Goal: Task Accomplishment & Management: Use online tool/utility

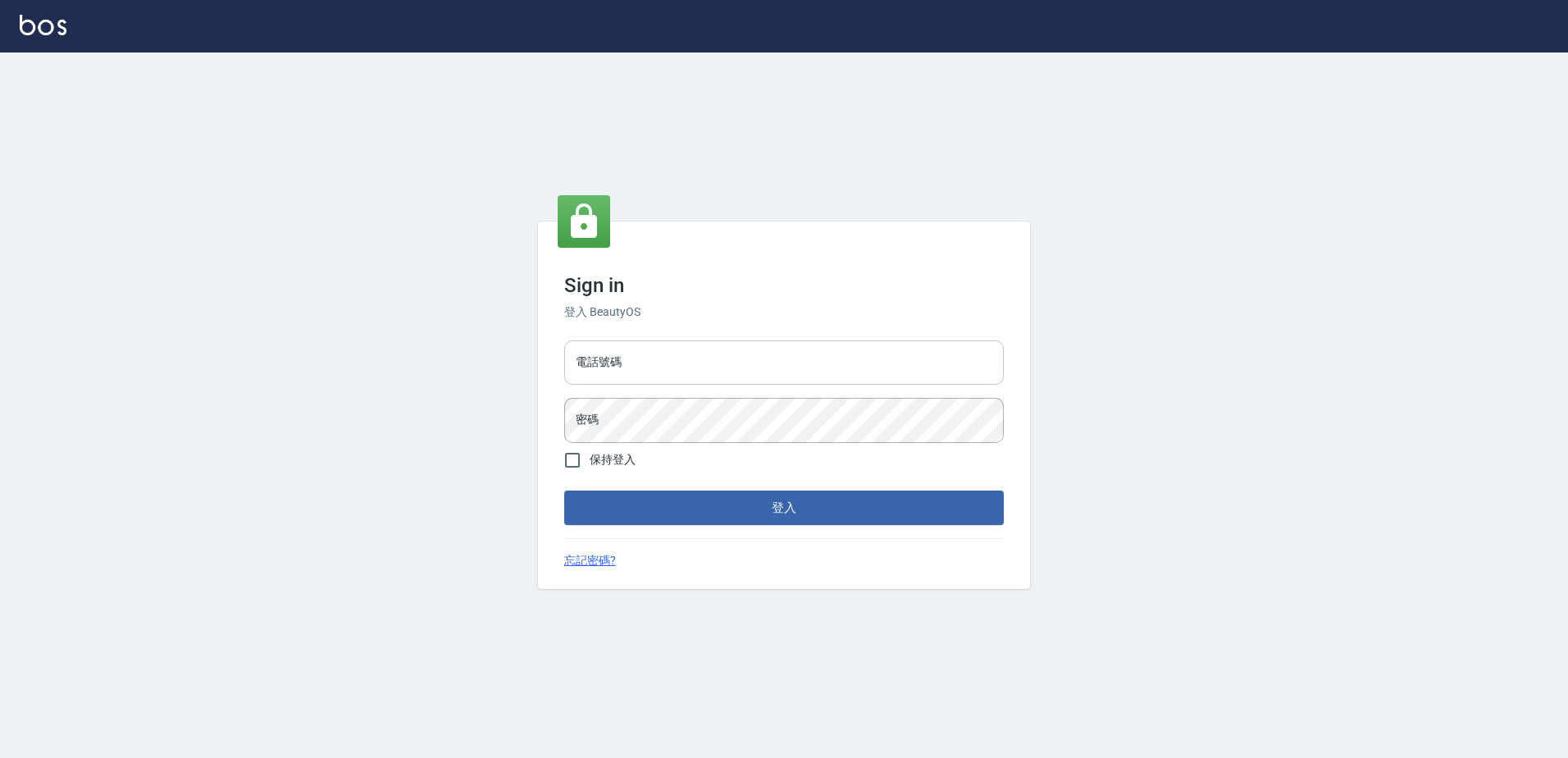
click at [685, 366] on input "電話號碼" at bounding box center [784, 362] width 439 height 44
type input "0426865599"
click at [564, 491] on button "登入" at bounding box center [784, 508] width 439 height 35
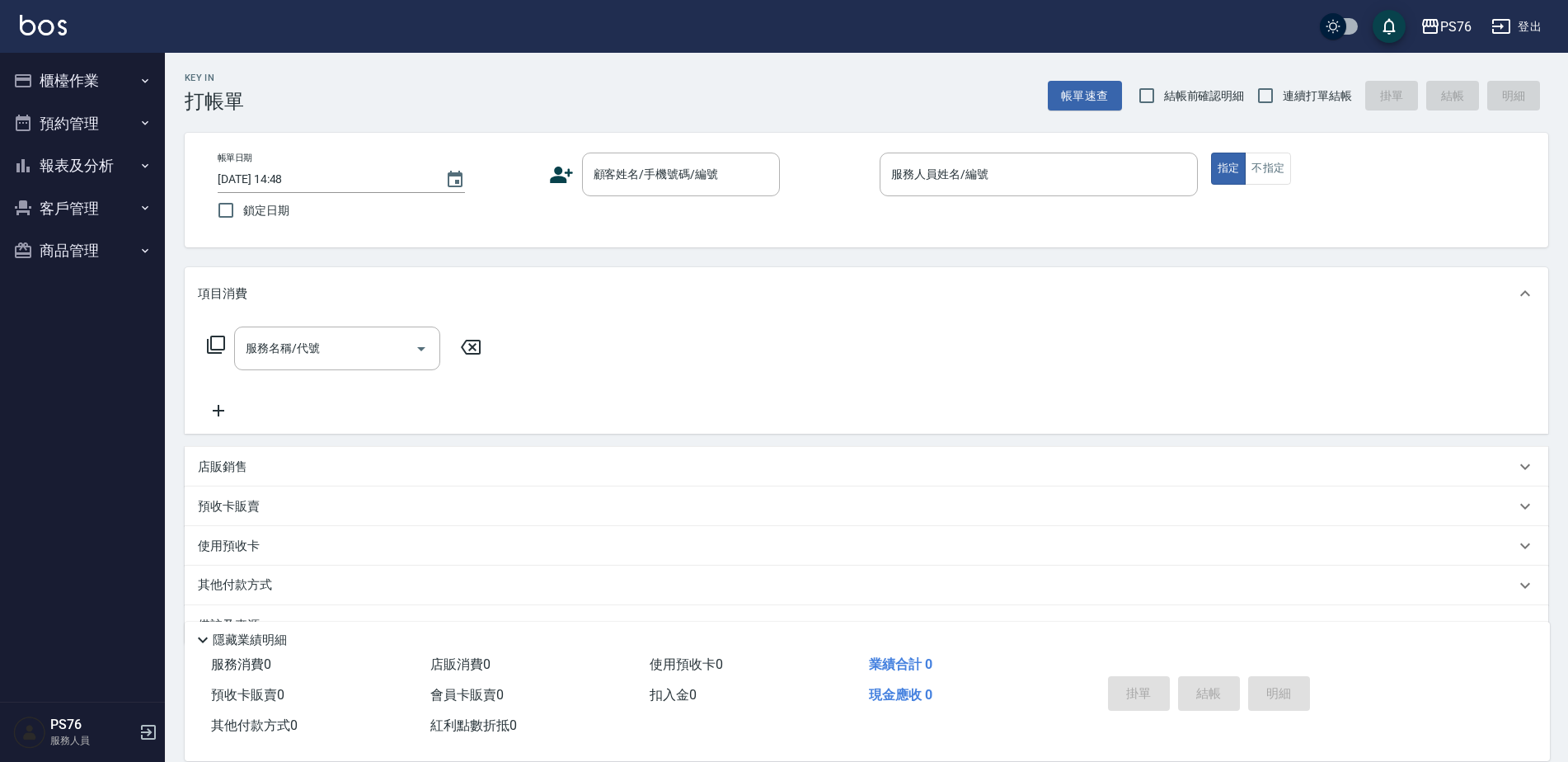
click at [1291, 90] on span "連續打單結帳" at bounding box center [1317, 96] width 69 height 17
click at [1283, 90] on input "連續打單結帳" at bounding box center [1266, 96] width 35 height 35
checkbox input "true"
click at [725, 168] on input "顧客姓名/手機號碼/編號" at bounding box center [668, 174] width 158 height 29
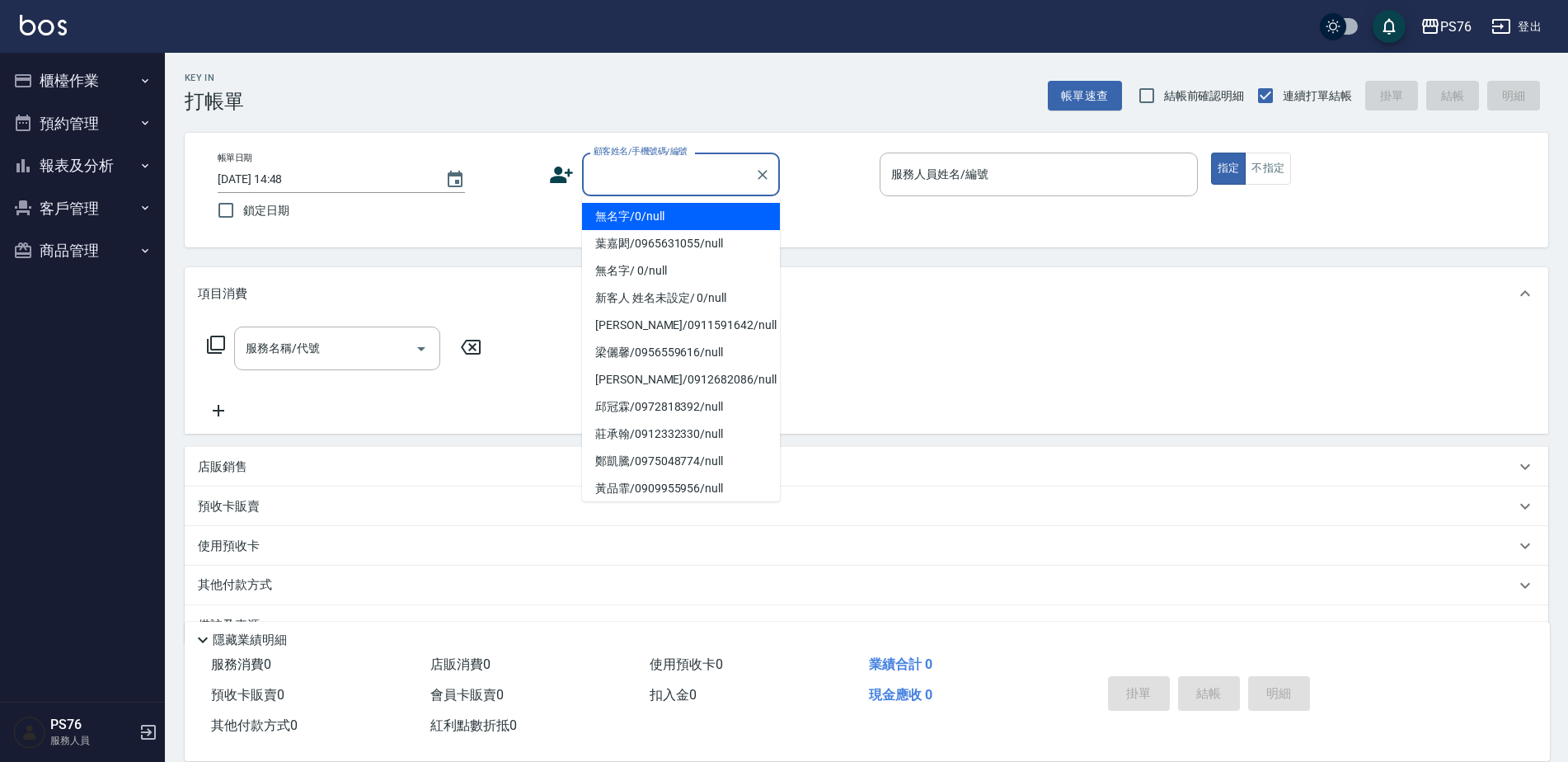
type input "無名字/0/null"
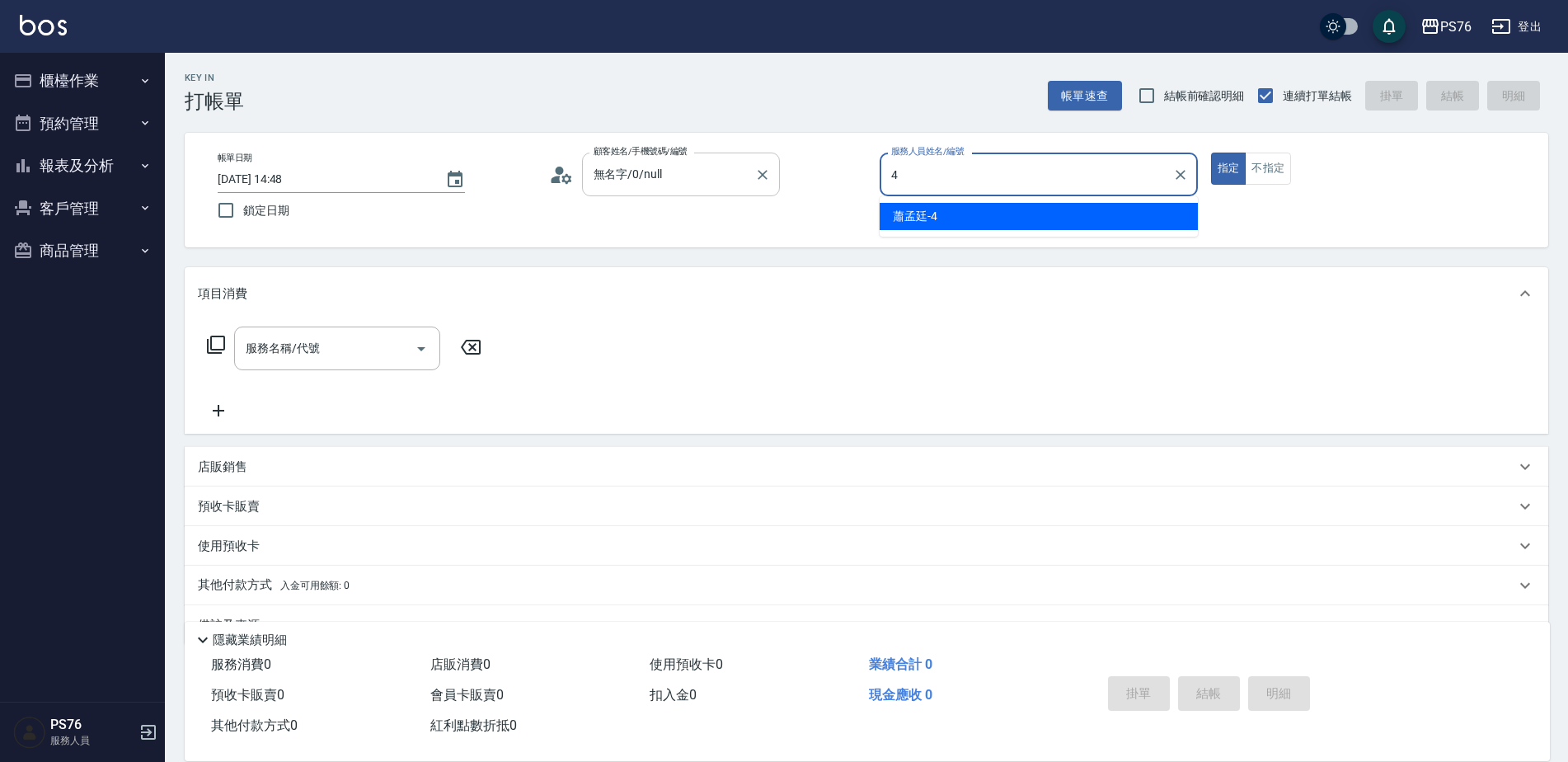
type input "蕭孟廷-4"
type button "true"
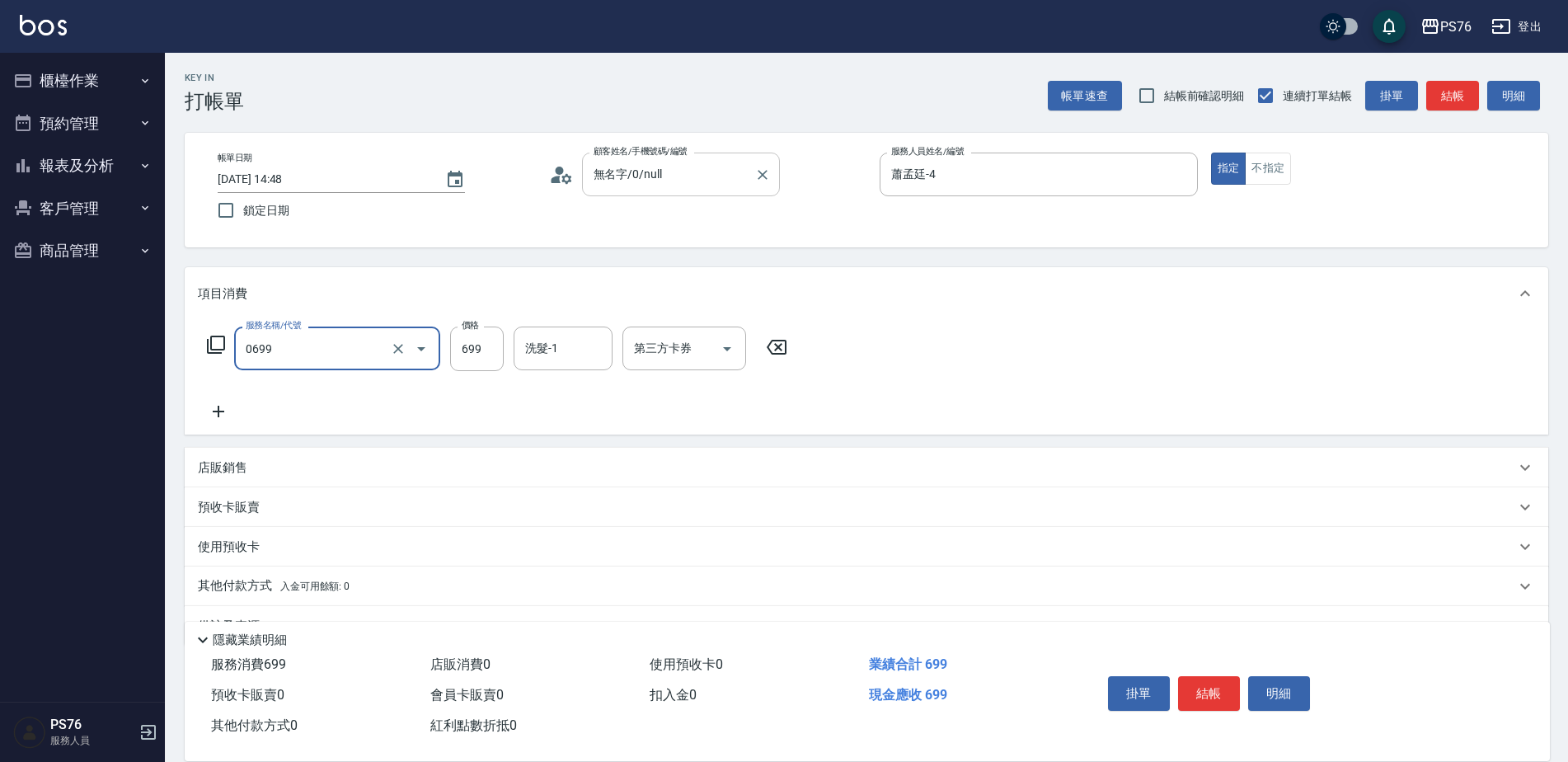
type input "精油SPA(0699)"
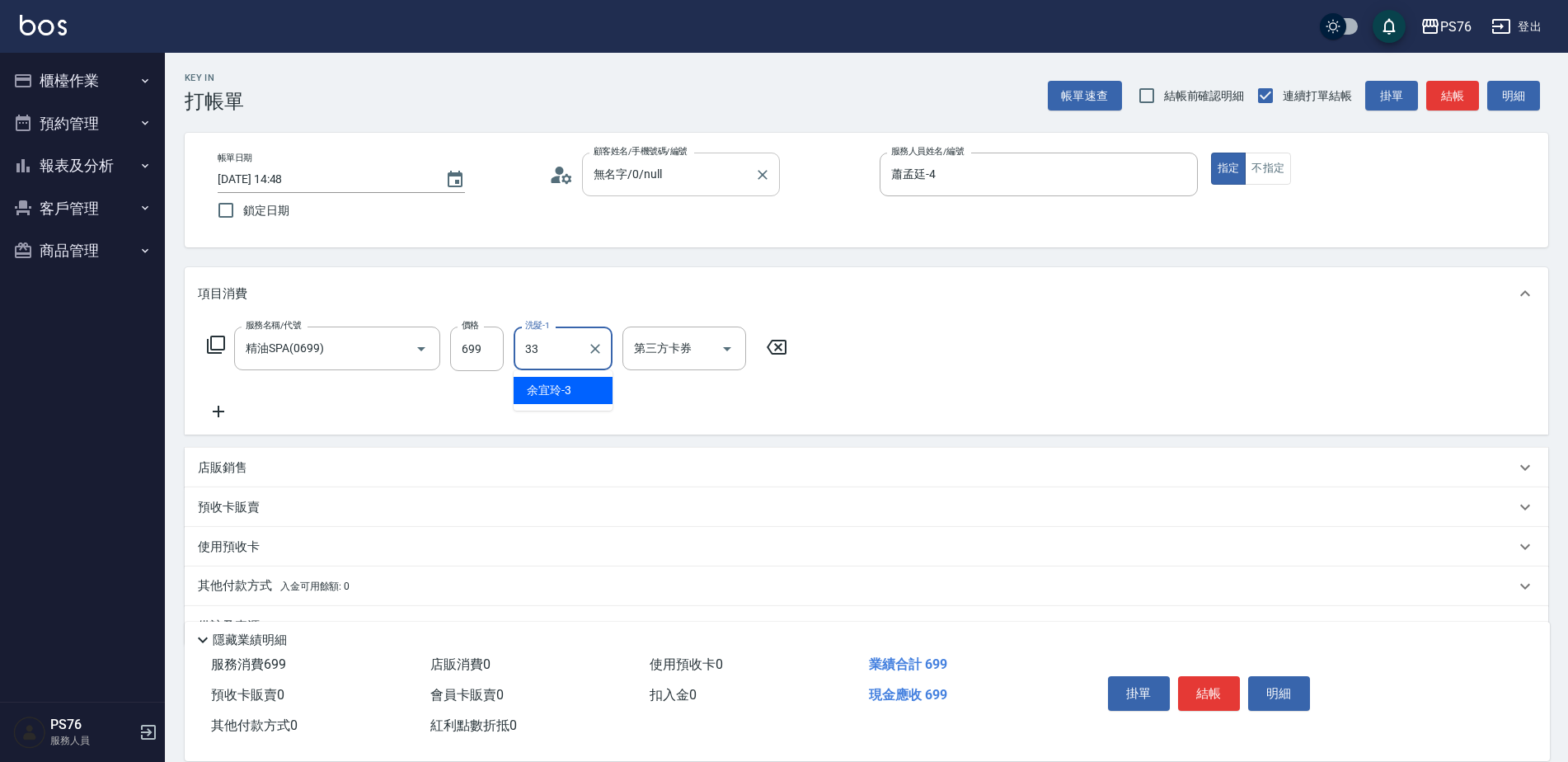
type input "[PERSON_NAME]33"
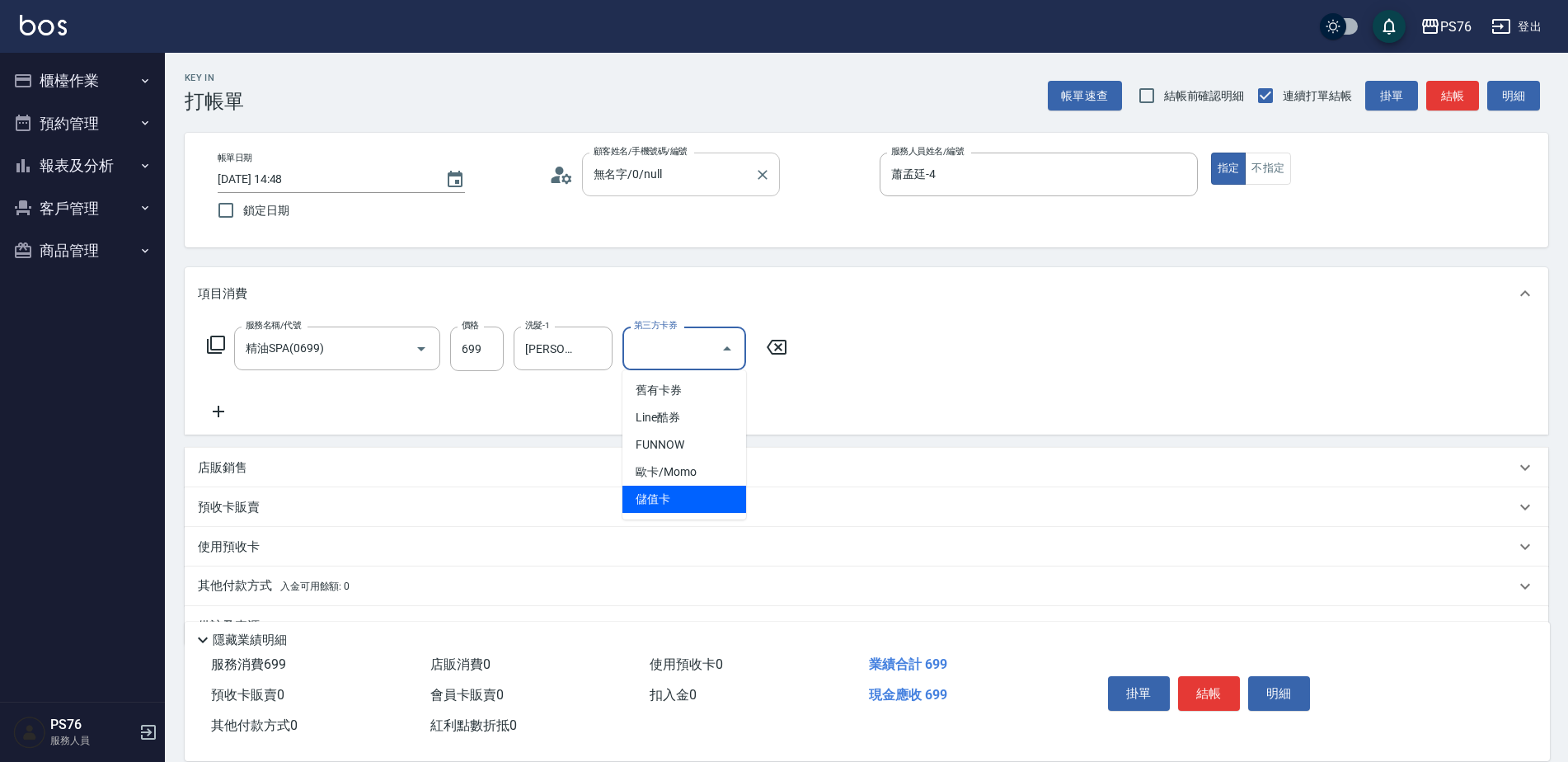
type input "儲值卡"
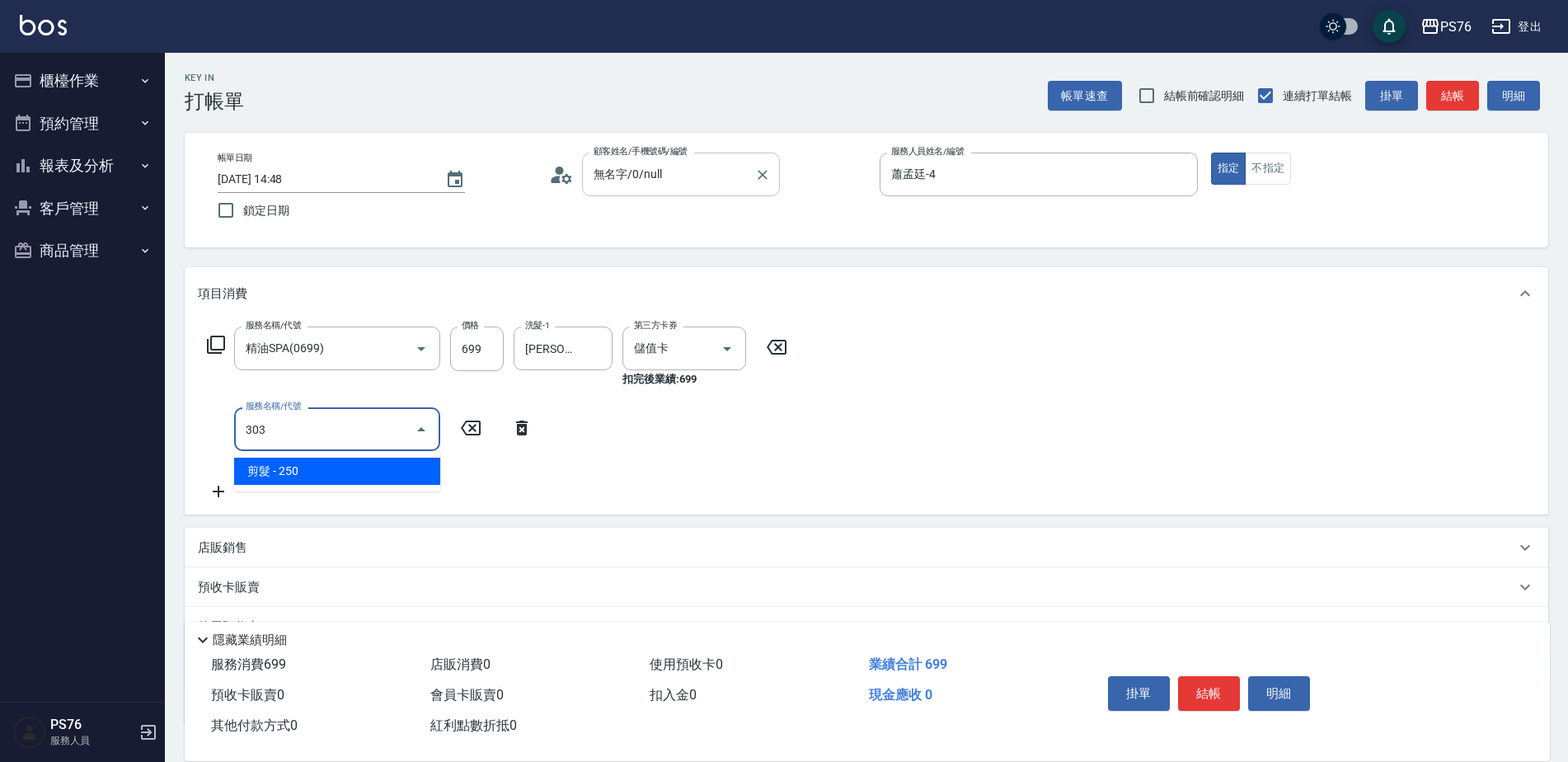
type input "剪髮(303)"
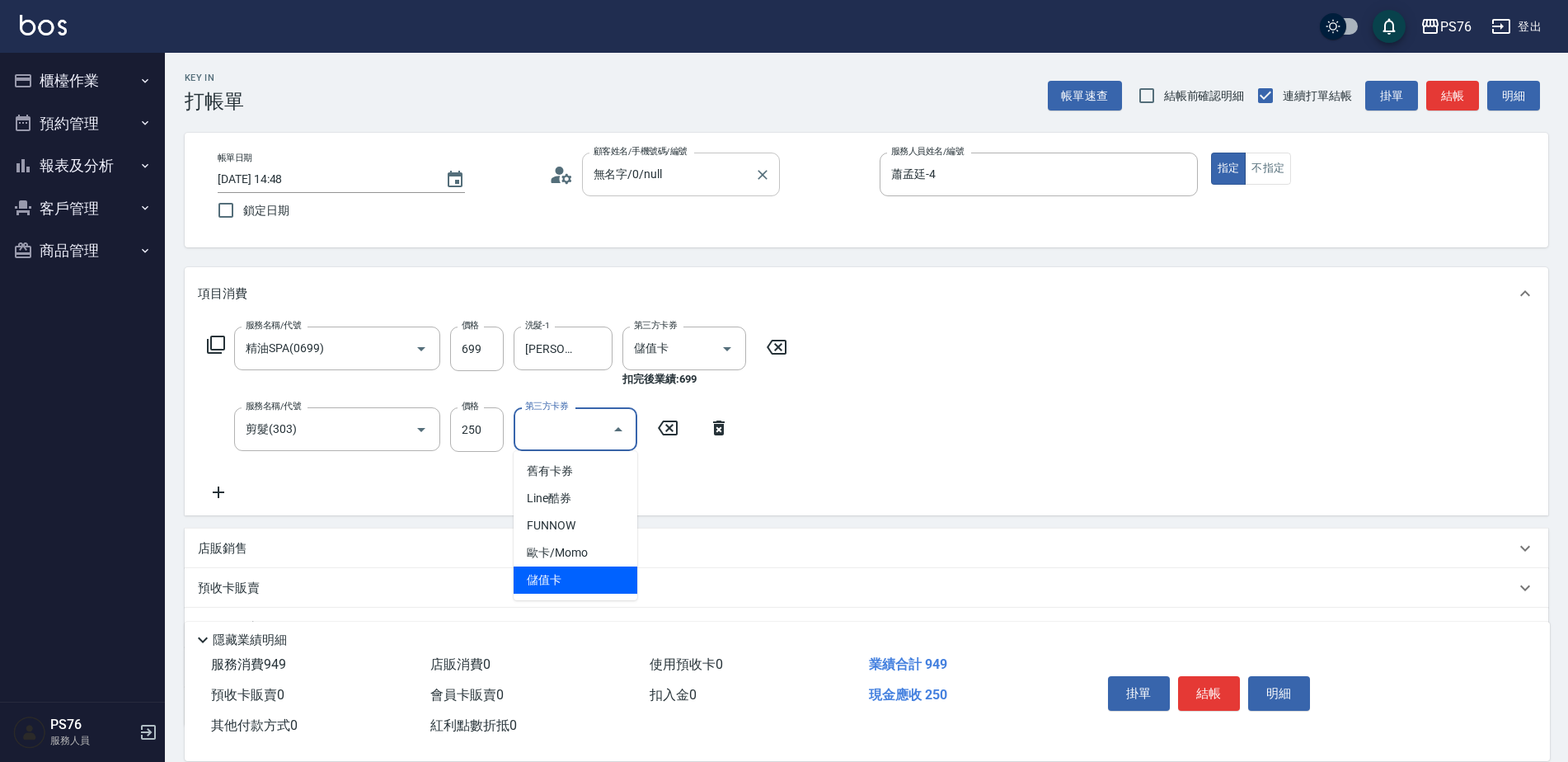
type input "儲值卡"
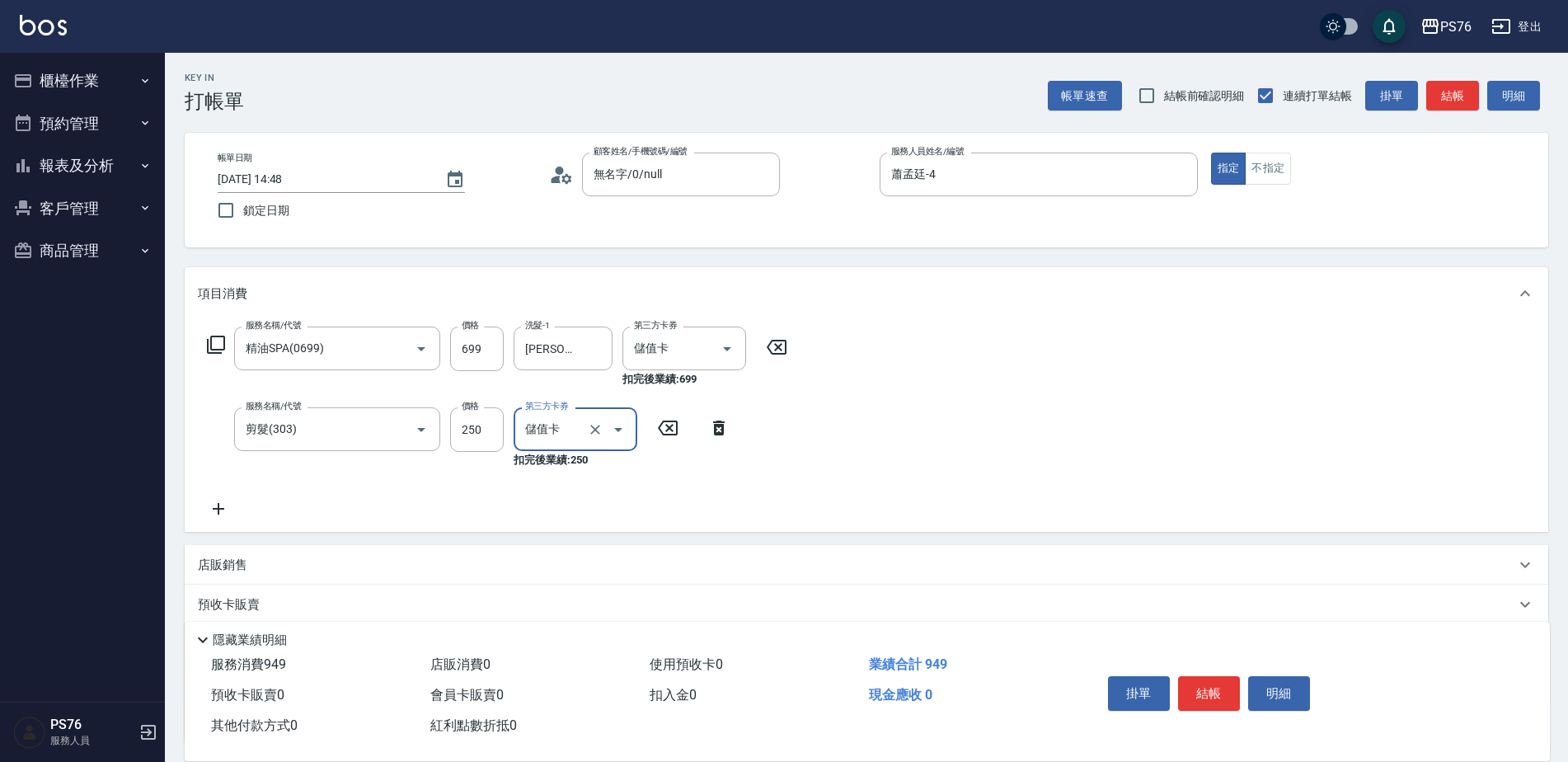
click at [219, 562] on p "店販銷售" at bounding box center [223, 565] width 50 height 17
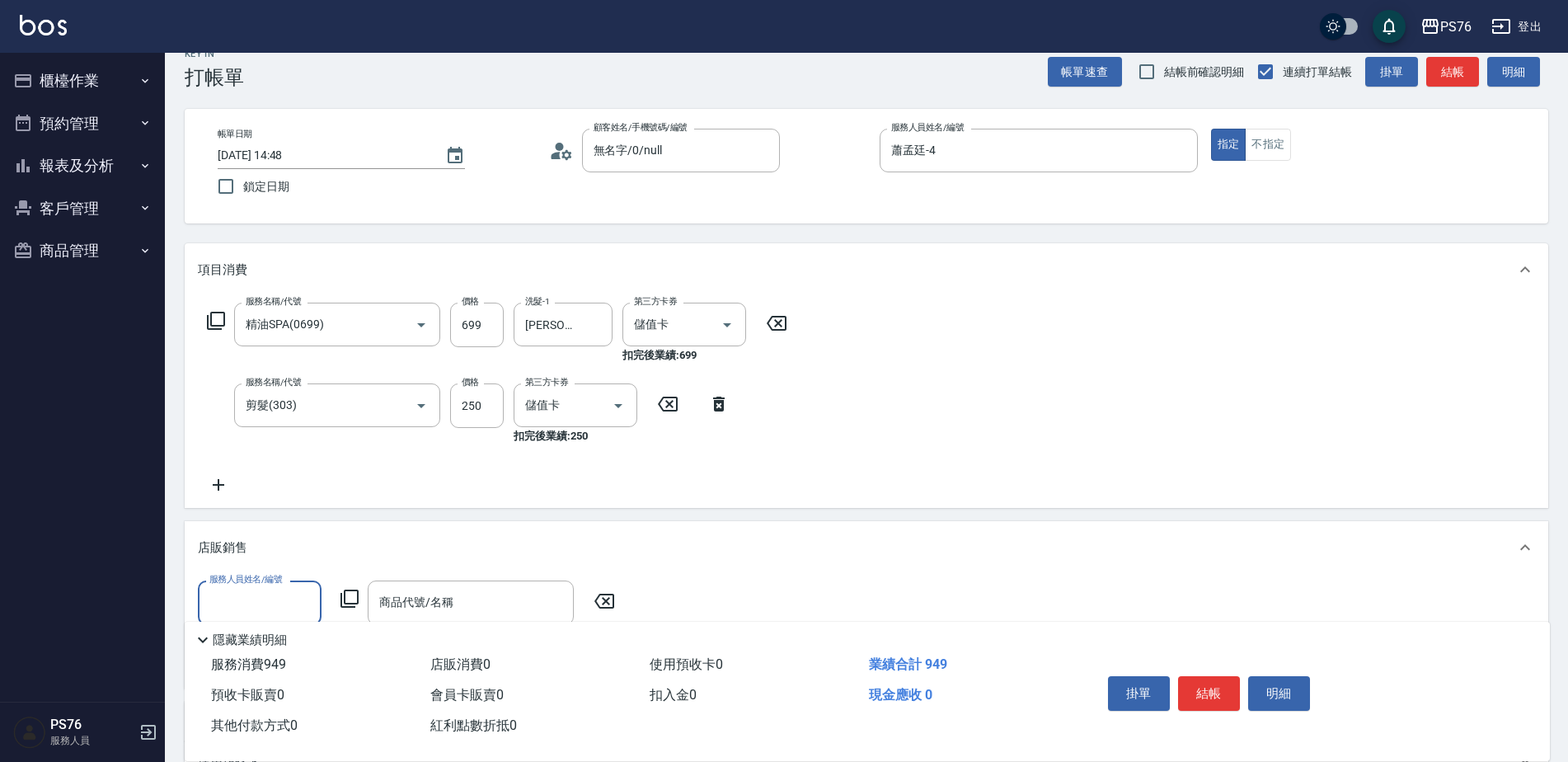
scroll to position [165, 0]
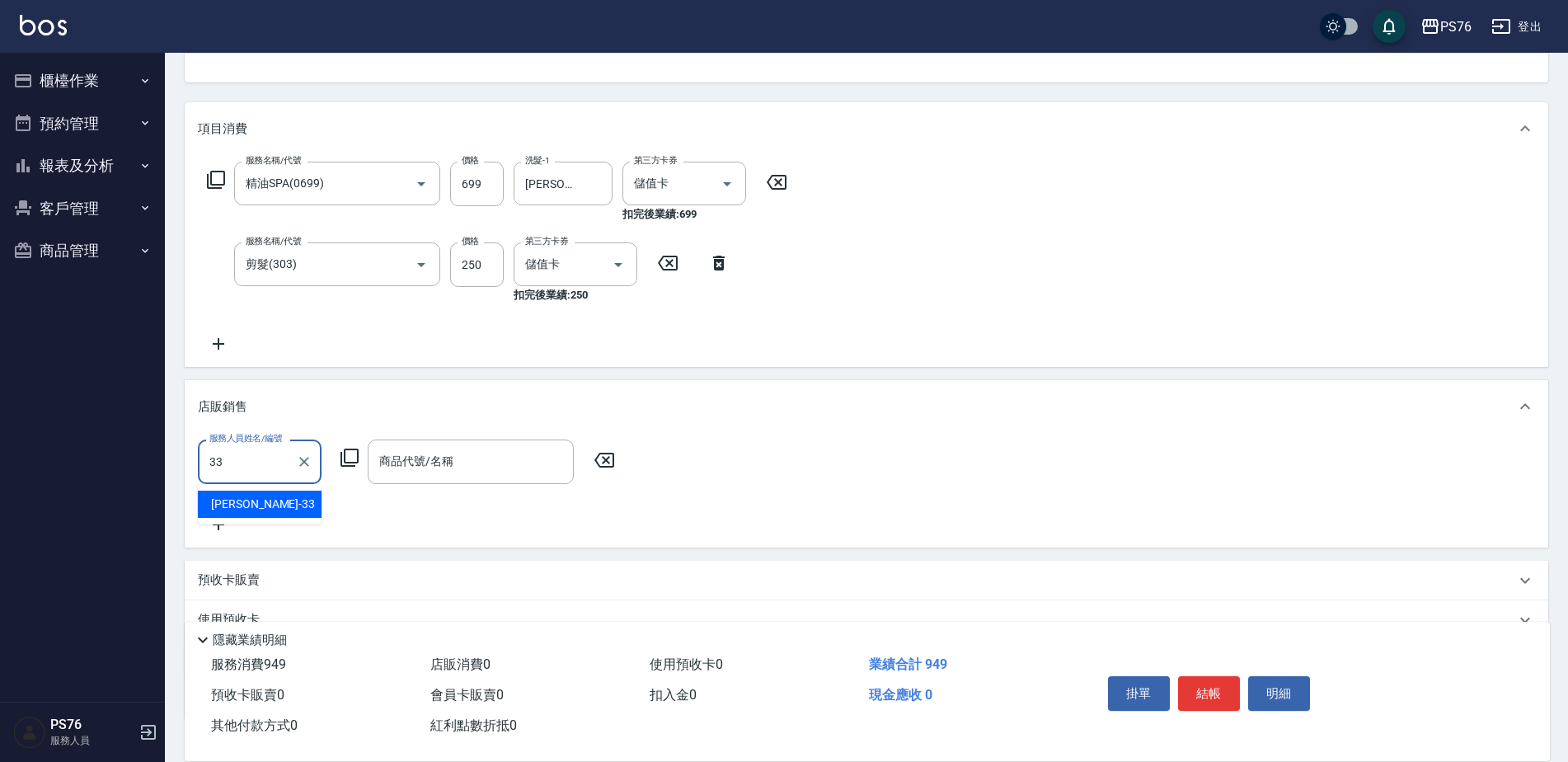
type input "[PERSON_NAME]33"
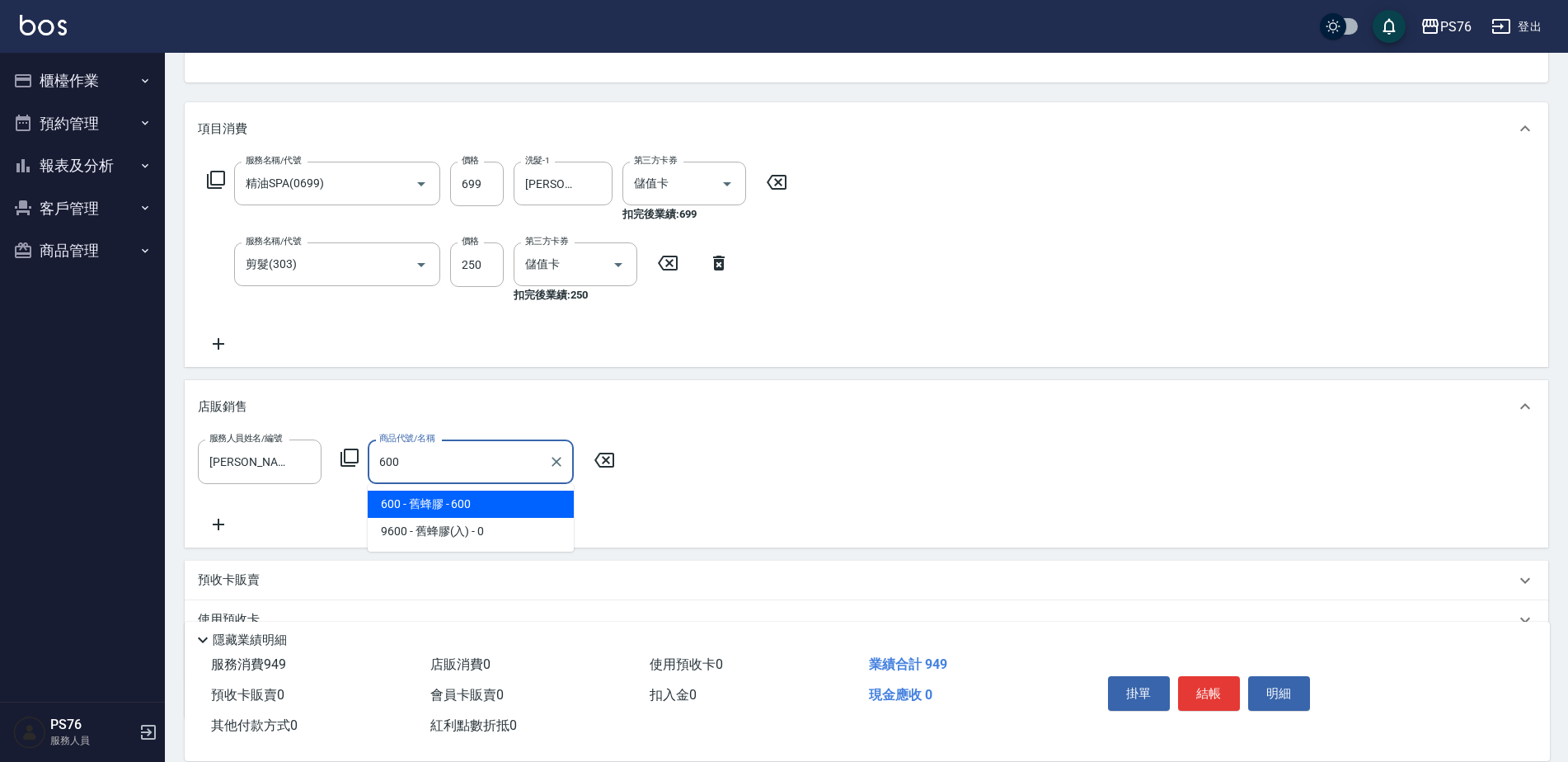
type input "舊蜂膠"
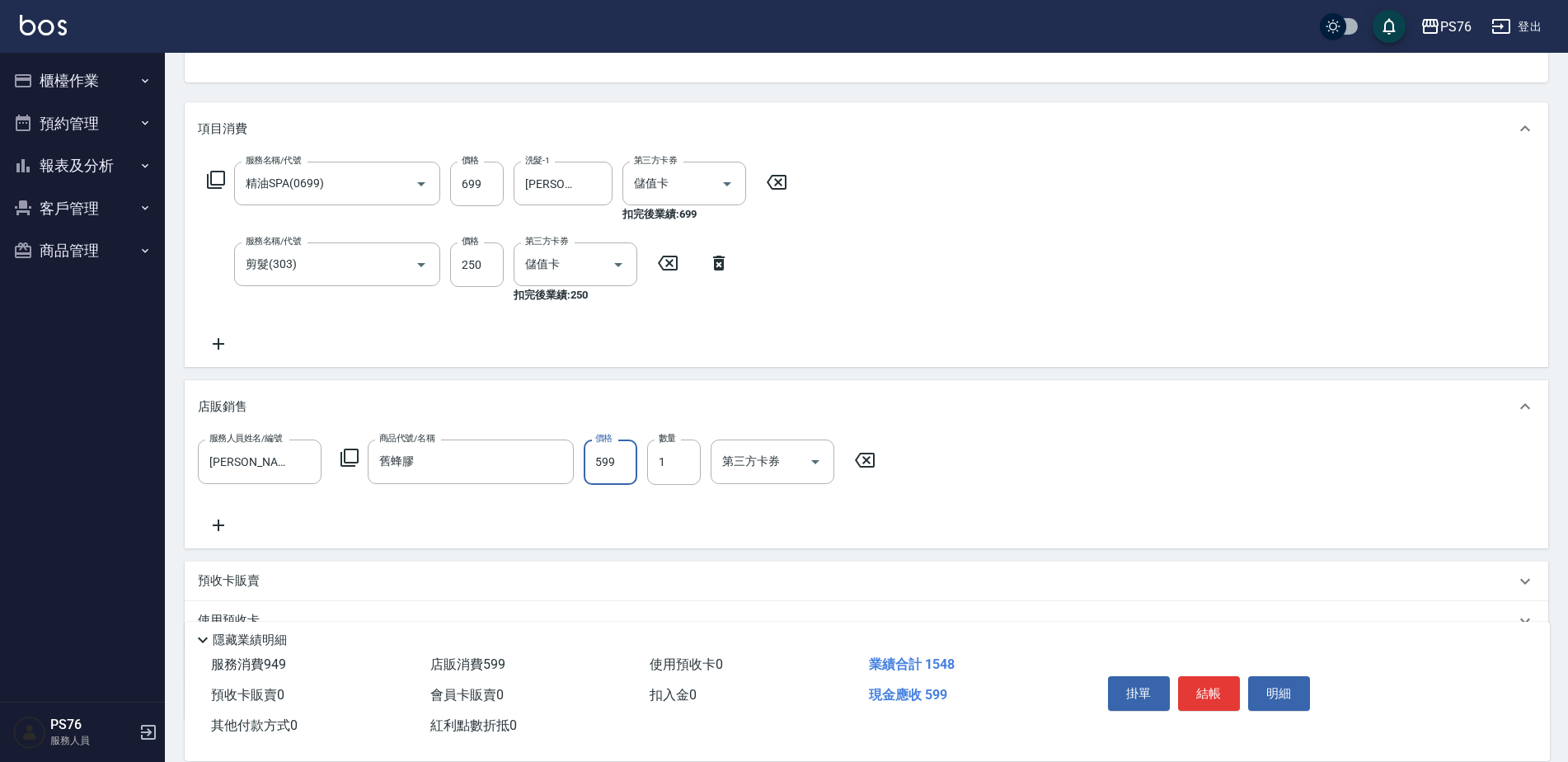
type input "599"
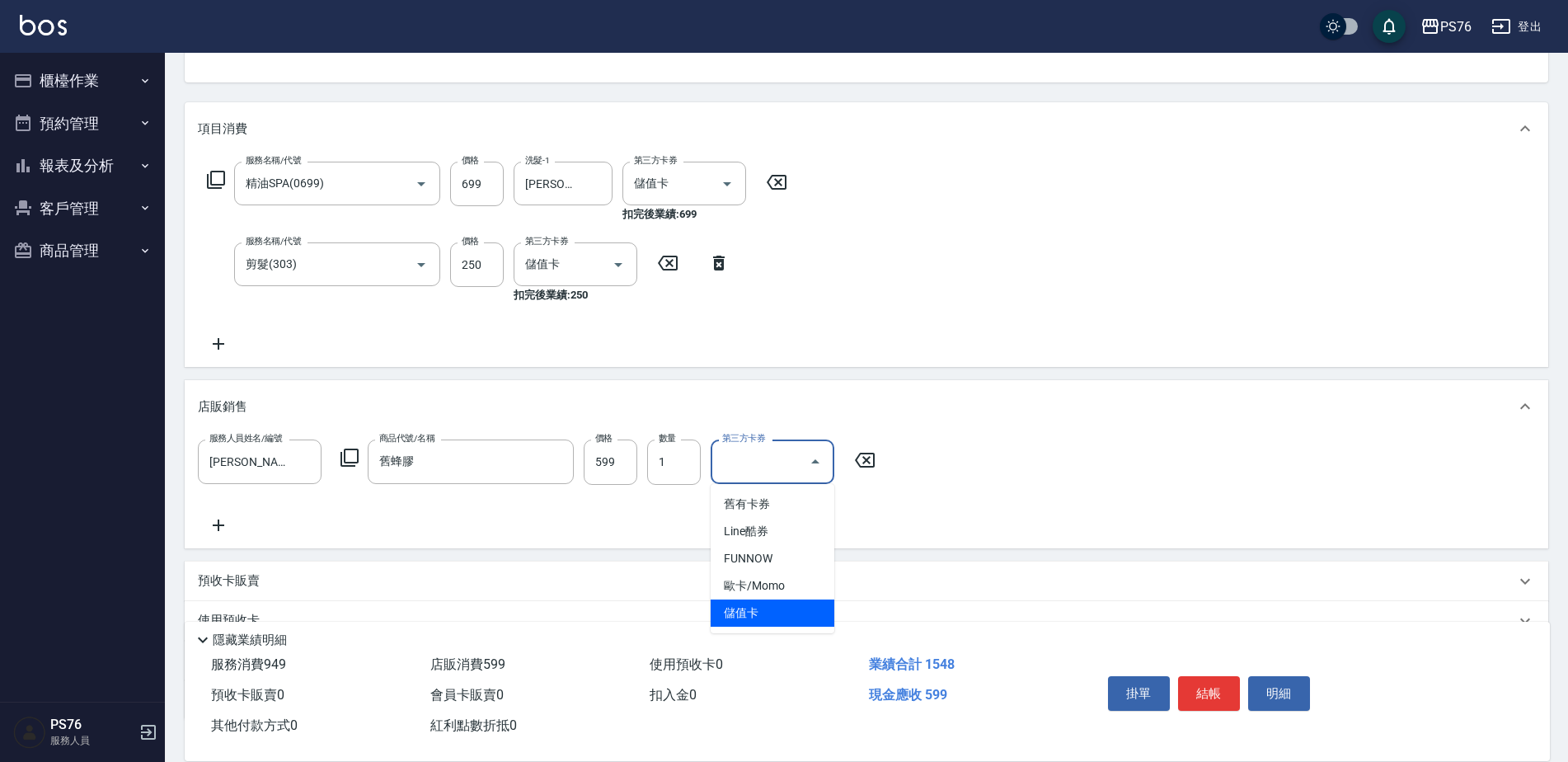
type input "儲值卡"
click at [218, 347] on icon at bounding box center [218, 343] width 11 height 11
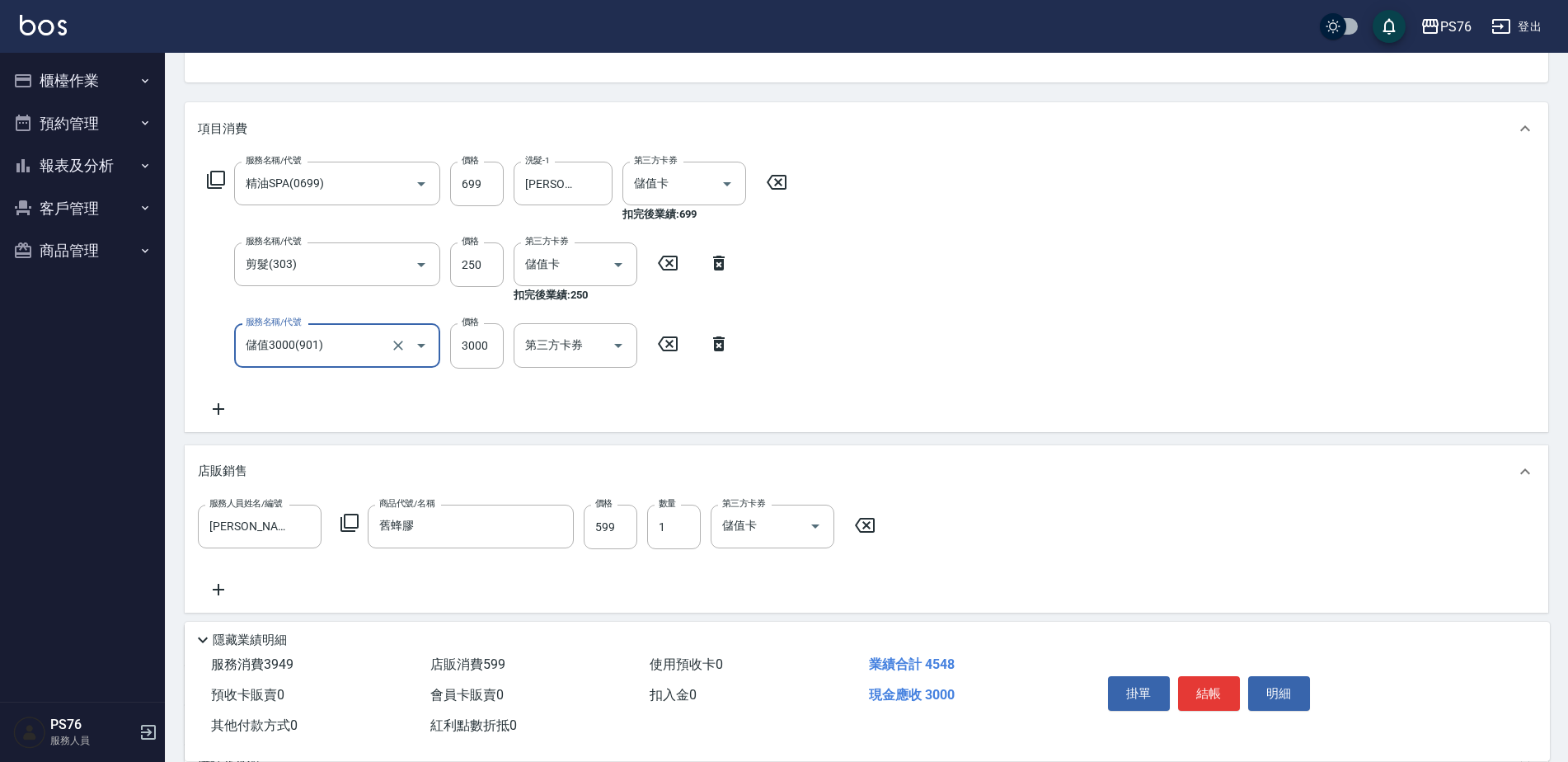
type input "儲值3000(901)"
type input "2000"
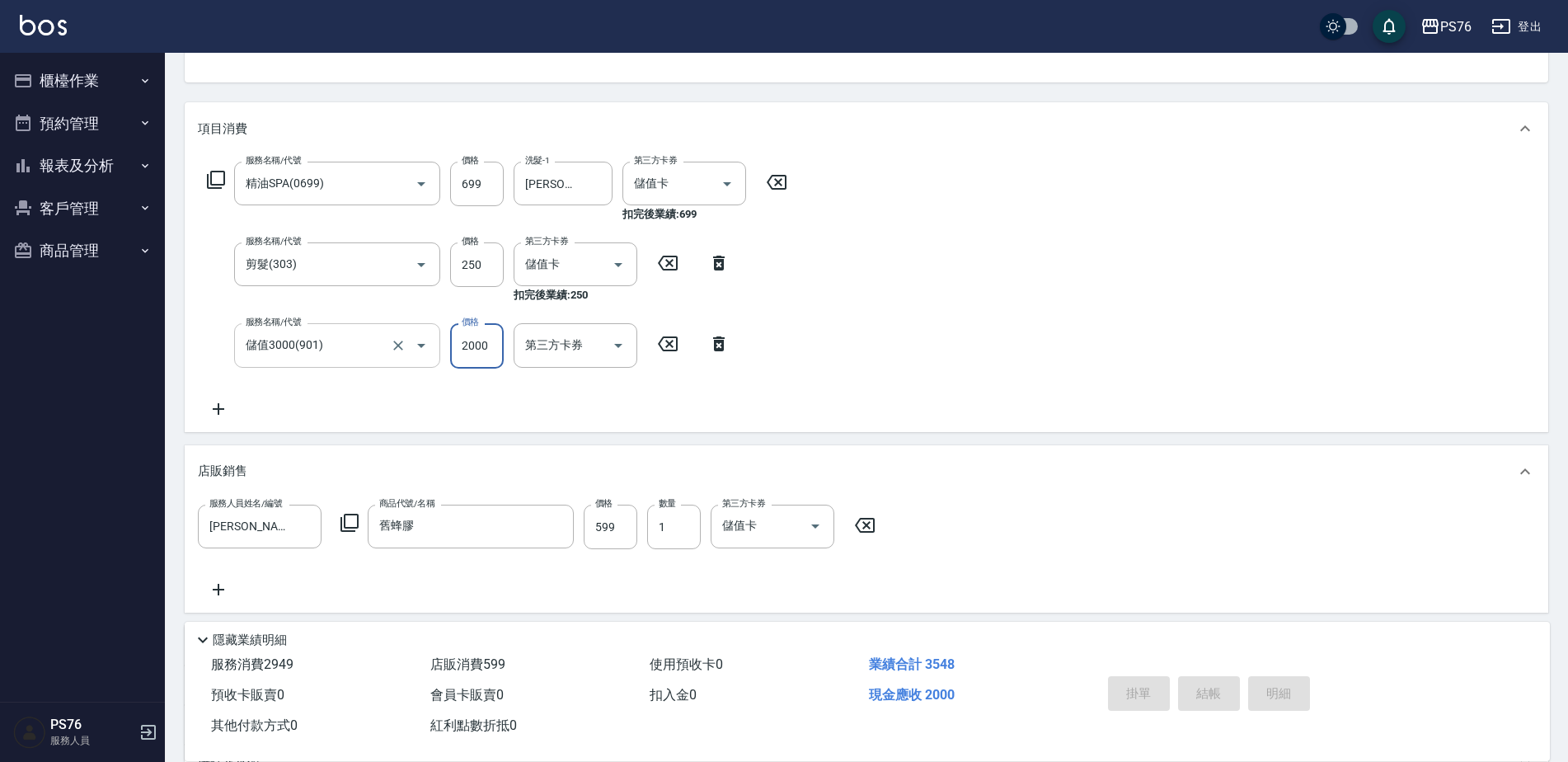
type input "[DATE] 14:49"
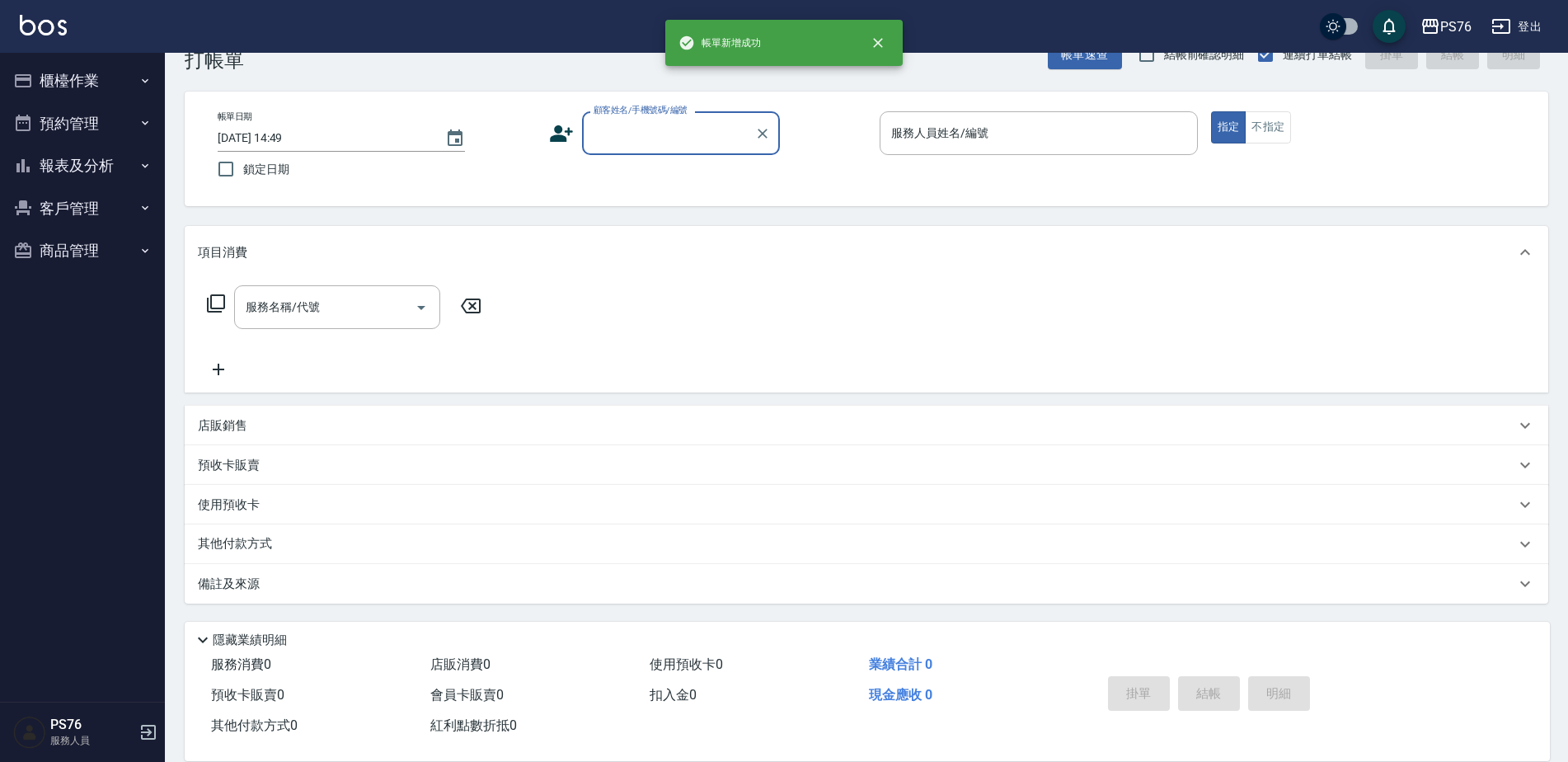
scroll to position [41, 0]
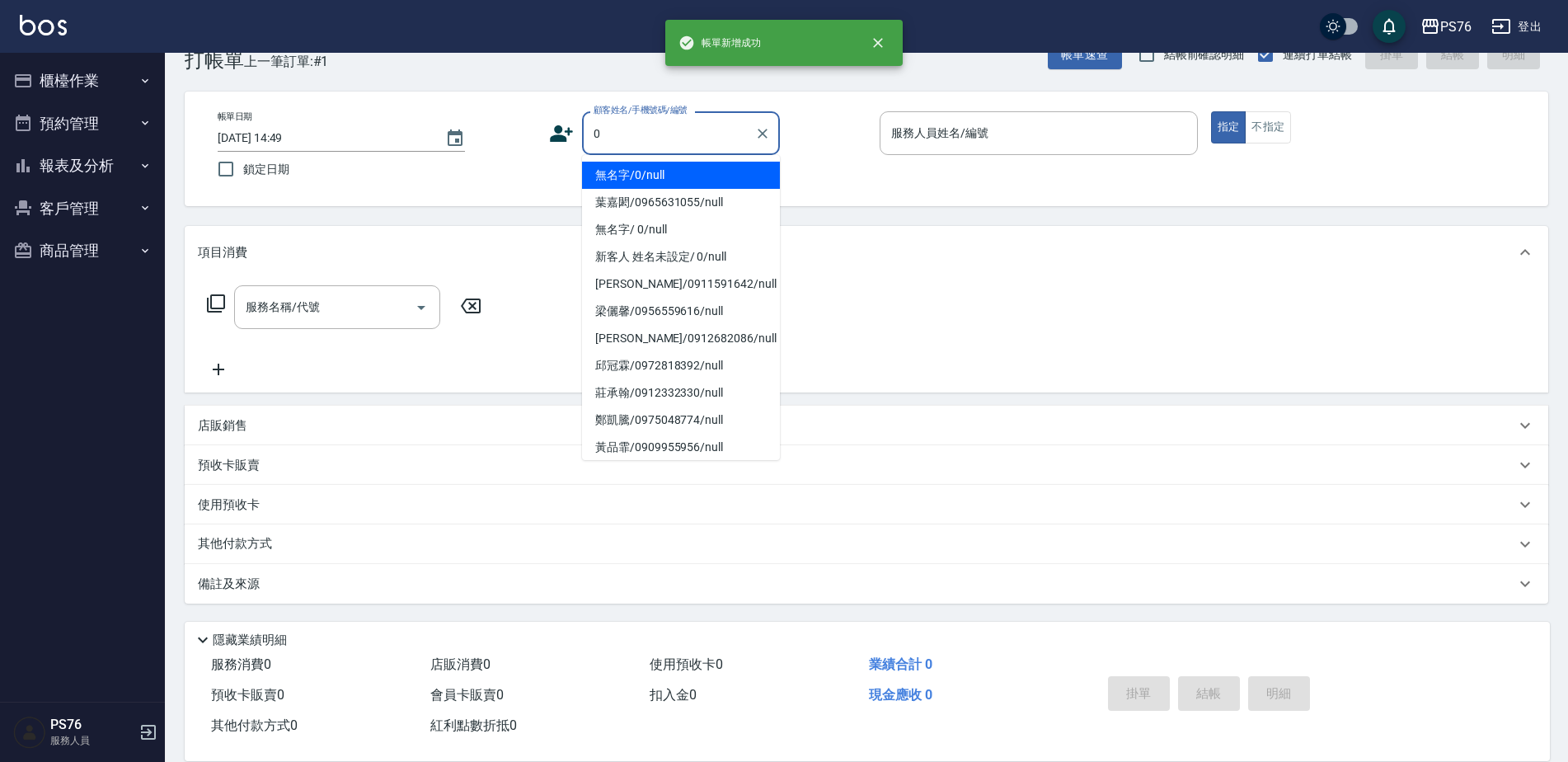
type input "無名字/0/null"
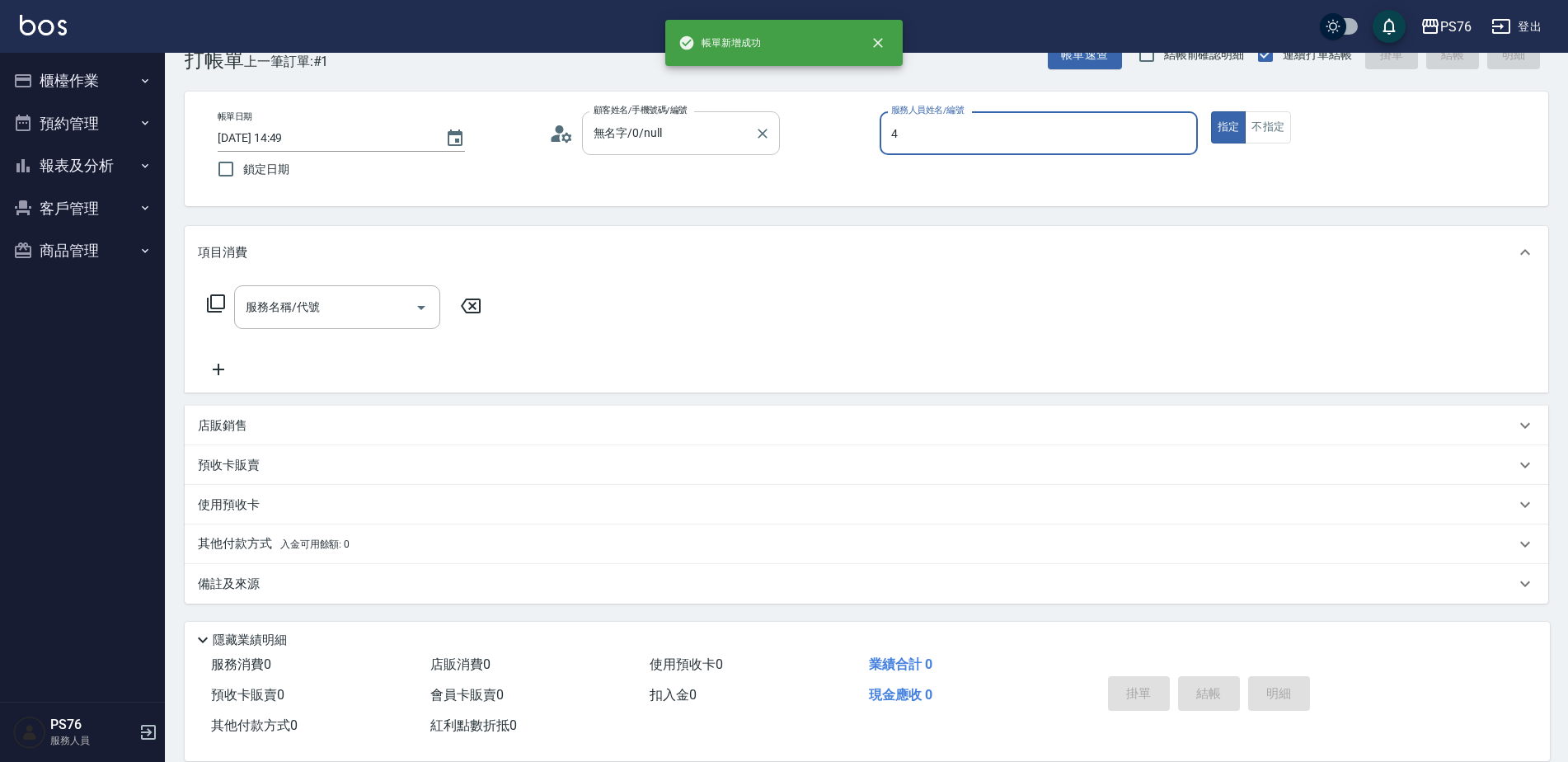
type input "蕭孟廷-4"
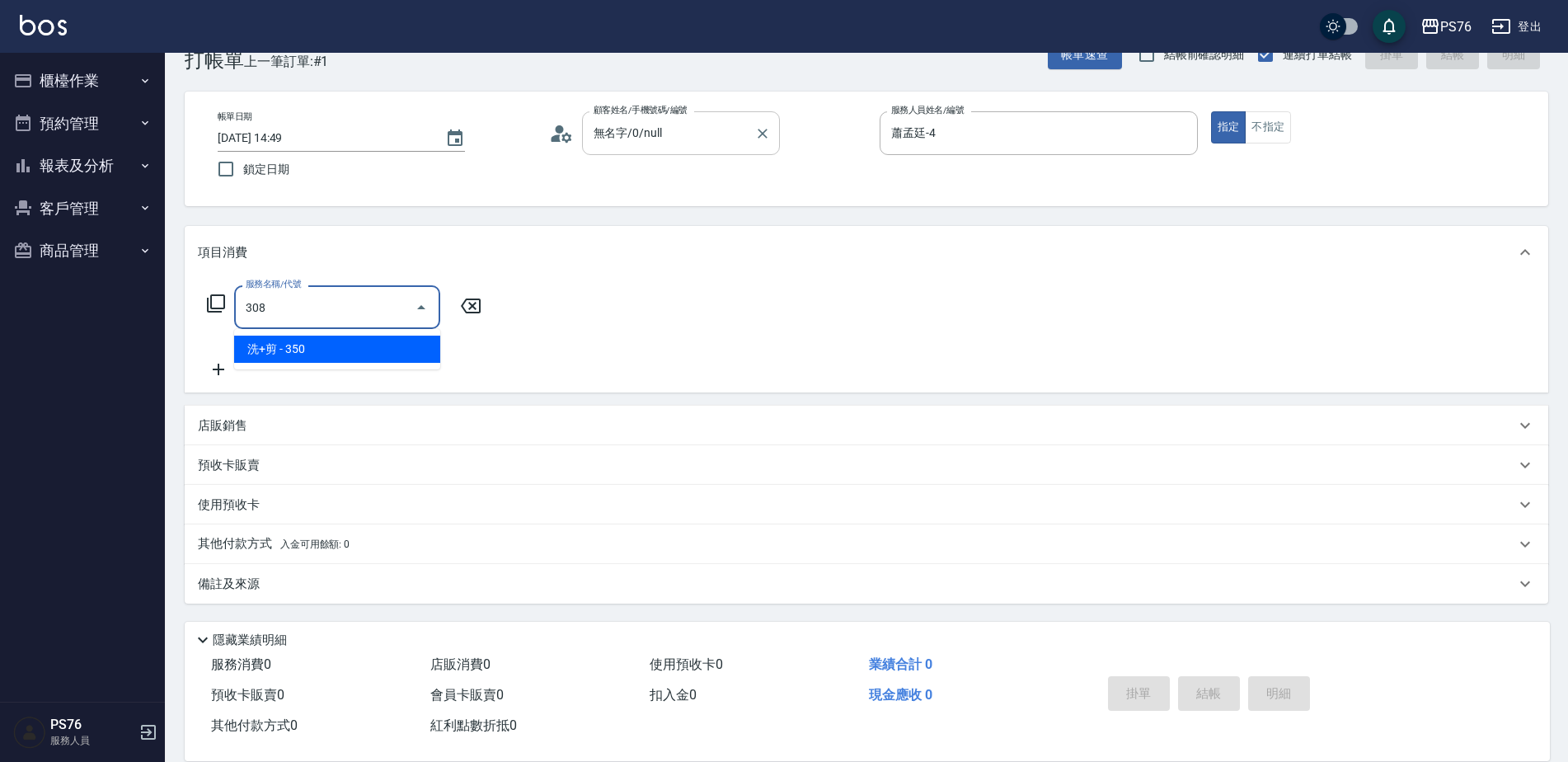
type input "洗+剪(308)"
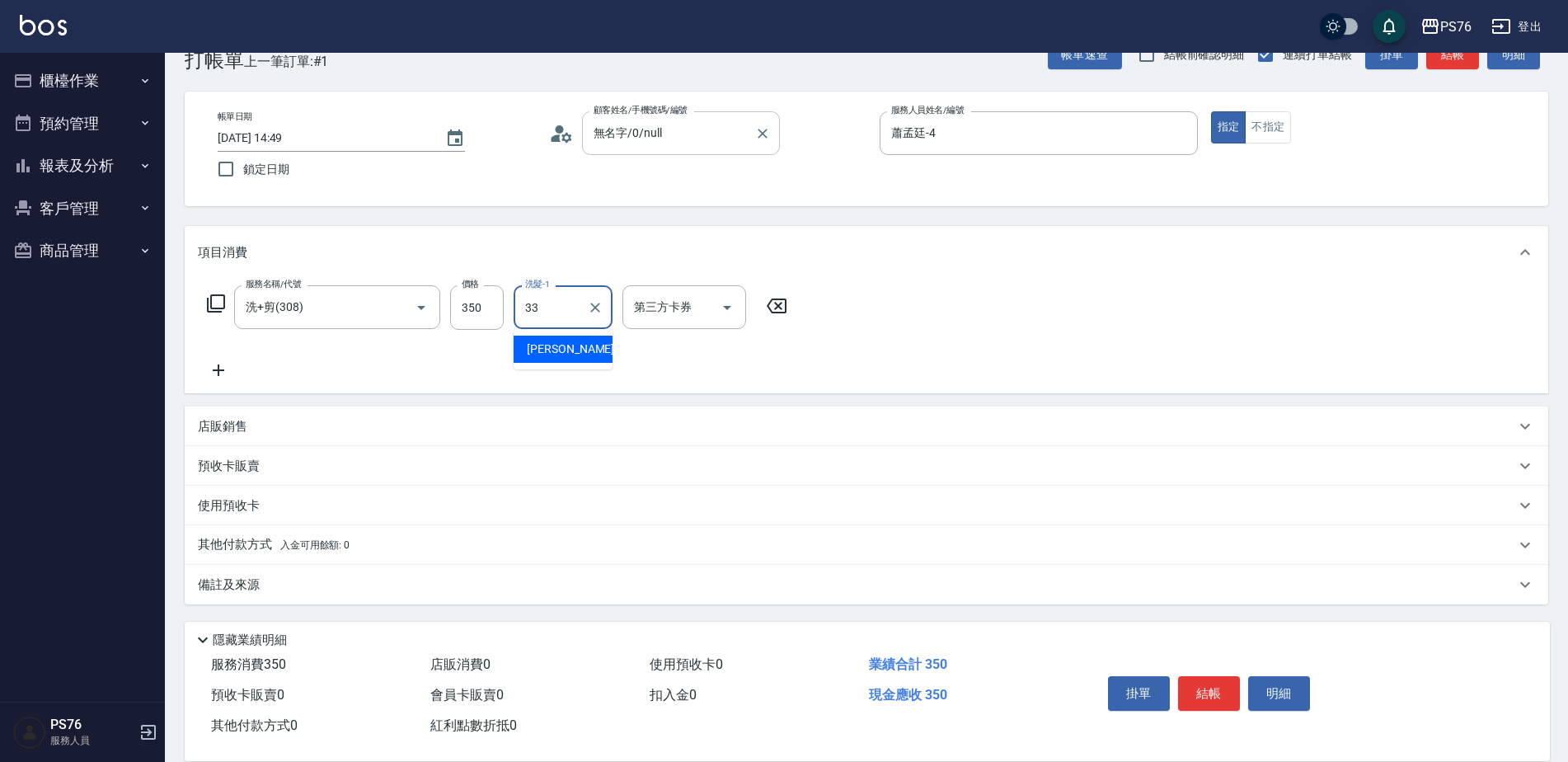
type input "[PERSON_NAME]33"
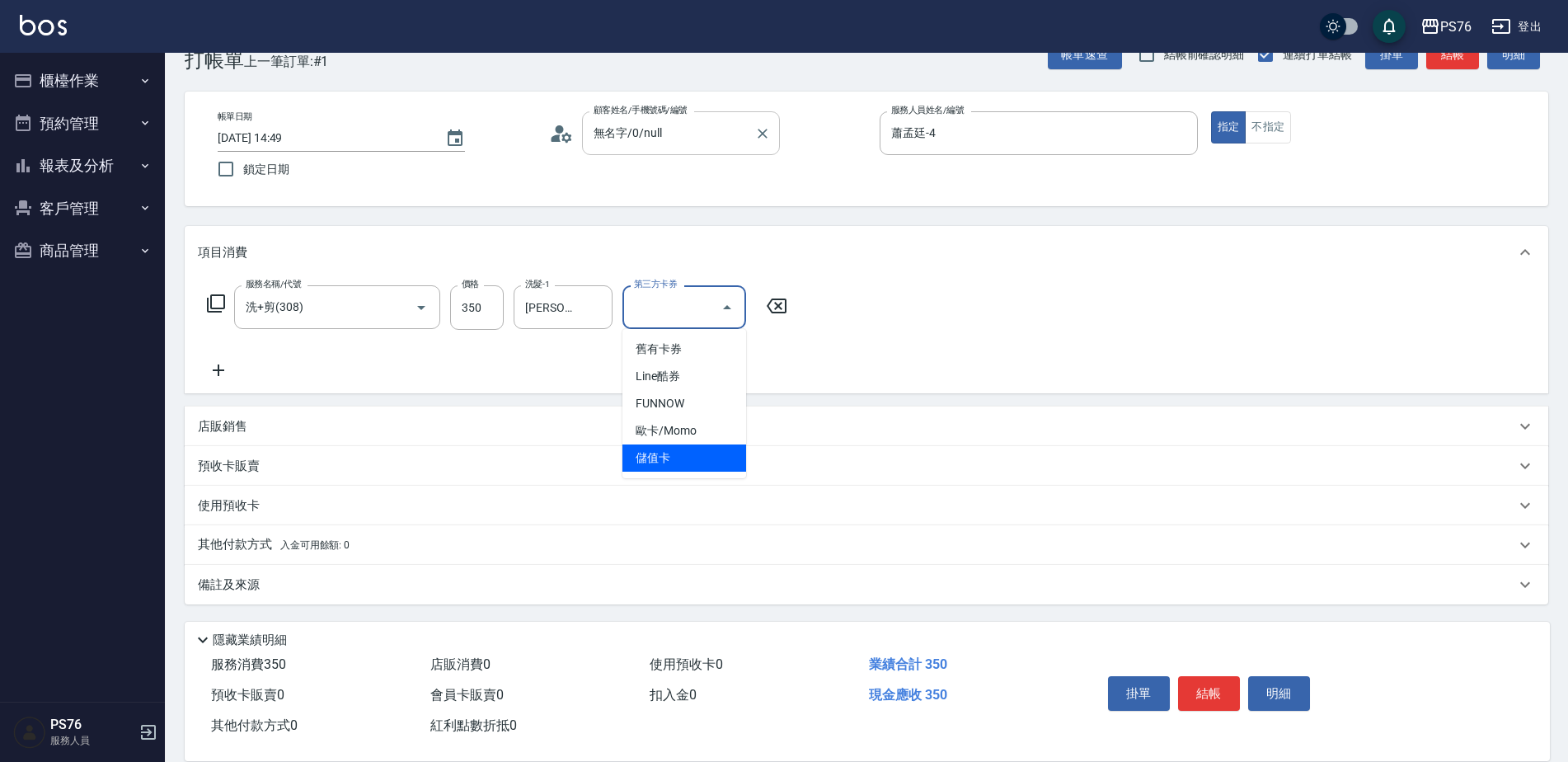
type input "儲值卡"
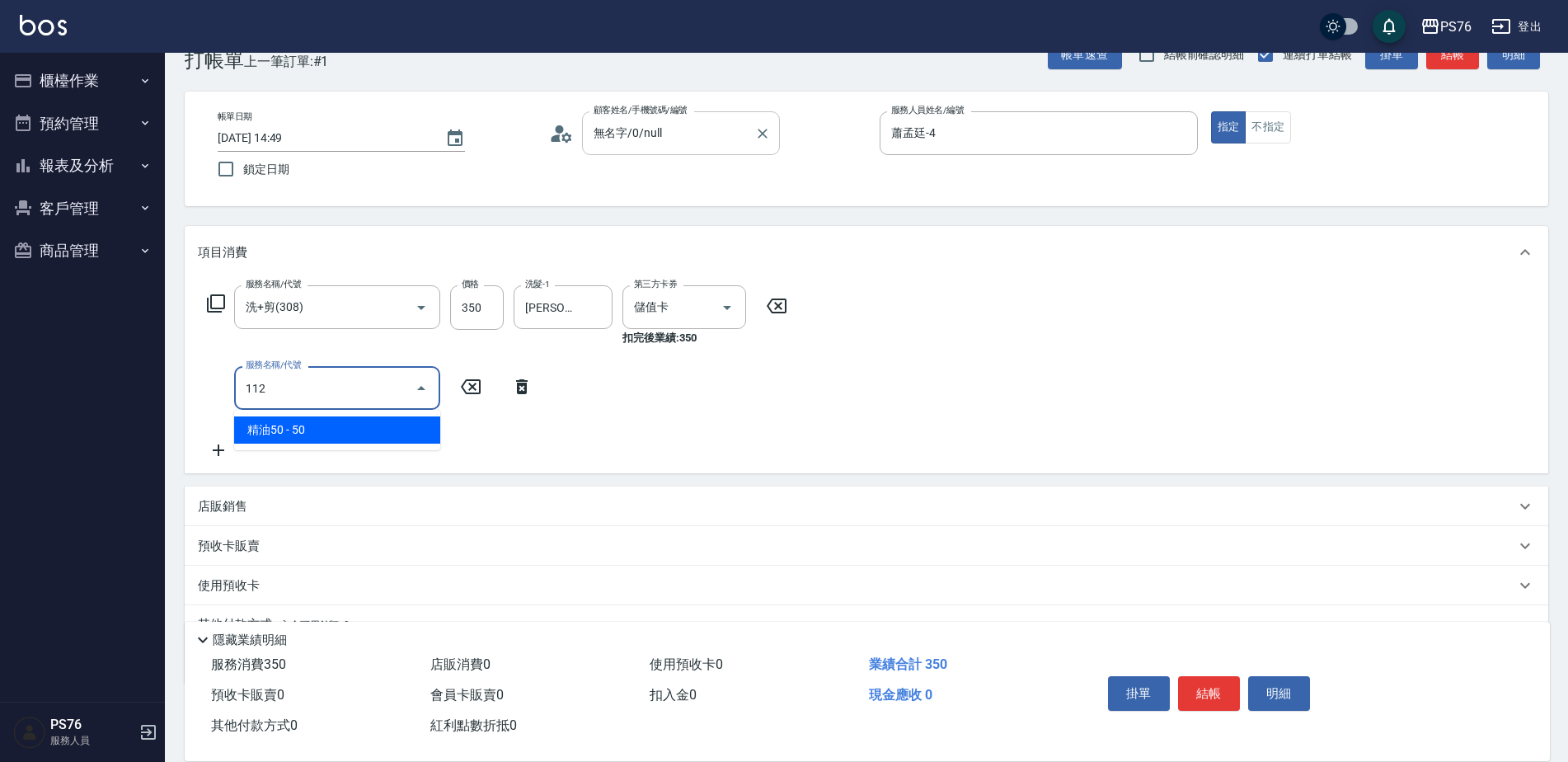
type input "精油50(112)"
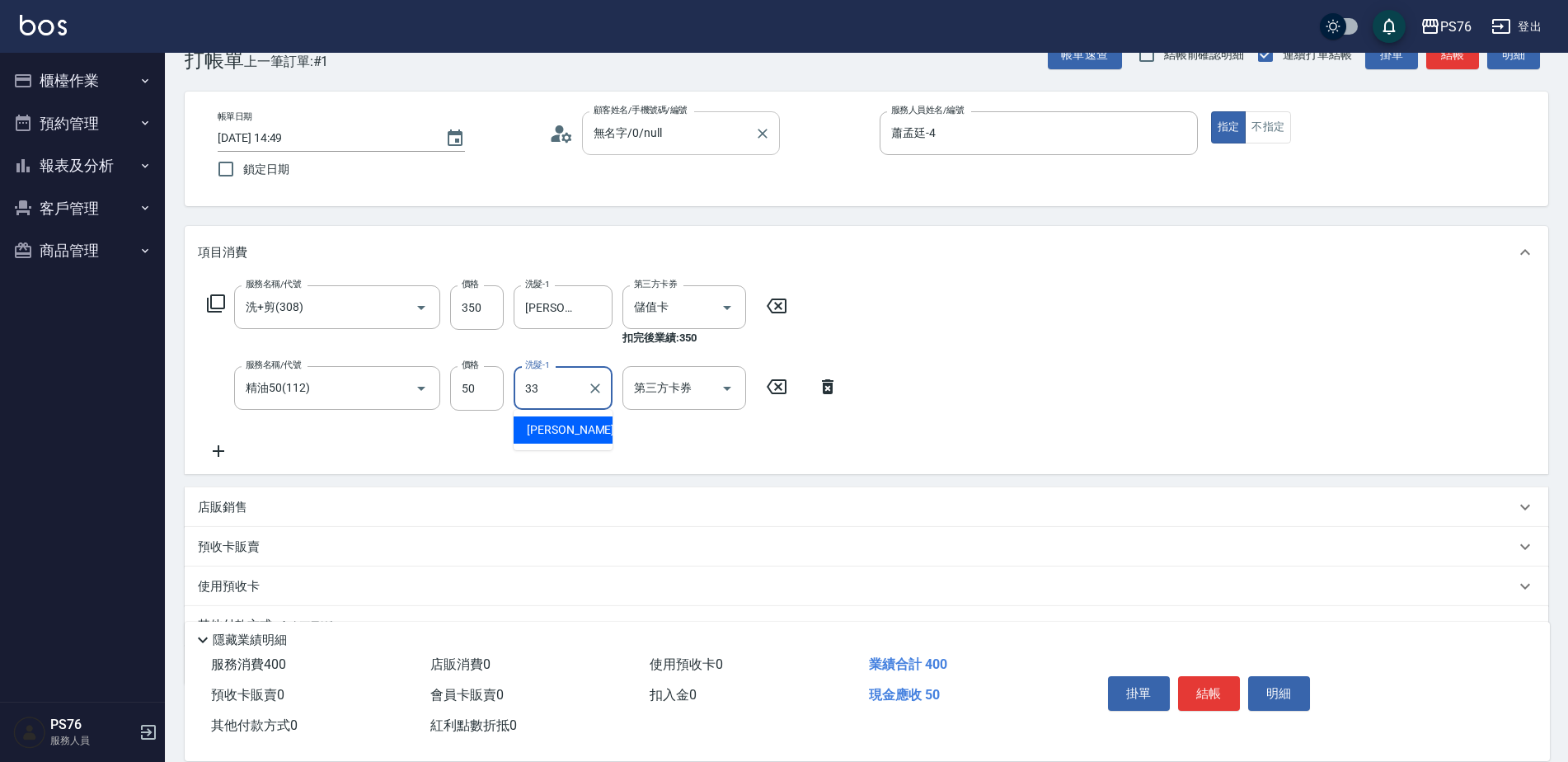
type input "[PERSON_NAME]33"
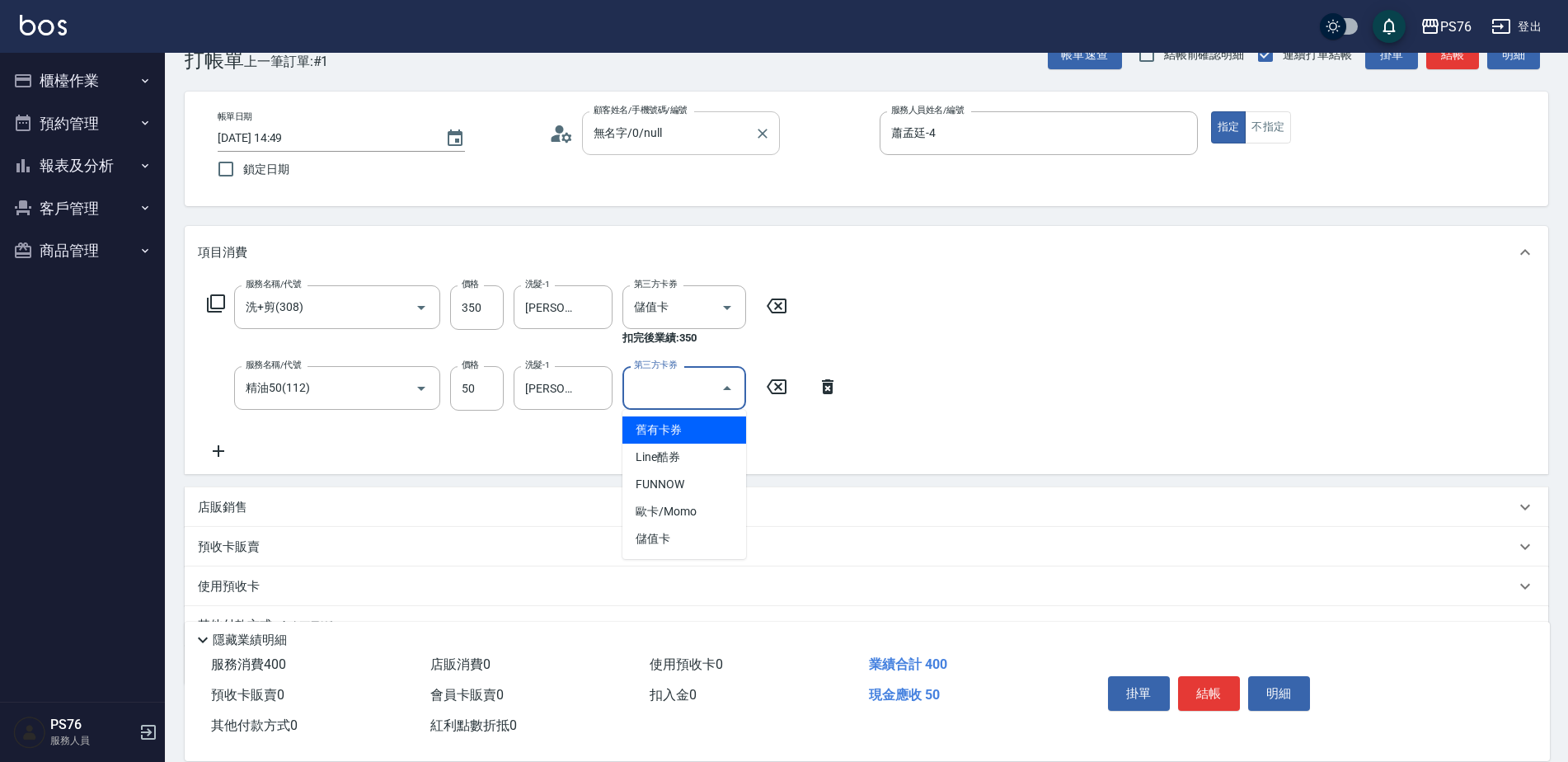
type input "儲值卡"
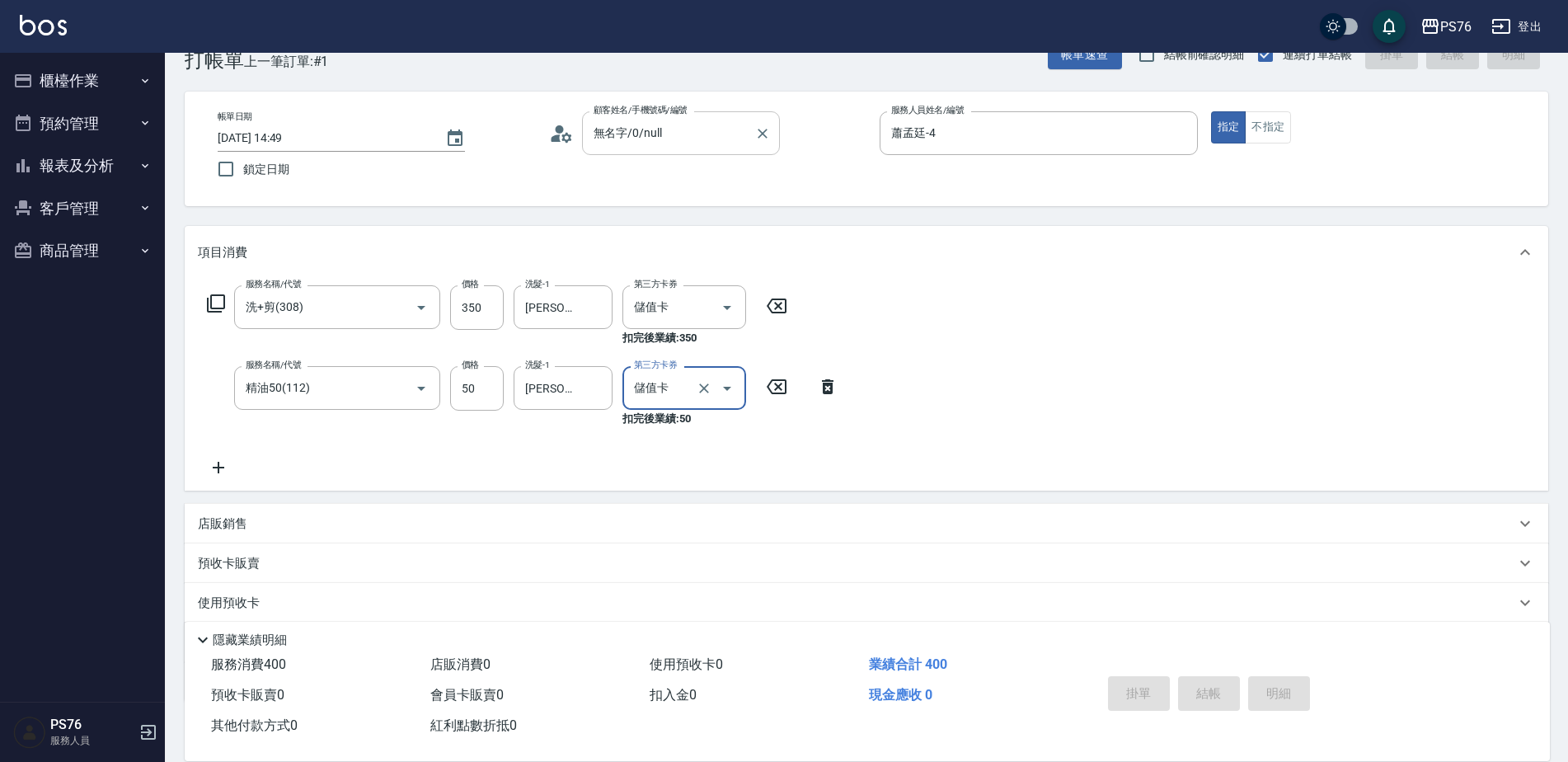
type input "[DATE] 14:50"
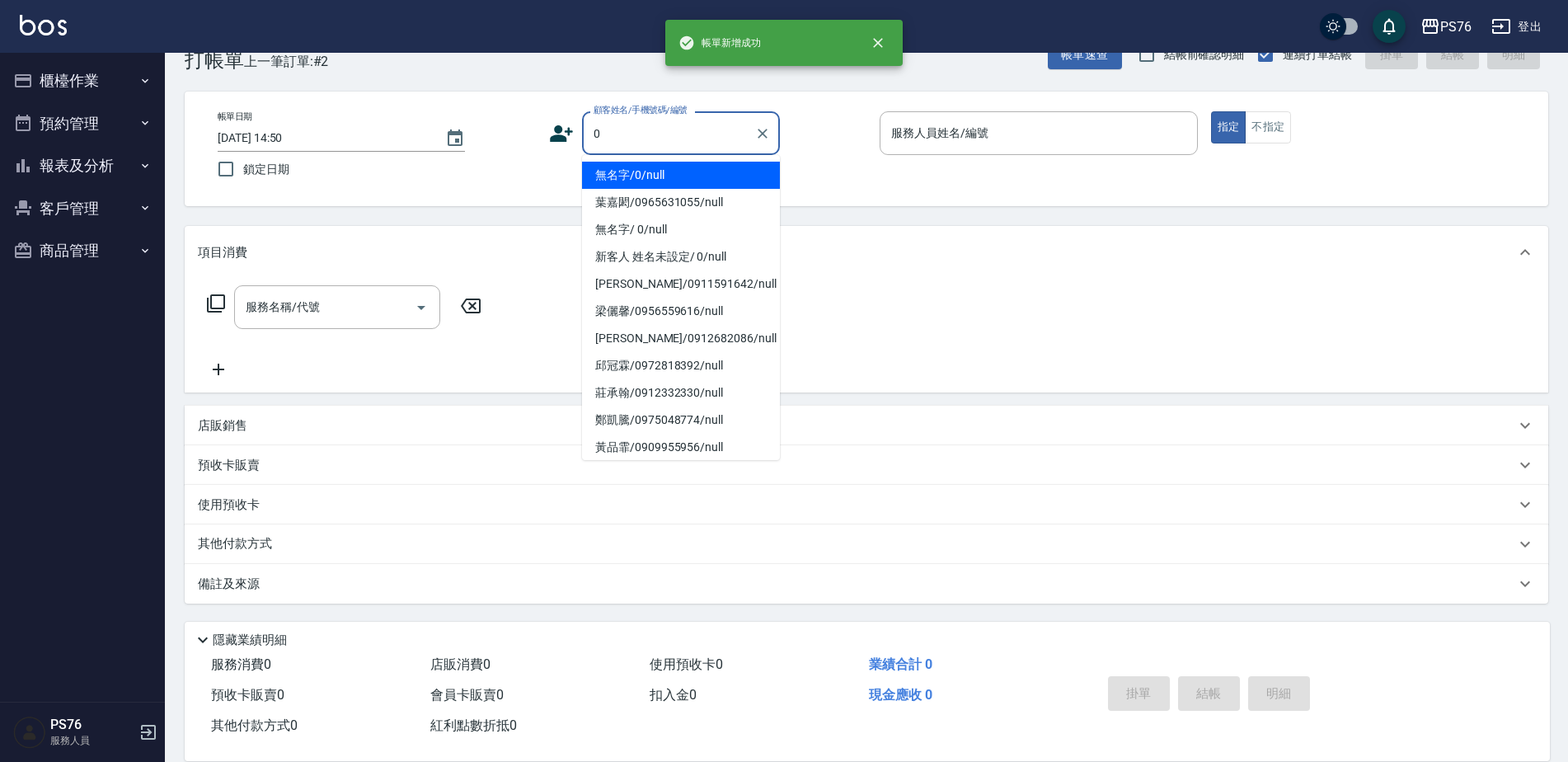
type input "無名字/0/null"
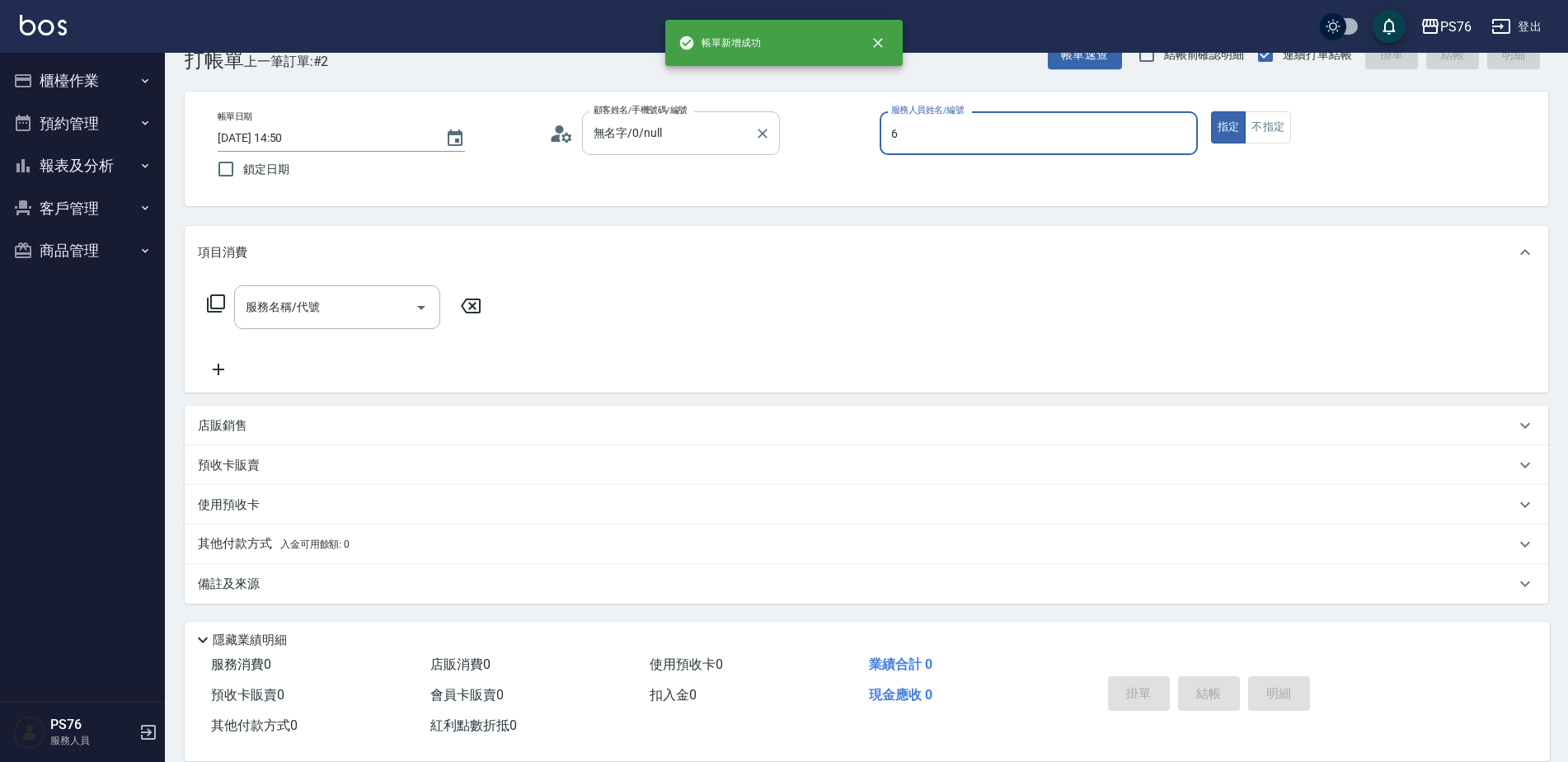
type input "洪彩娟-6"
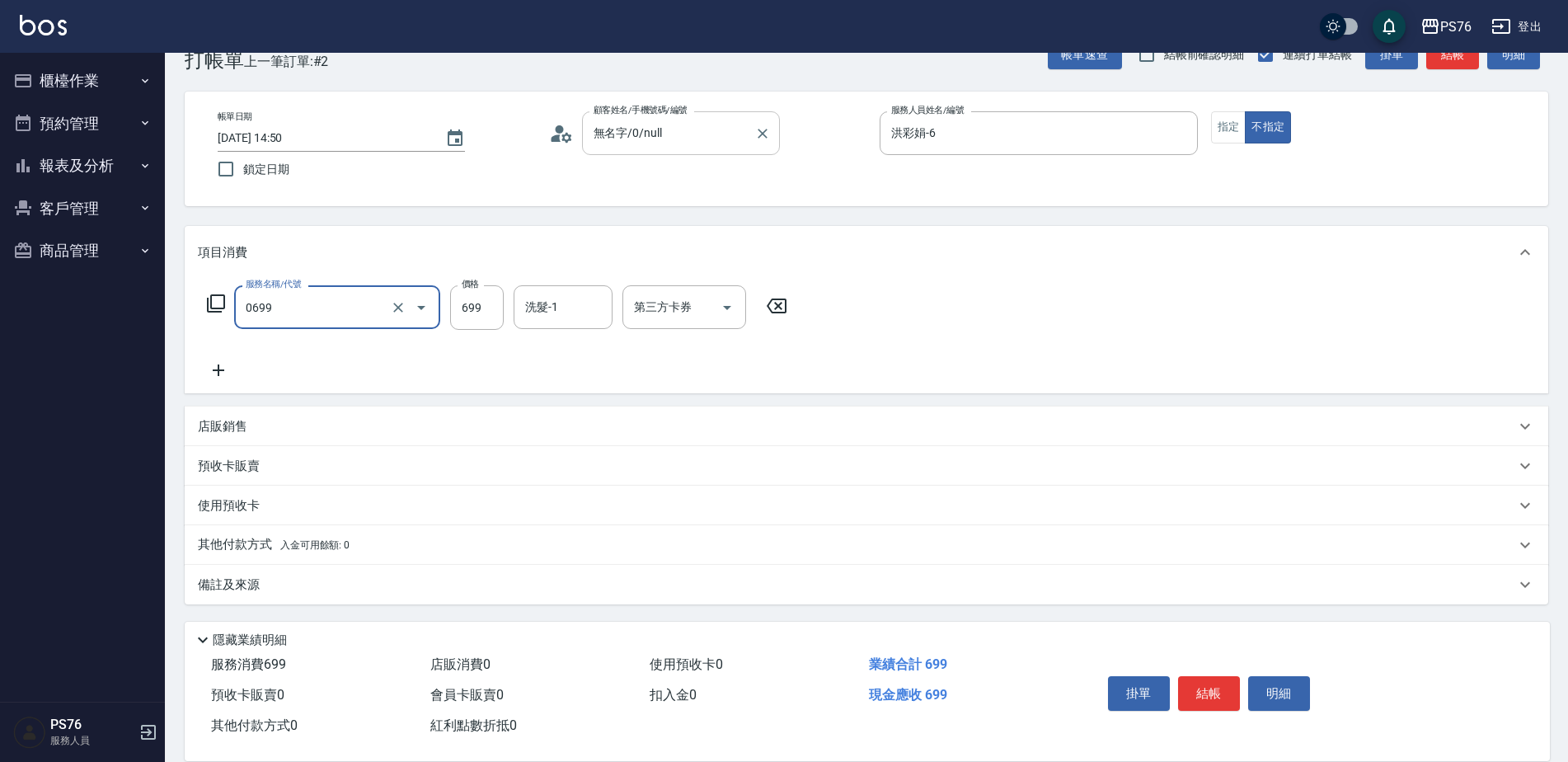
type input "精油SPA(0699)"
type input "游怡瑄-24"
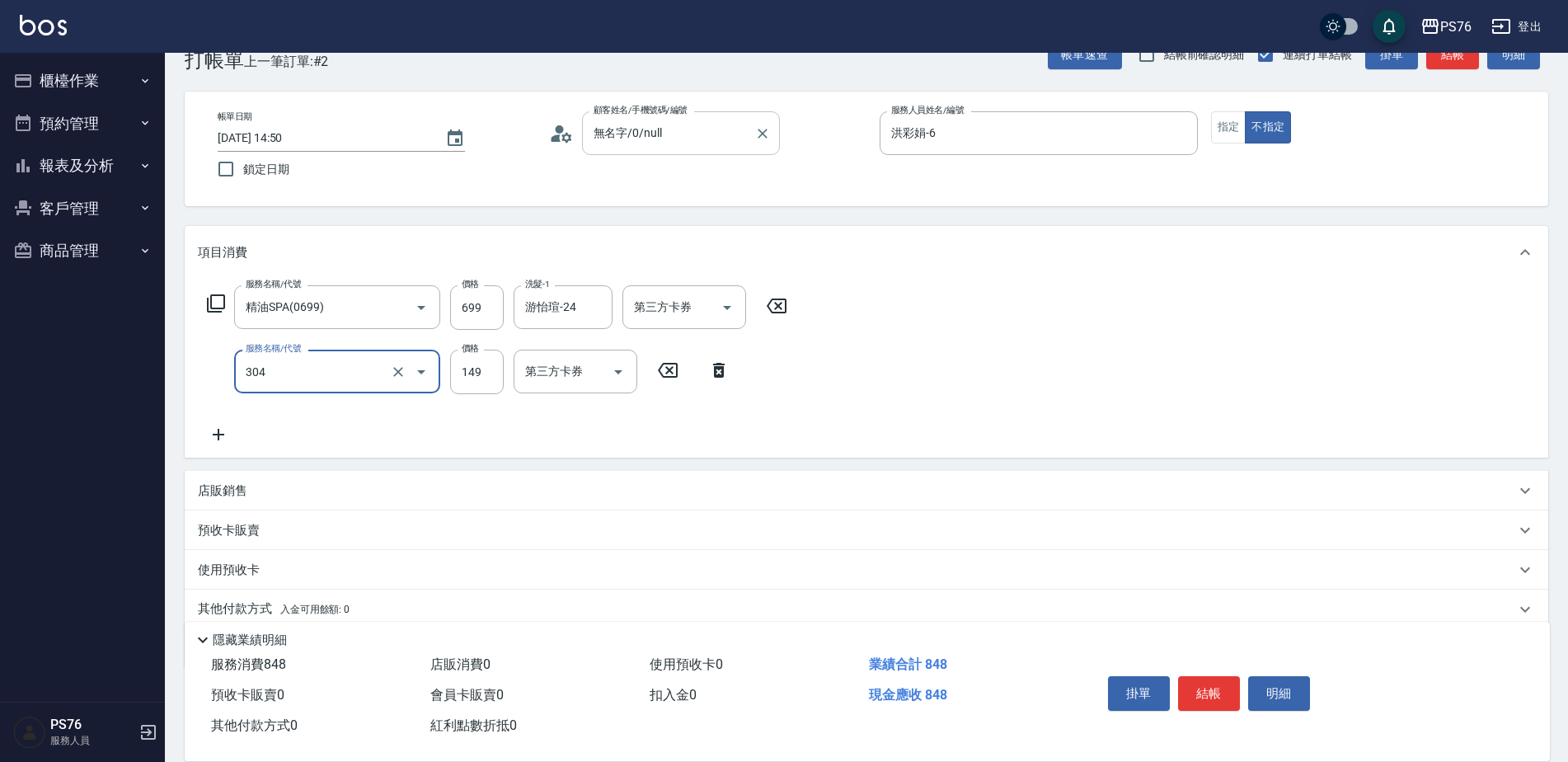
type input "剪髮(304)"
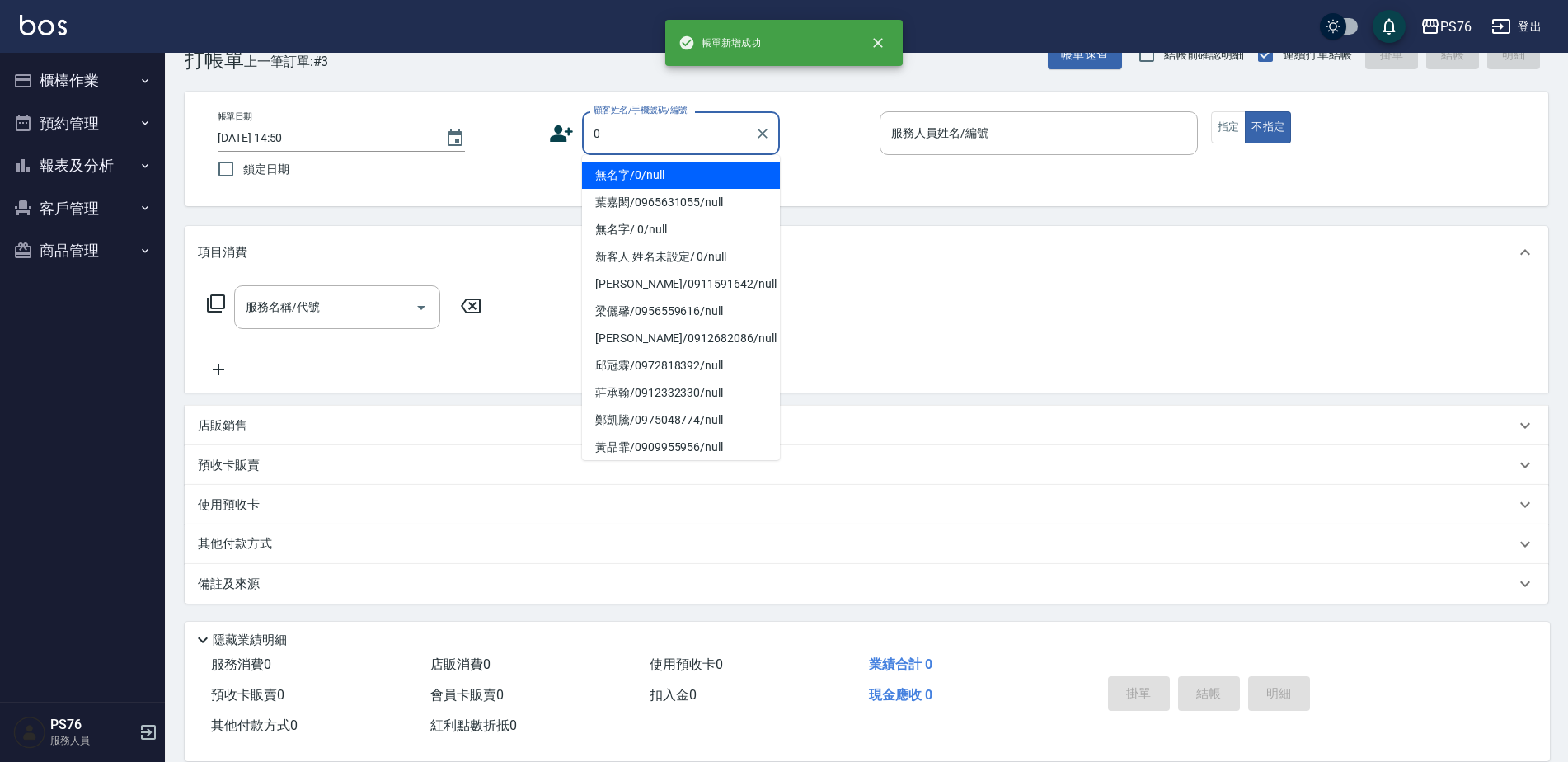
type input "無名字/0/null"
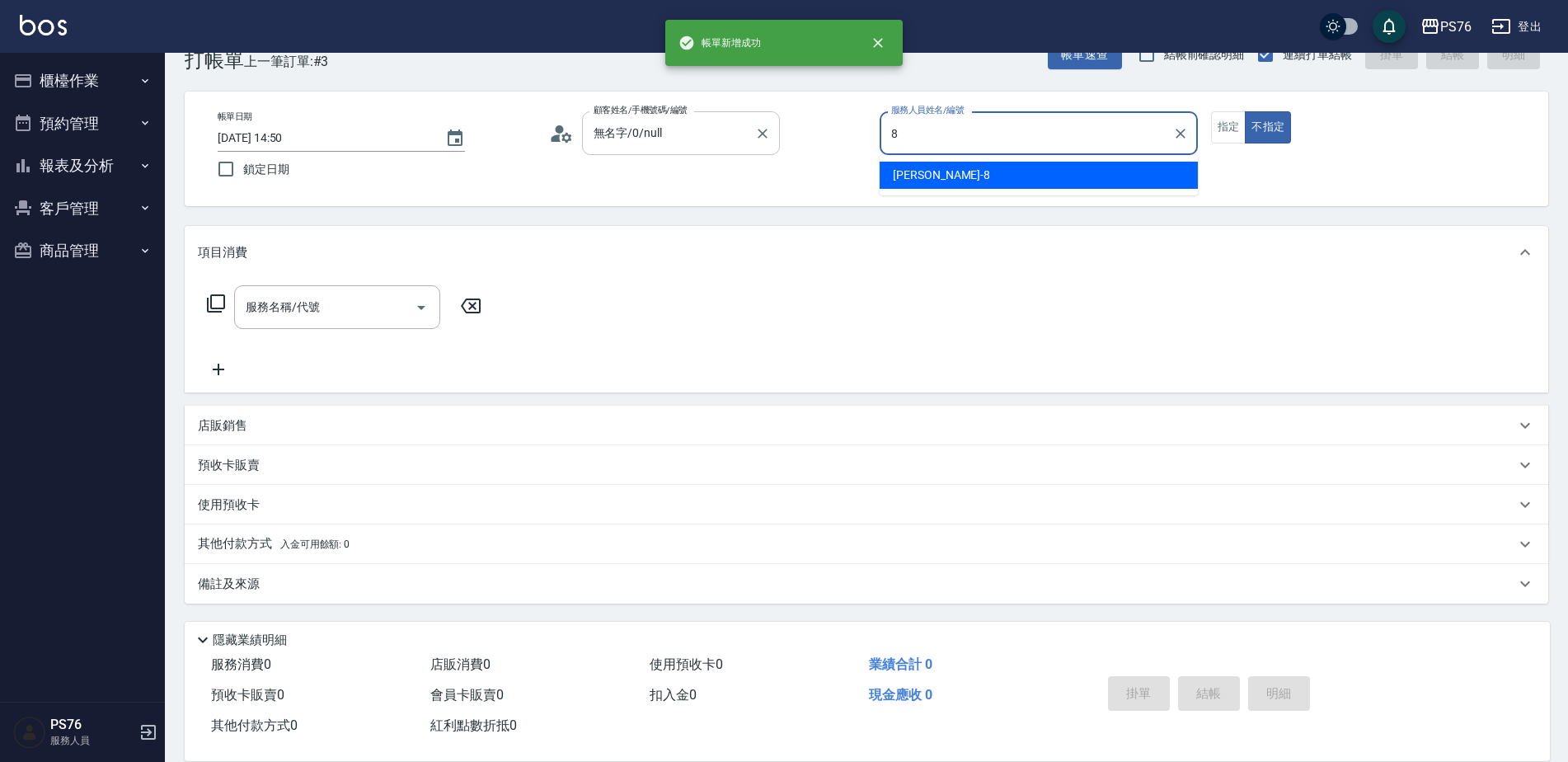
type input "[PERSON_NAME]-8"
type button "false"
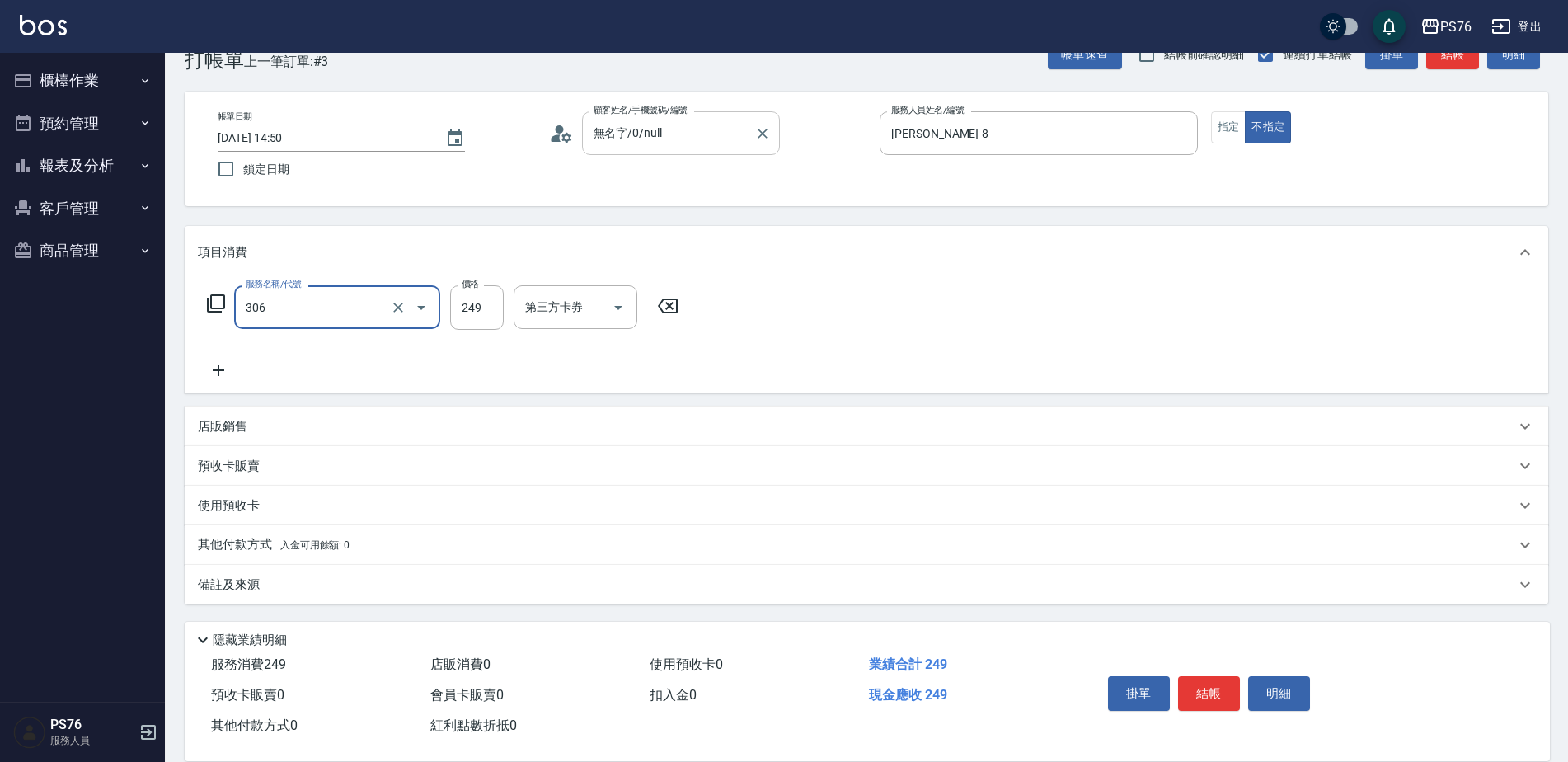
type input "剪髮(306)"
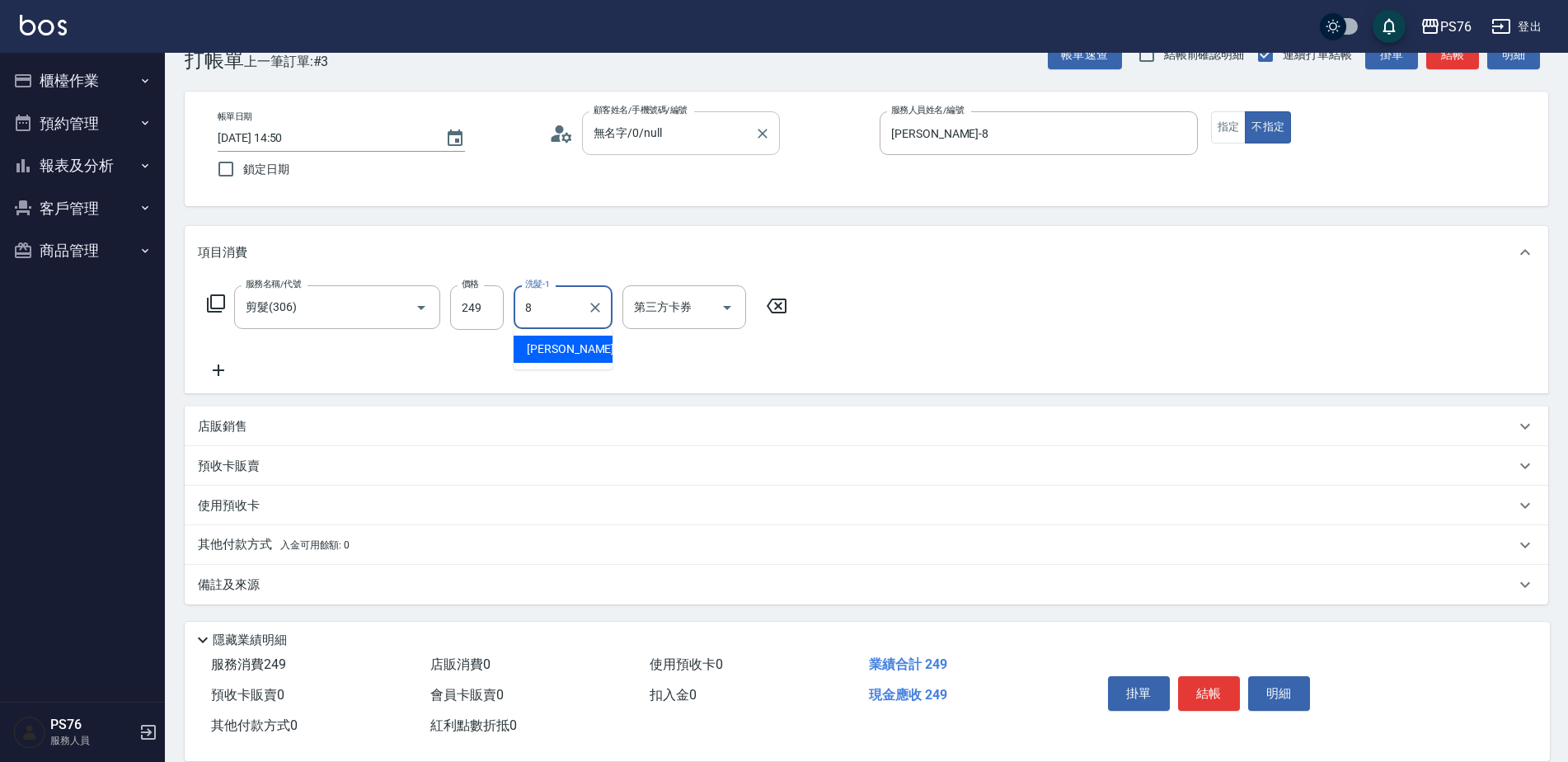
type input "[PERSON_NAME]-8"
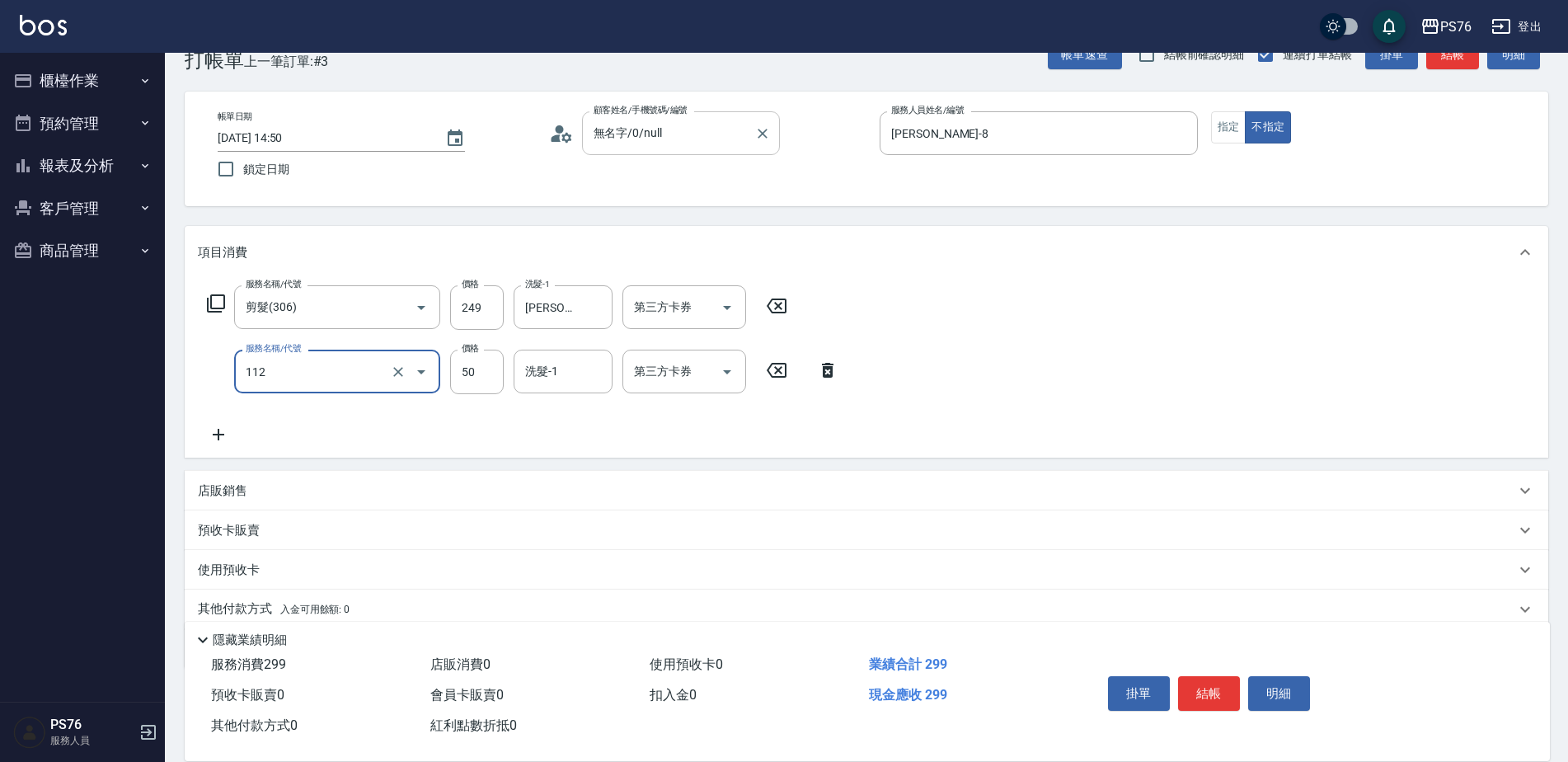
type input "精油50(112)"
type input "[PERSON_NAME]-8"
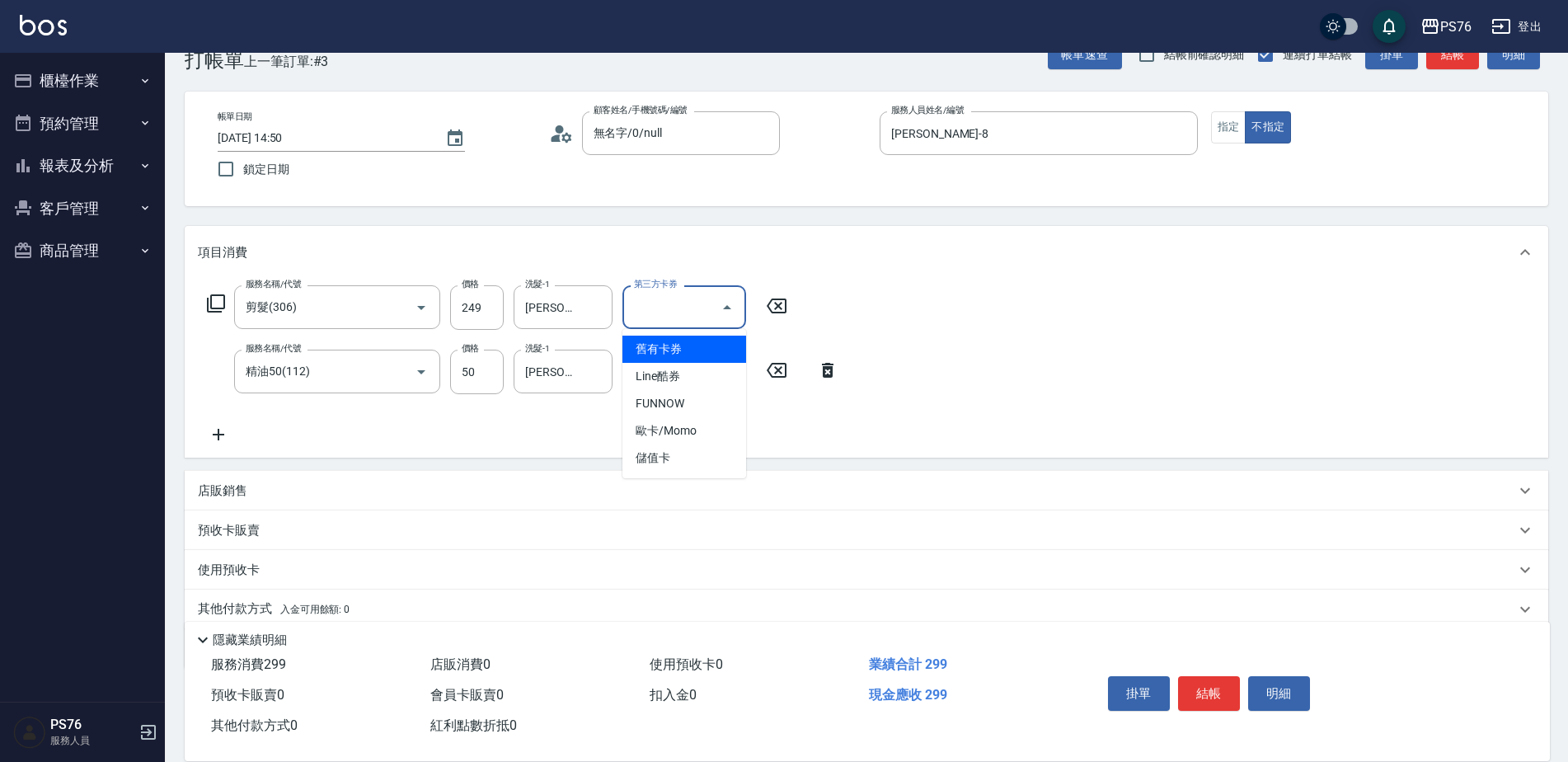
click at [650, 320] on input "第三方卡券" at bounding box center [672, 306] width 84 height 29
click at [650, 454] on span "儲值卡" at bounding box center [684, 457] width 124 height 27
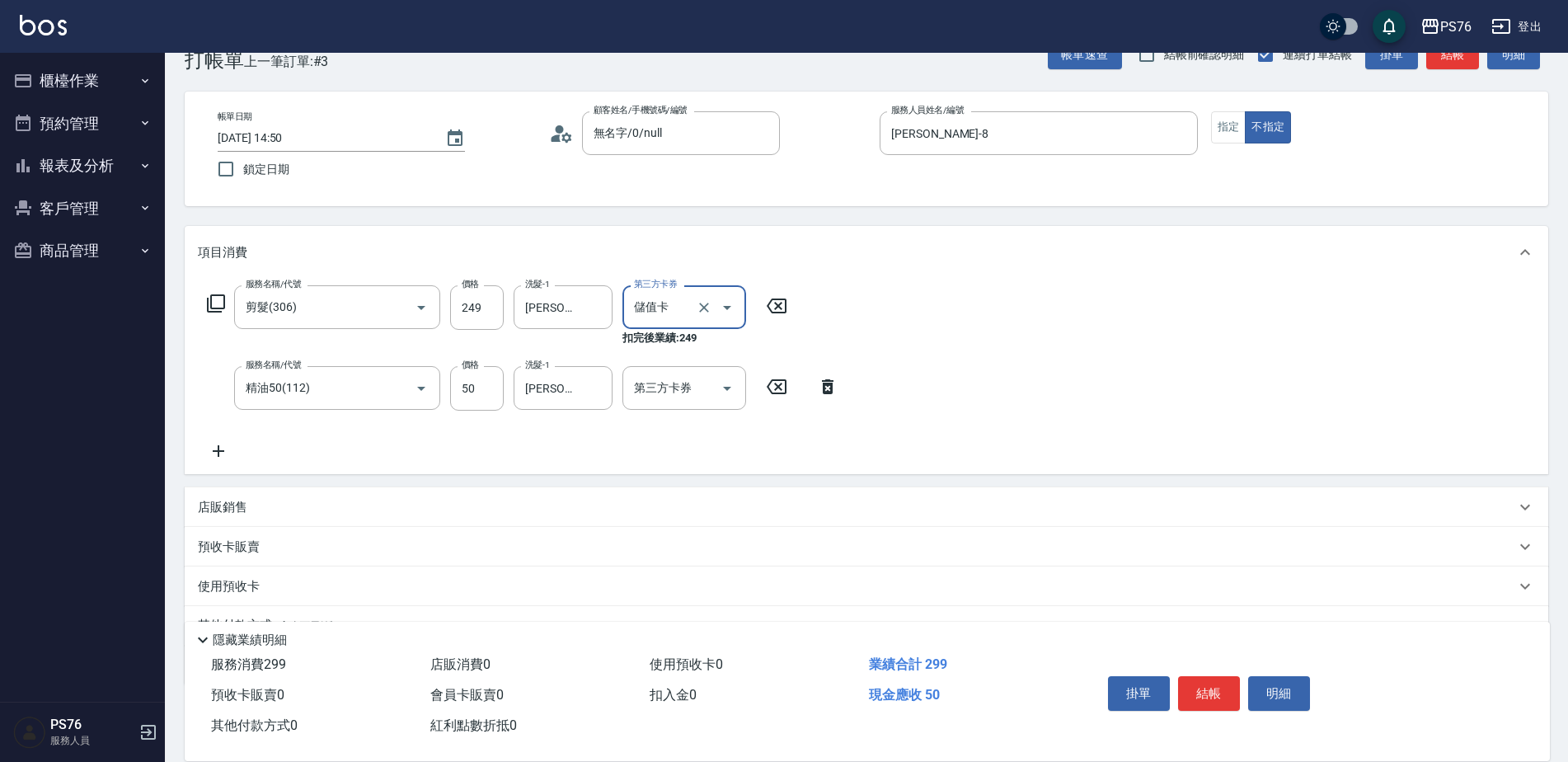
type input "儲值卡"
click at [680, 400] on input "第三方卡券" at bounding box center [672, 388] width 84 height 29
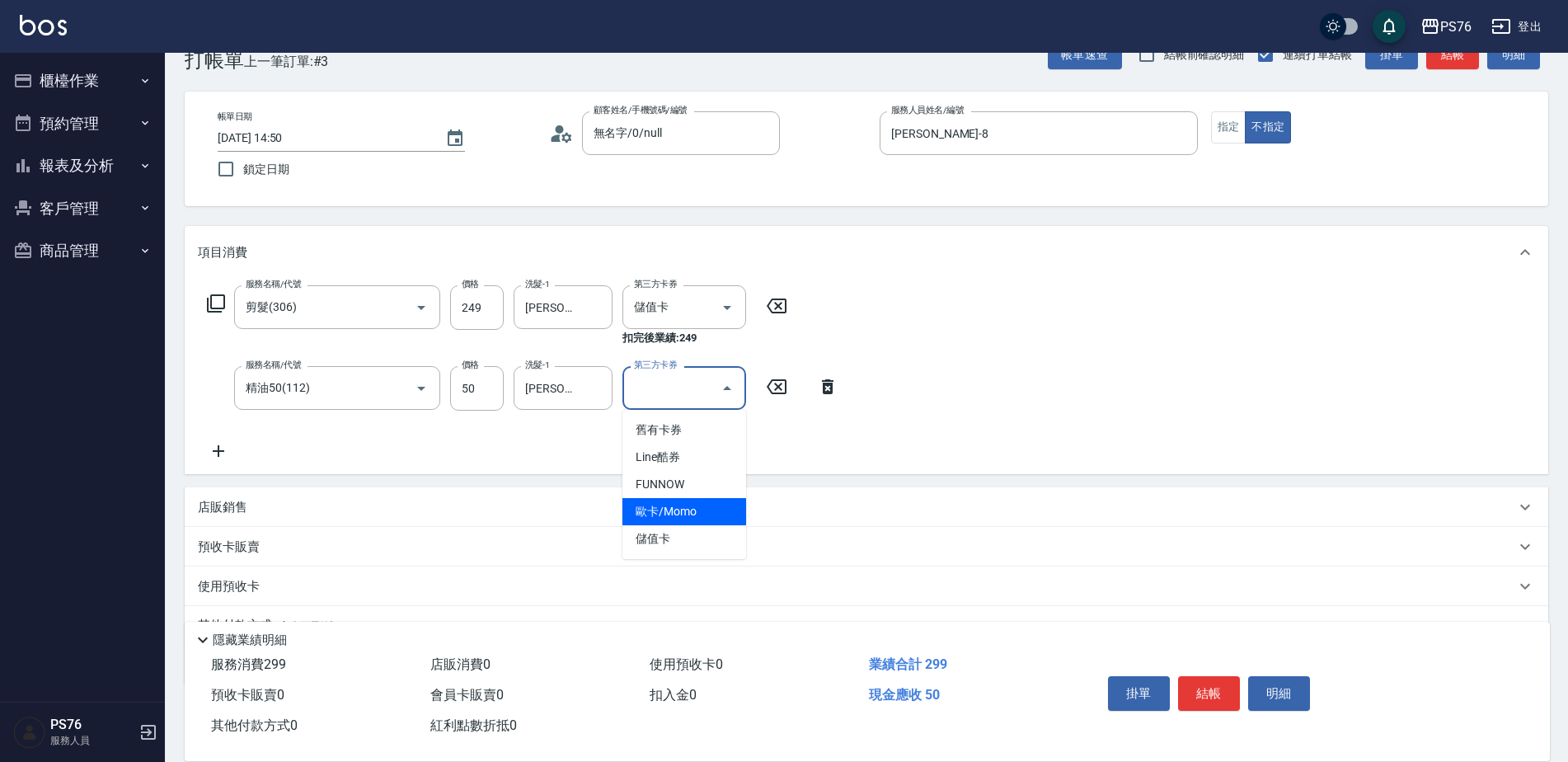
click at [665, 524] on span "歐卡/Momo" at bounding box center [684, 511] width 124 height 27
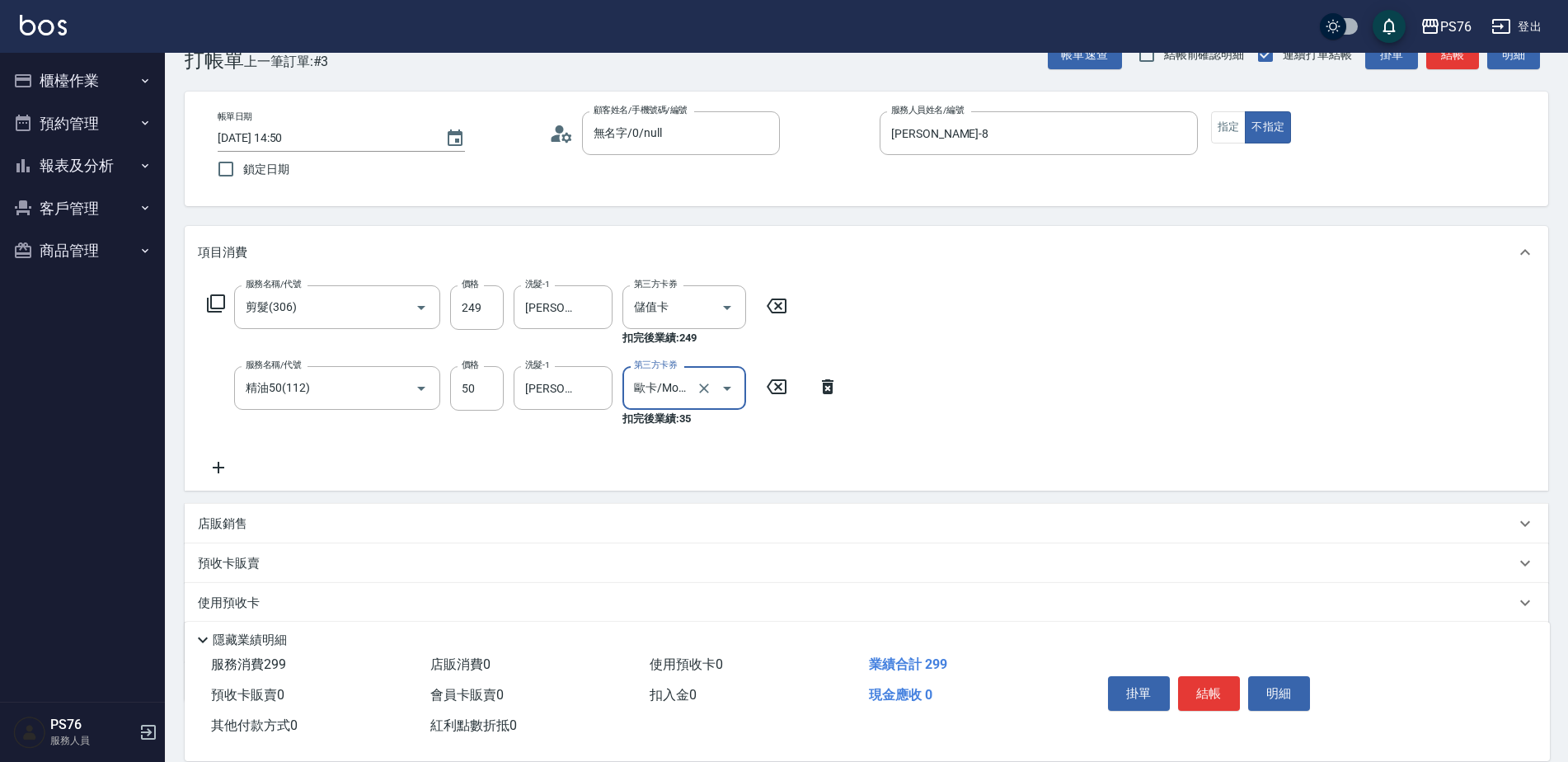
click at [704, 400] on div at bounding box center [715, 388] width 46 height 44
click at [676, 387] on input "歐卡/Momo" at bounding box center [662, 388] width 63 height 29
click at [679, 532] on span "儲值卡" at bounding box center [684, 539] width 124 height 27
type input "儲值卡"
click at [1193, 690] on button "結帳" at bounding box center [1209, 693] width 62 height 35
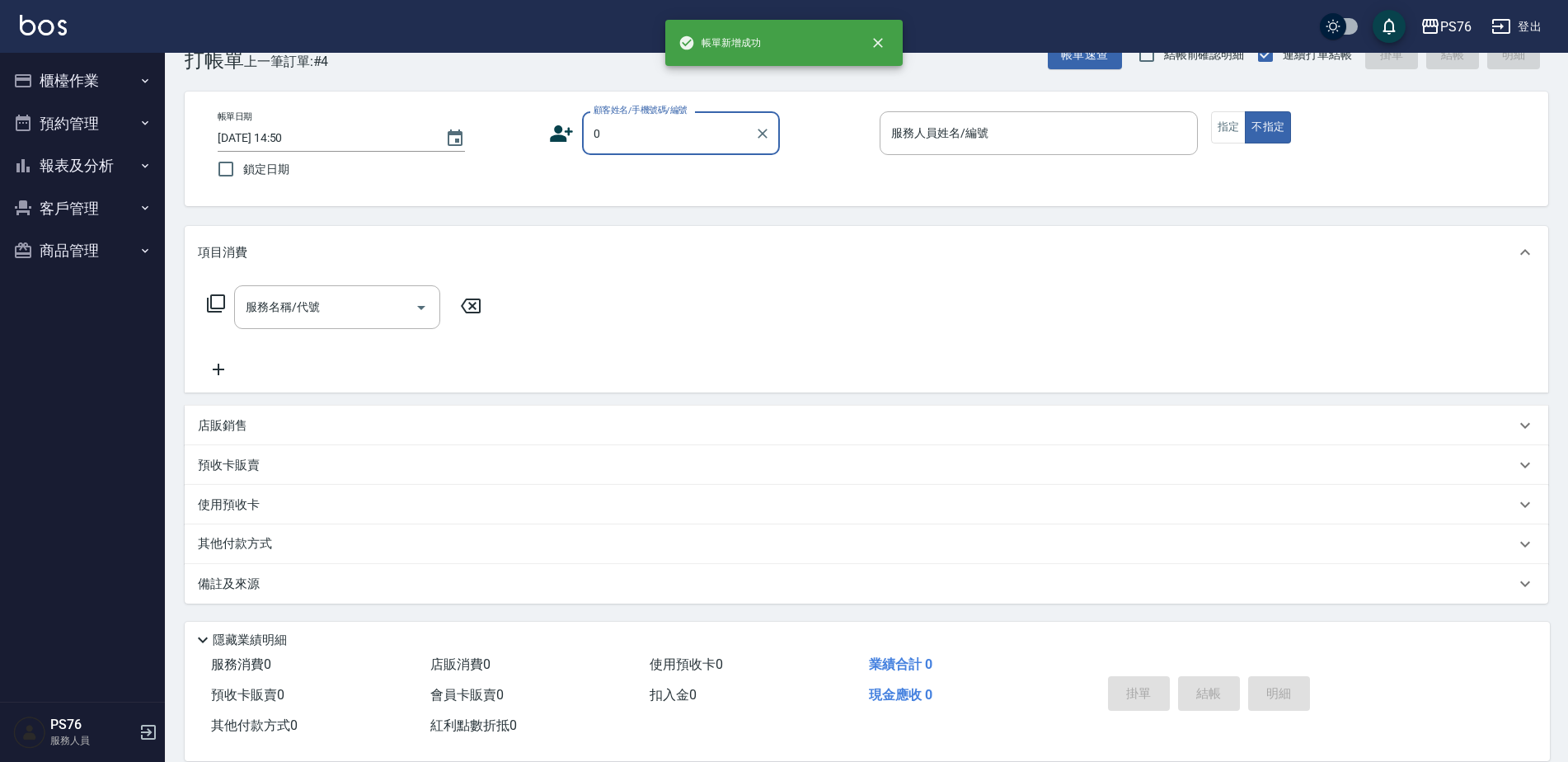
type input "無名字/0/null"
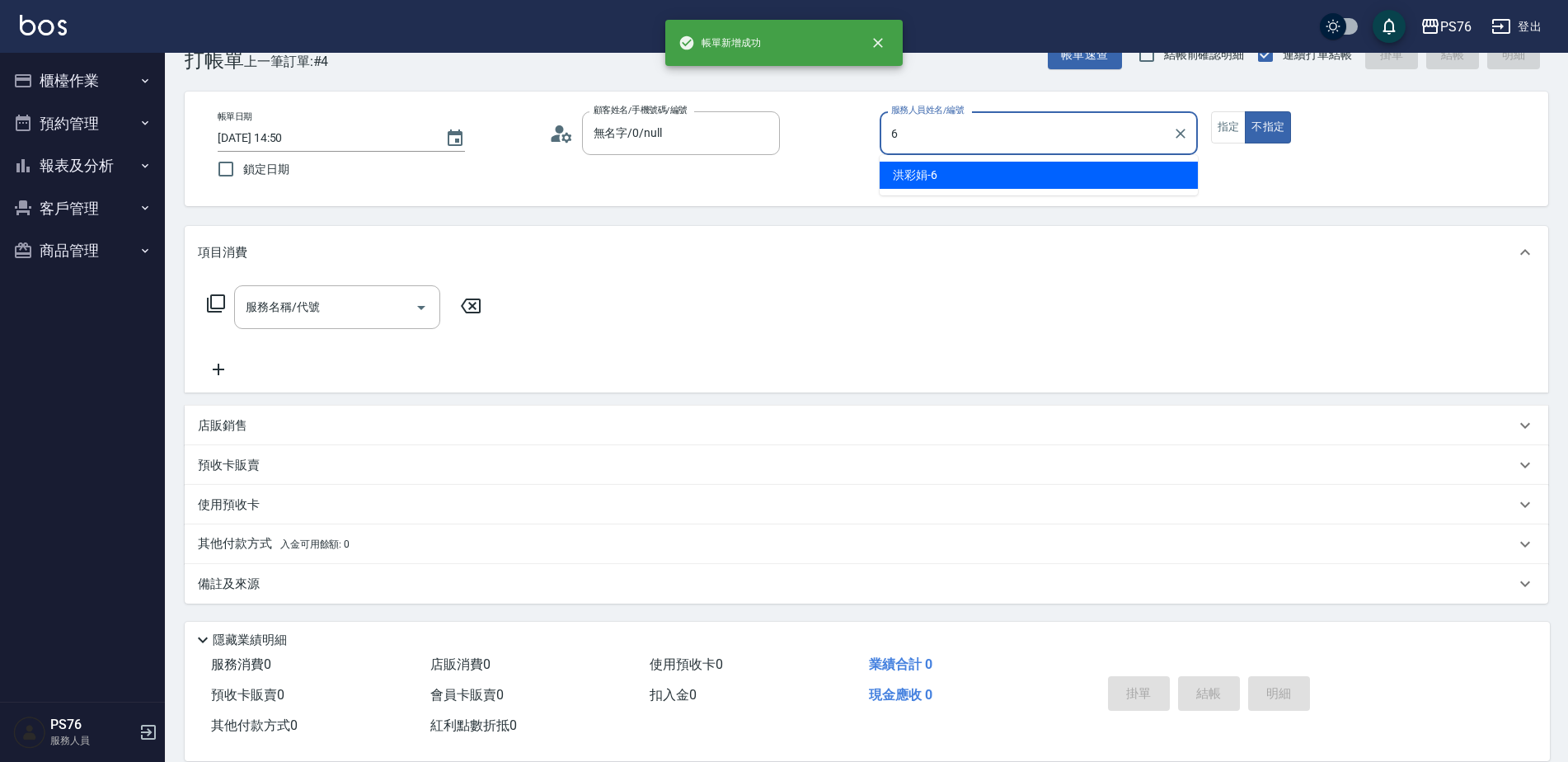
type input "洪彩娟-6"
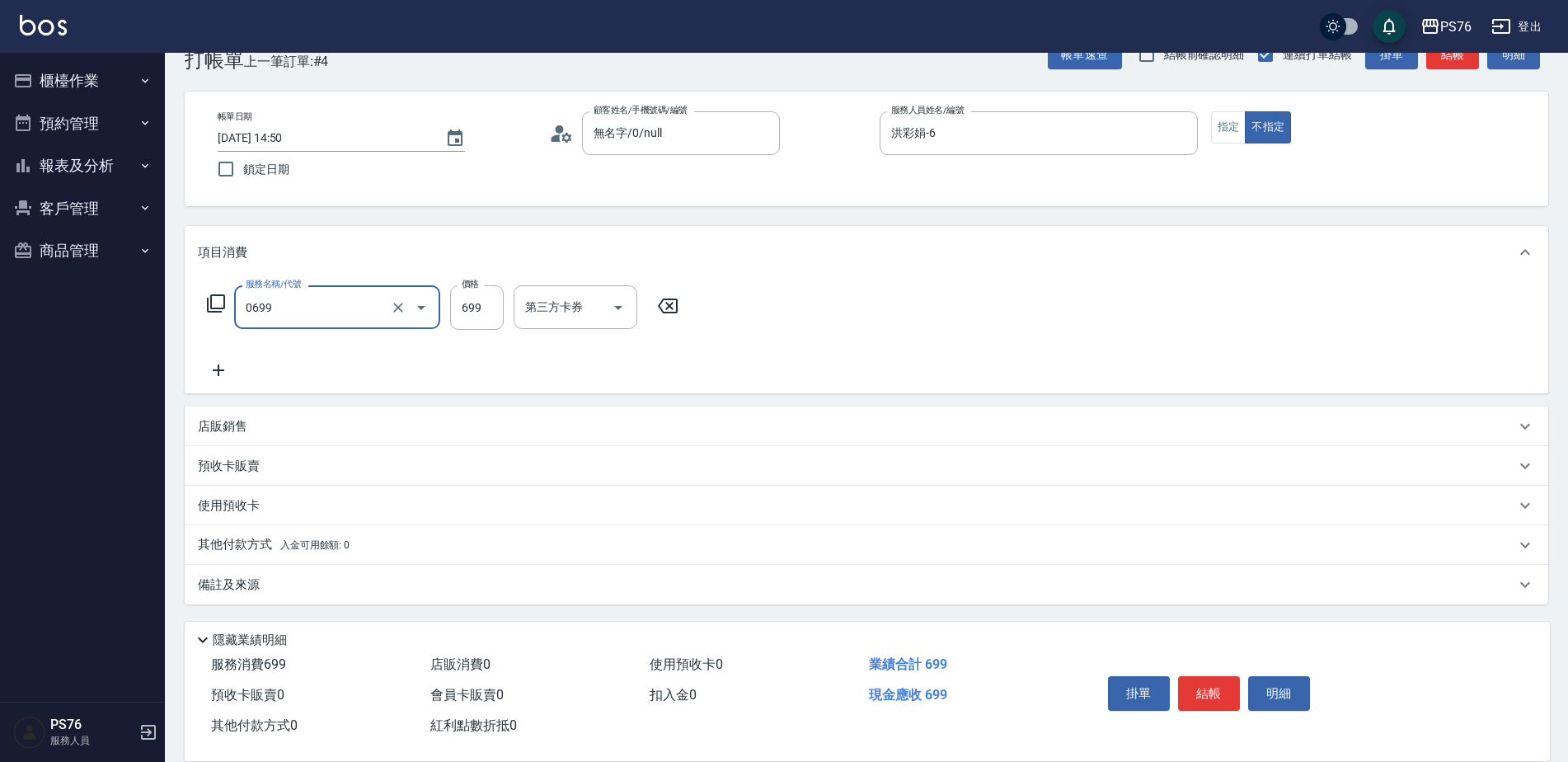
type input "精油SPA(0699)"
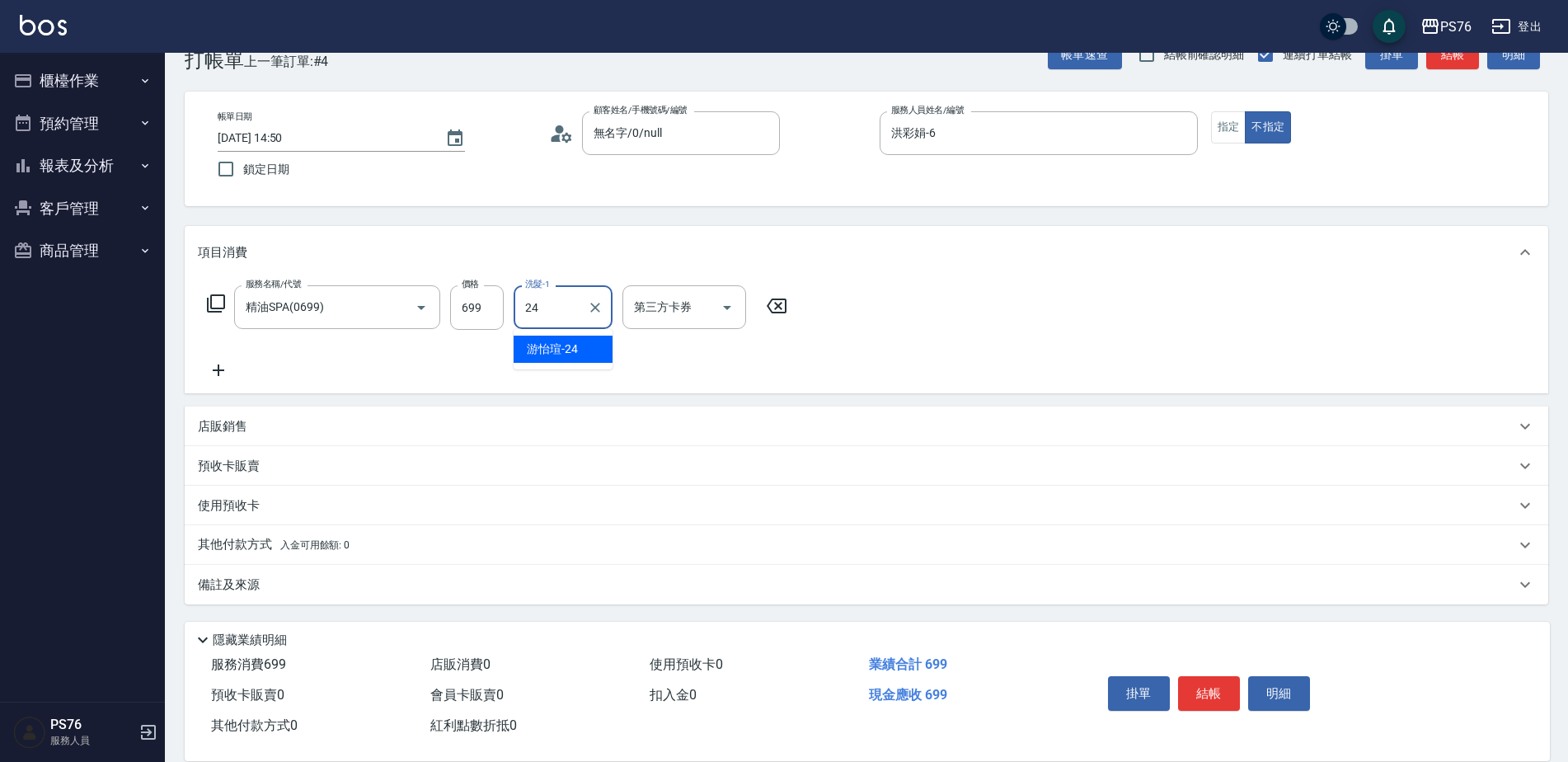
type input "游怡瑄-24"
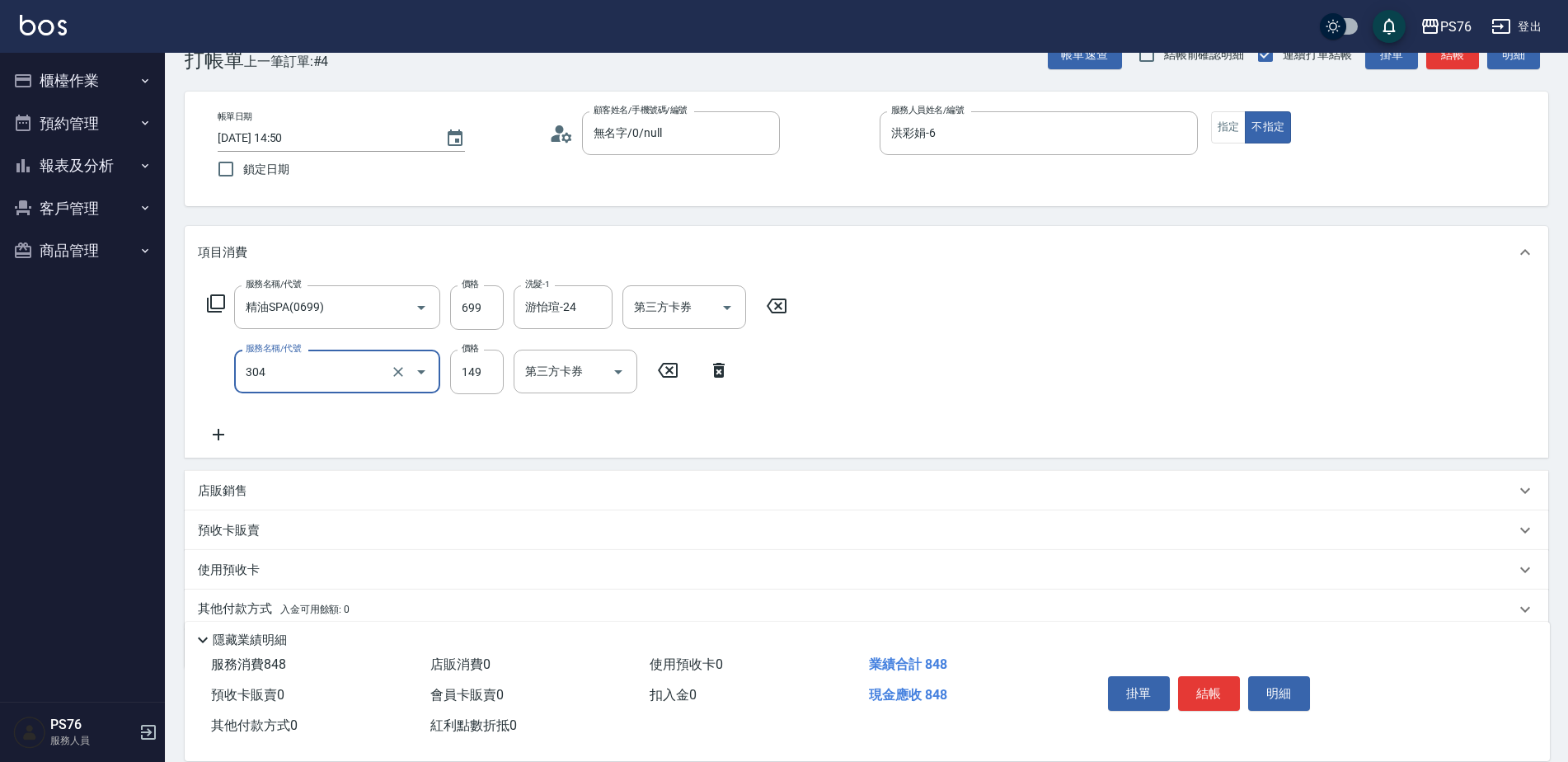
type input "剪髮(304)"
type input "50"
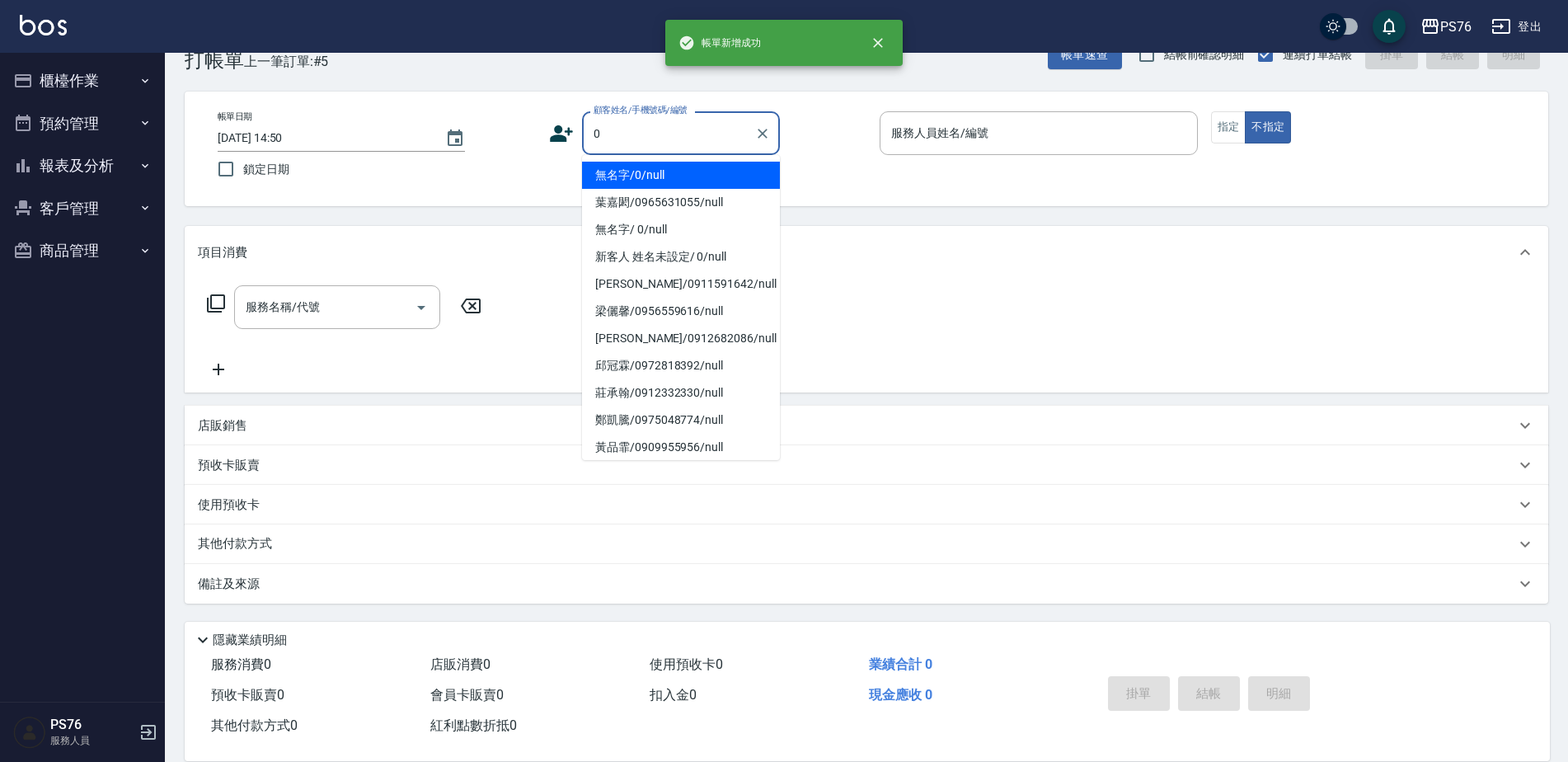
type input "無名字/0/null"
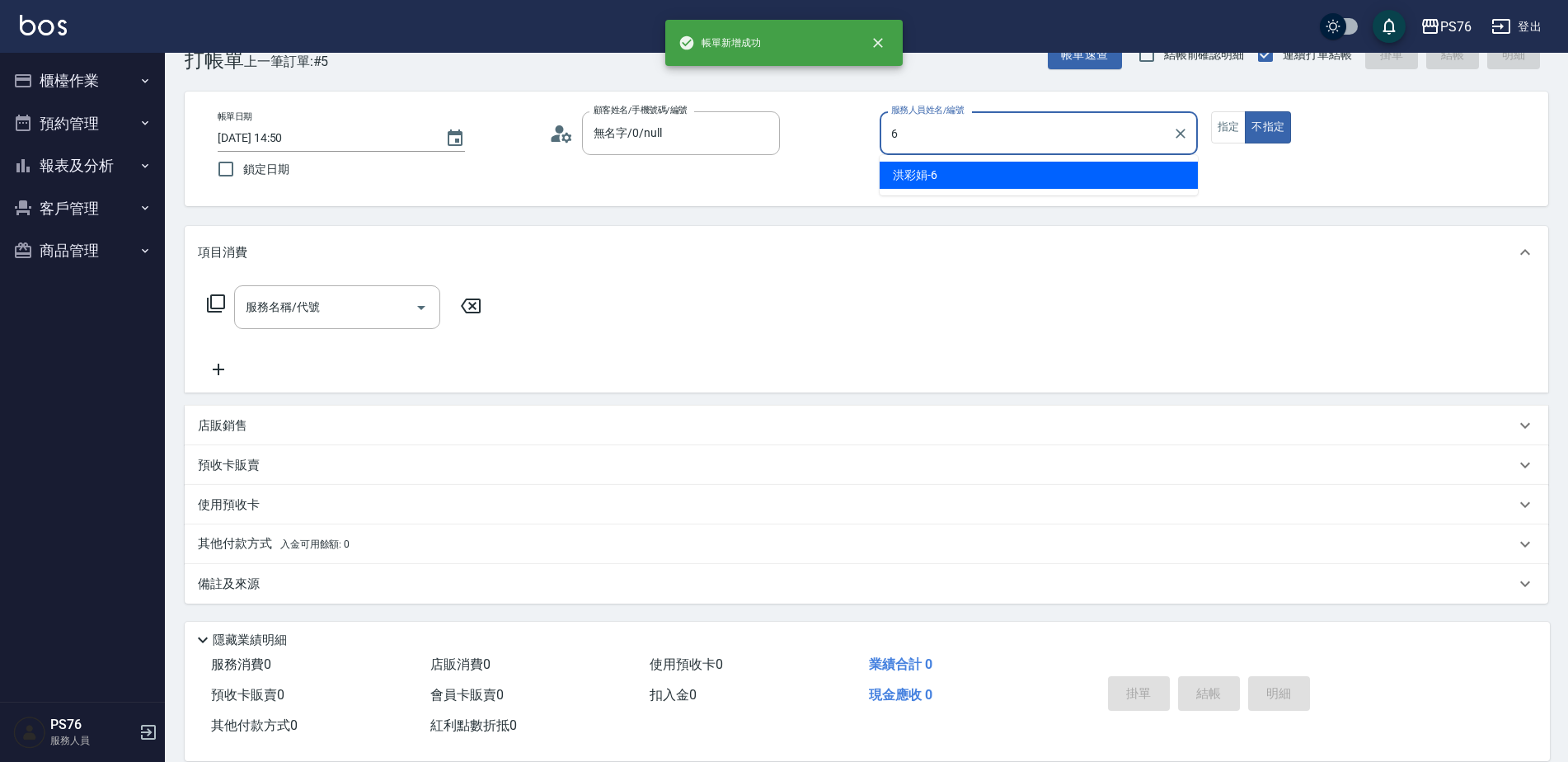
type input "洪彩娟-6"
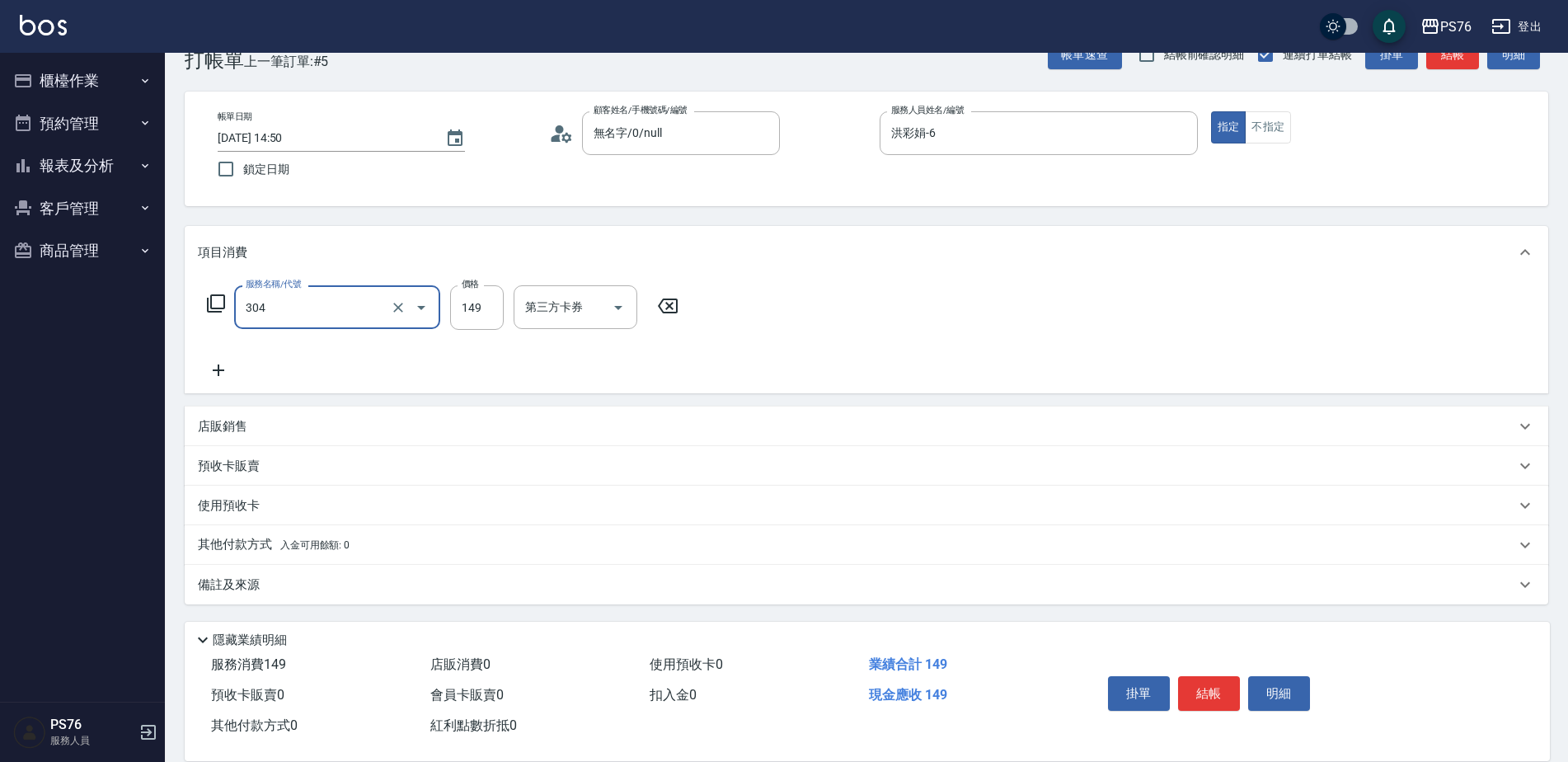
type input "剪髮(304)"
type input "179"
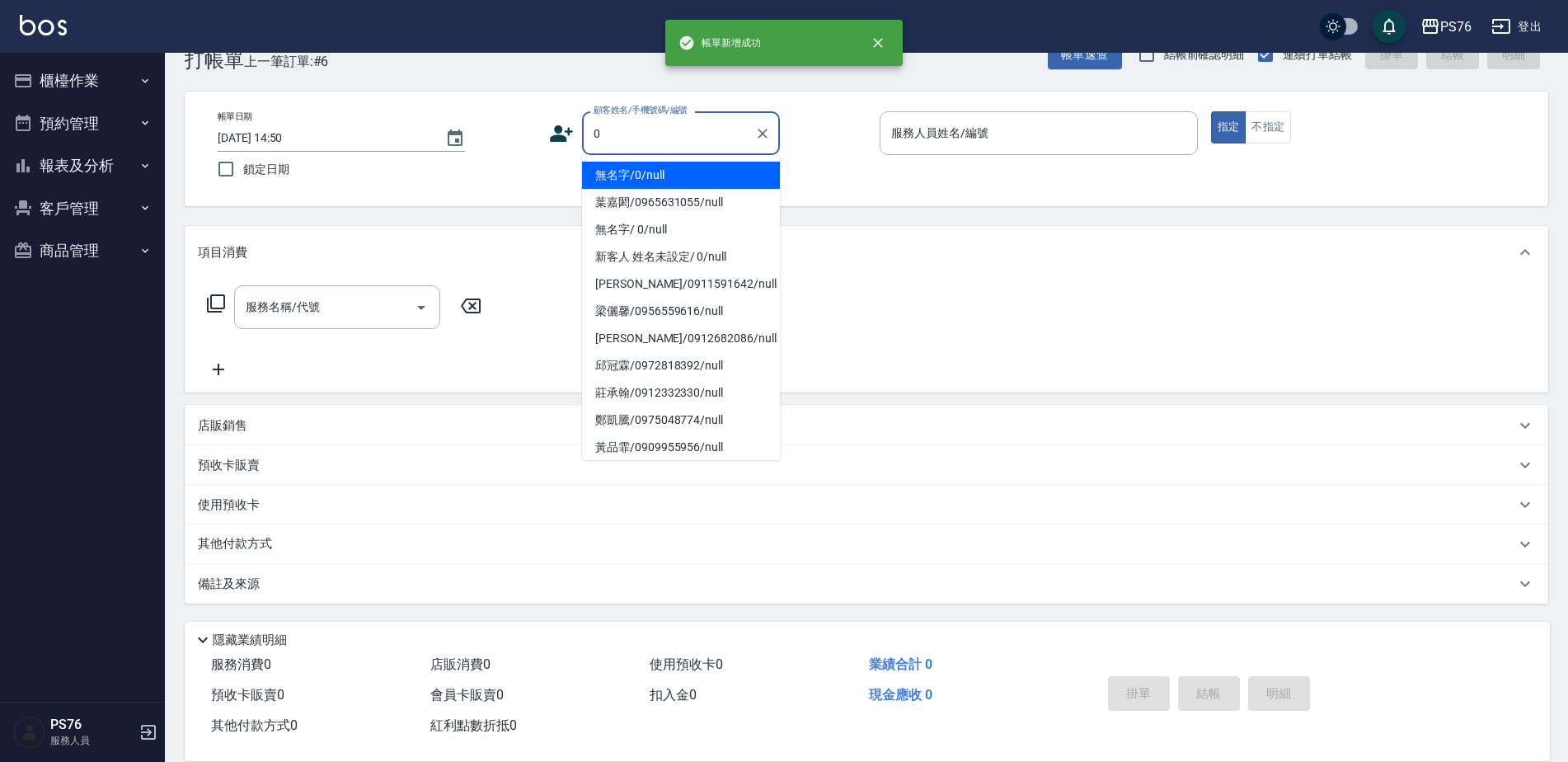
type input "無名字/0/null"
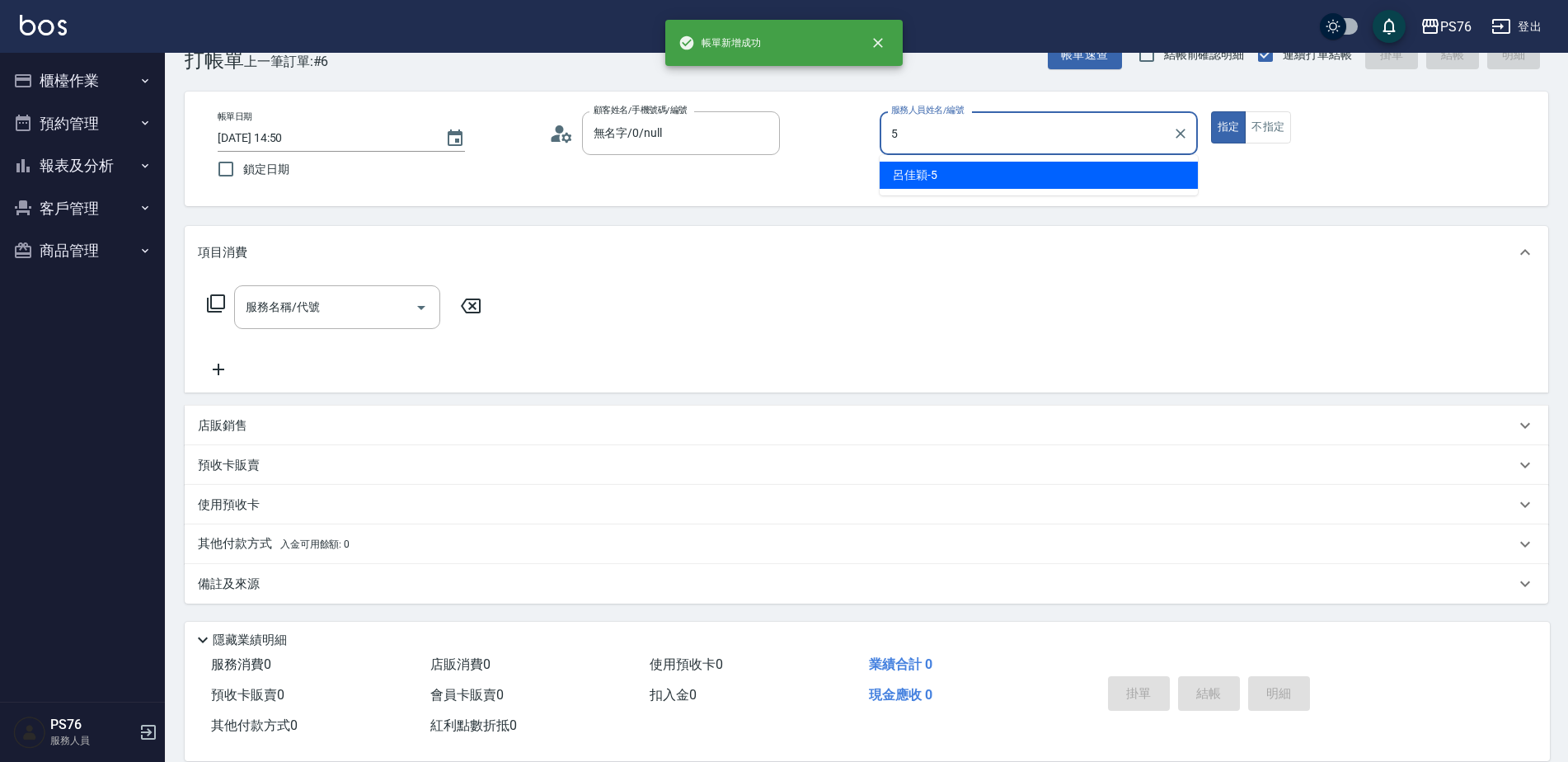
type input "呂佳穎-5"
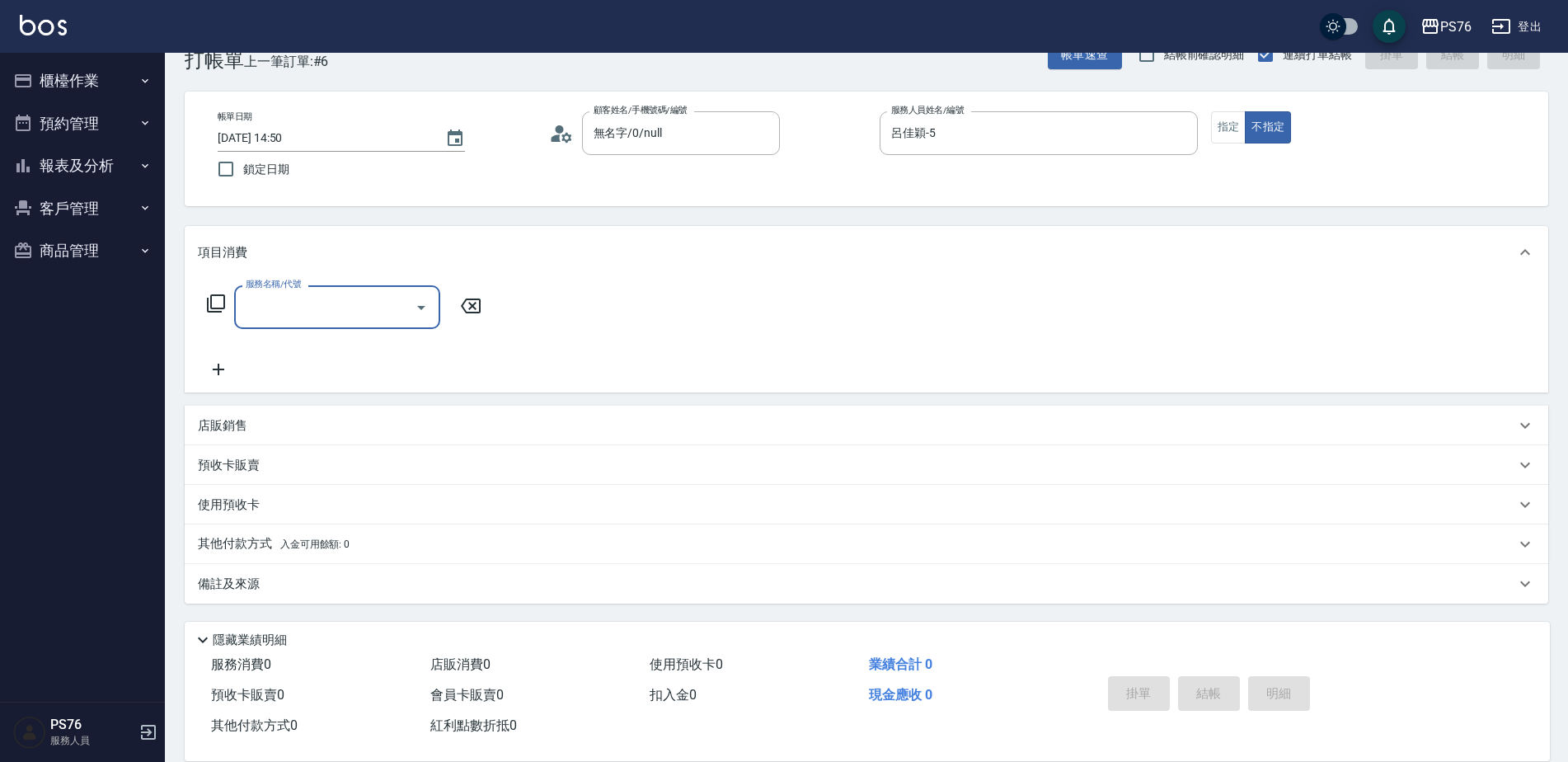
type input "3"
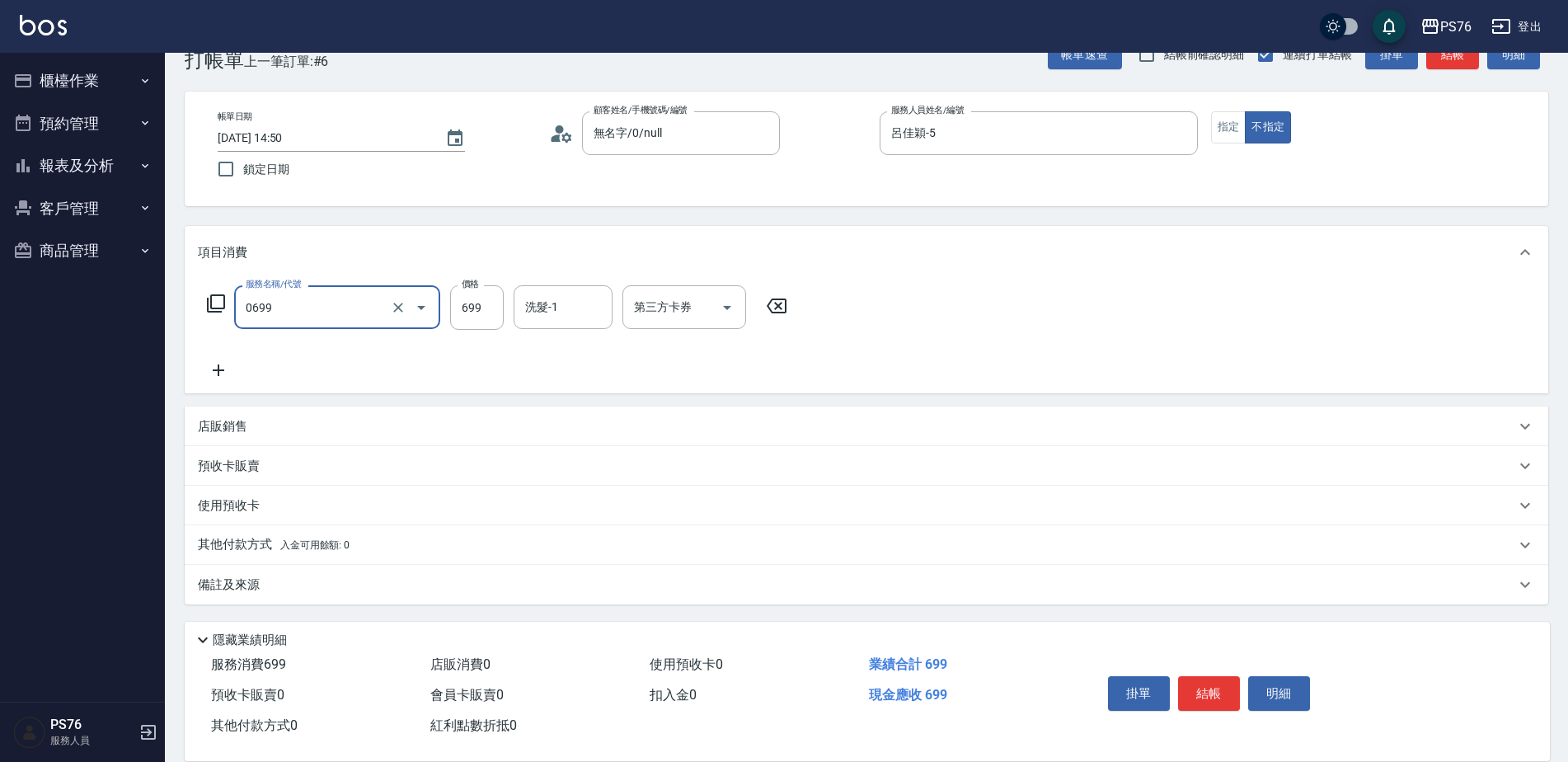
type input "精油SPA(0699)"
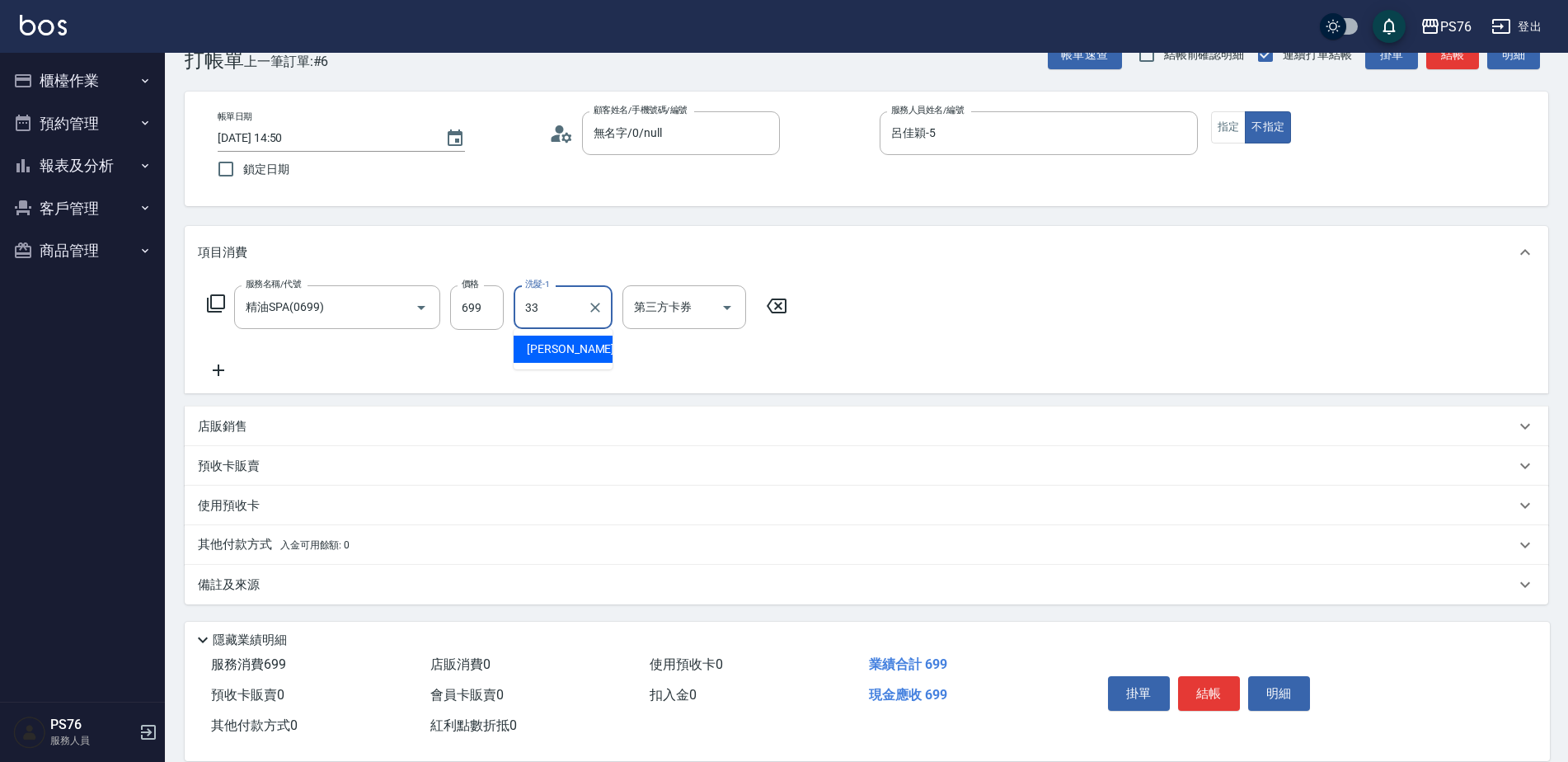
type input "[PERSON_NAME]33"
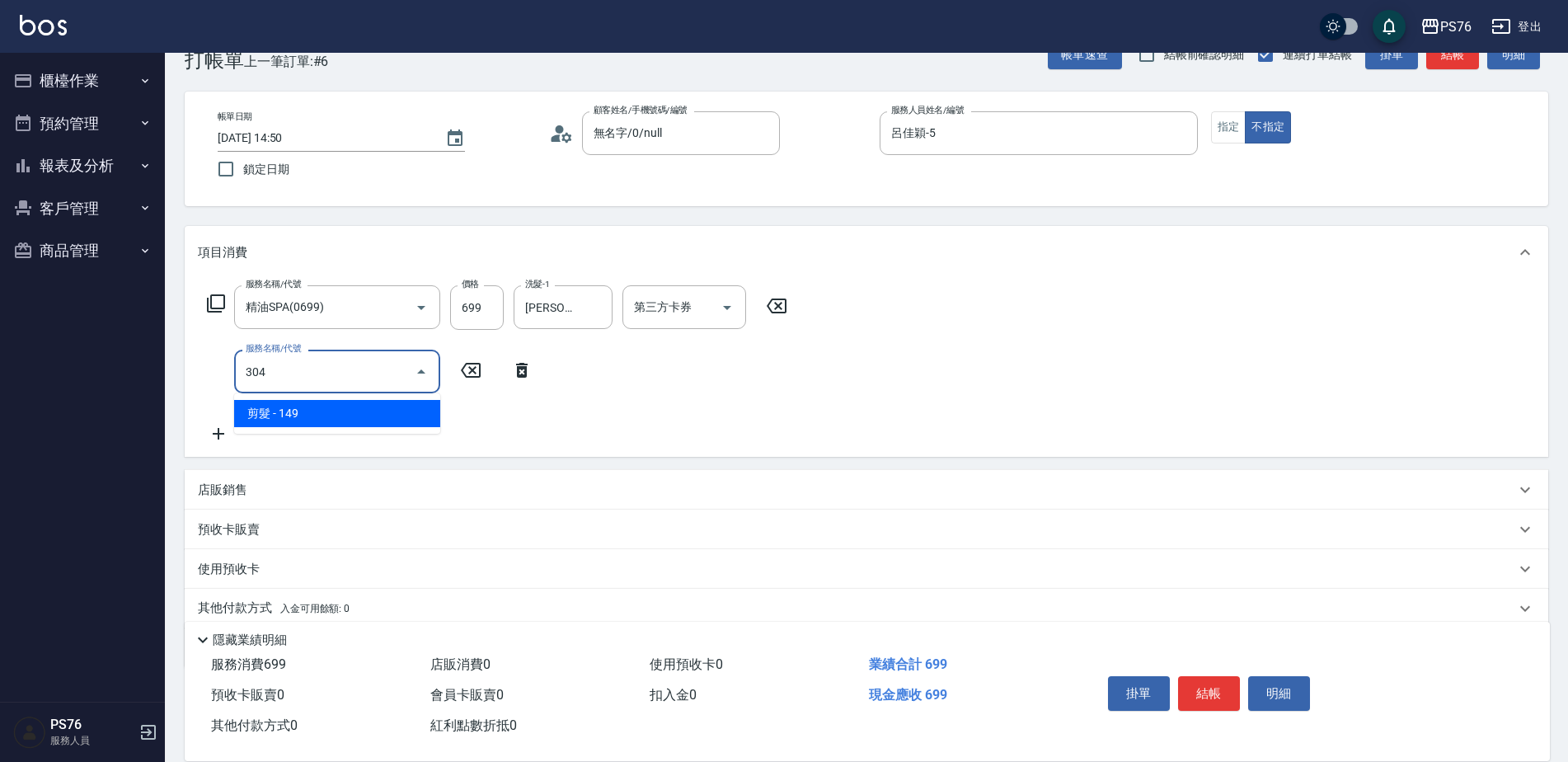
type input "剪髮(304)"
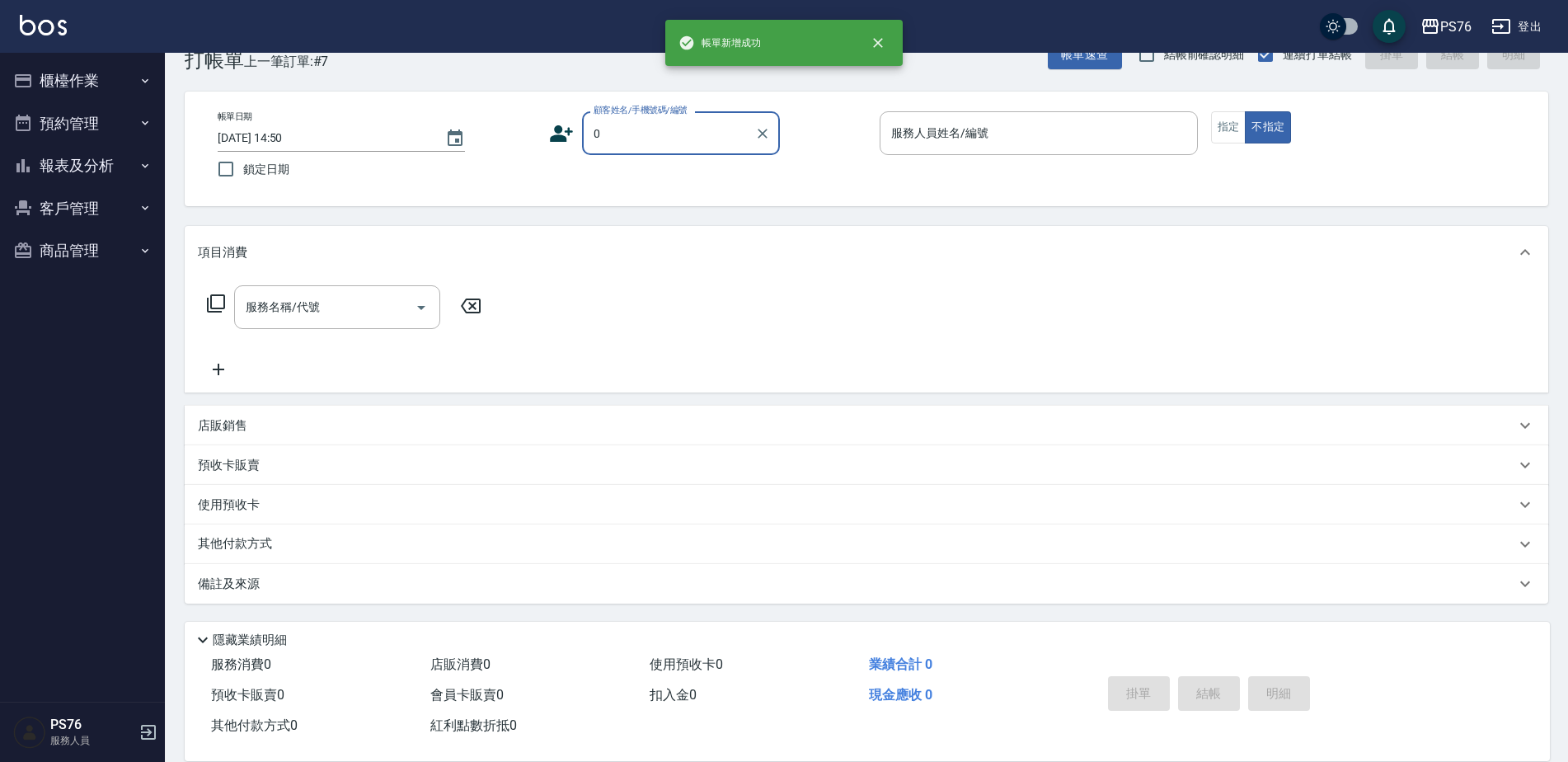
type input "無名字/0/null"
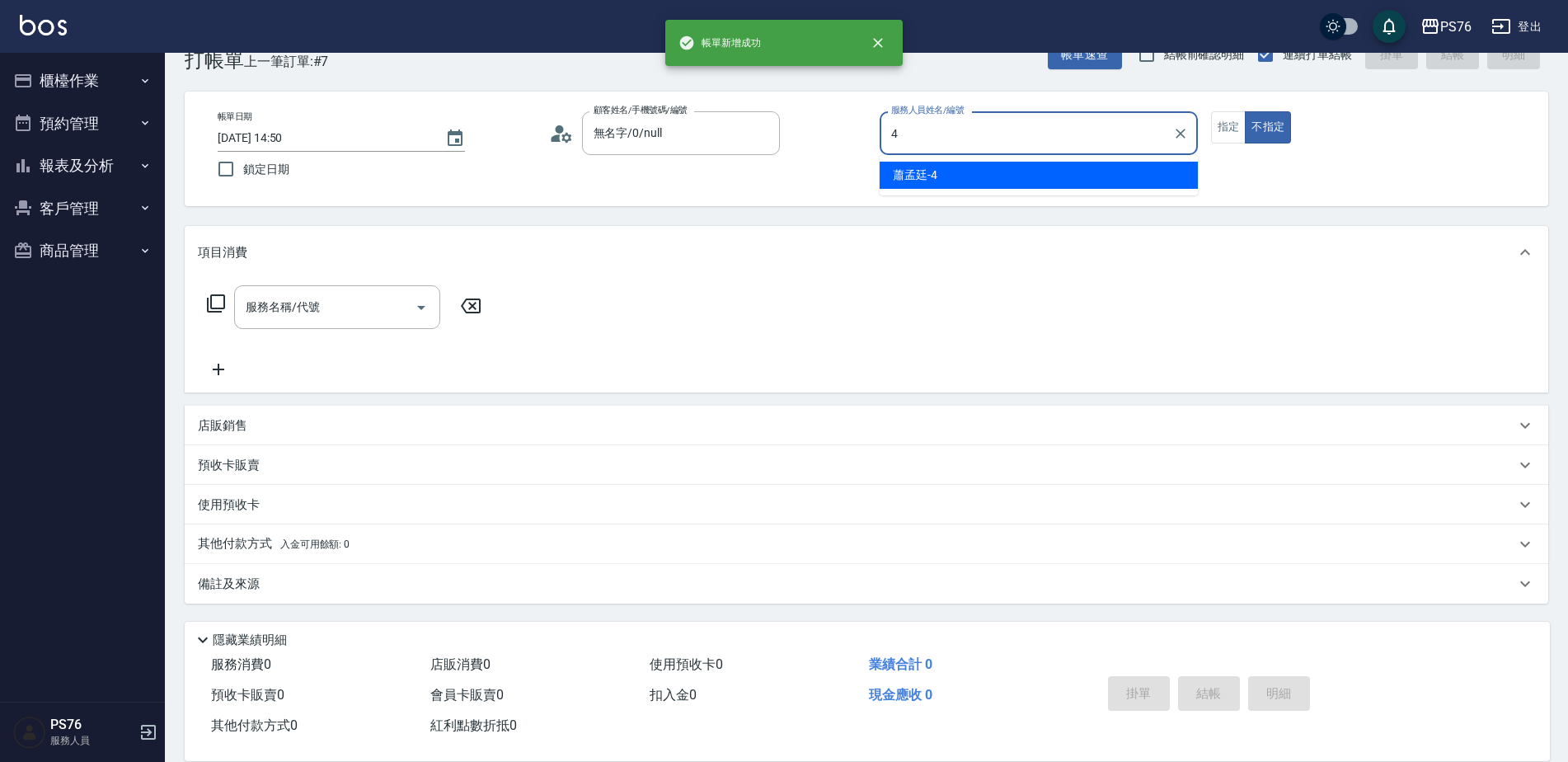
type input "蕭孟廷-4"
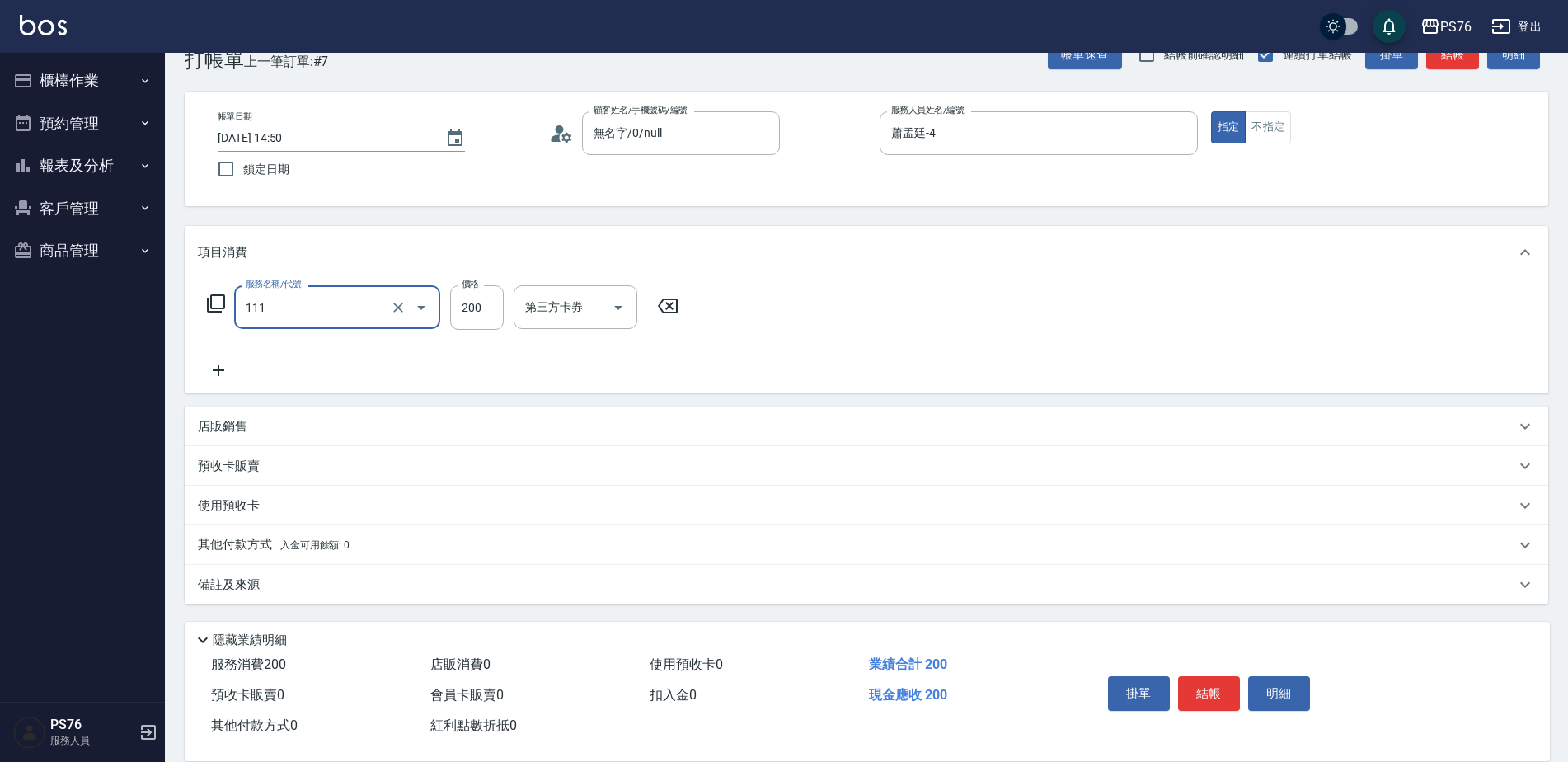
type input "200(111)"
type input "蕭孟廷-4"
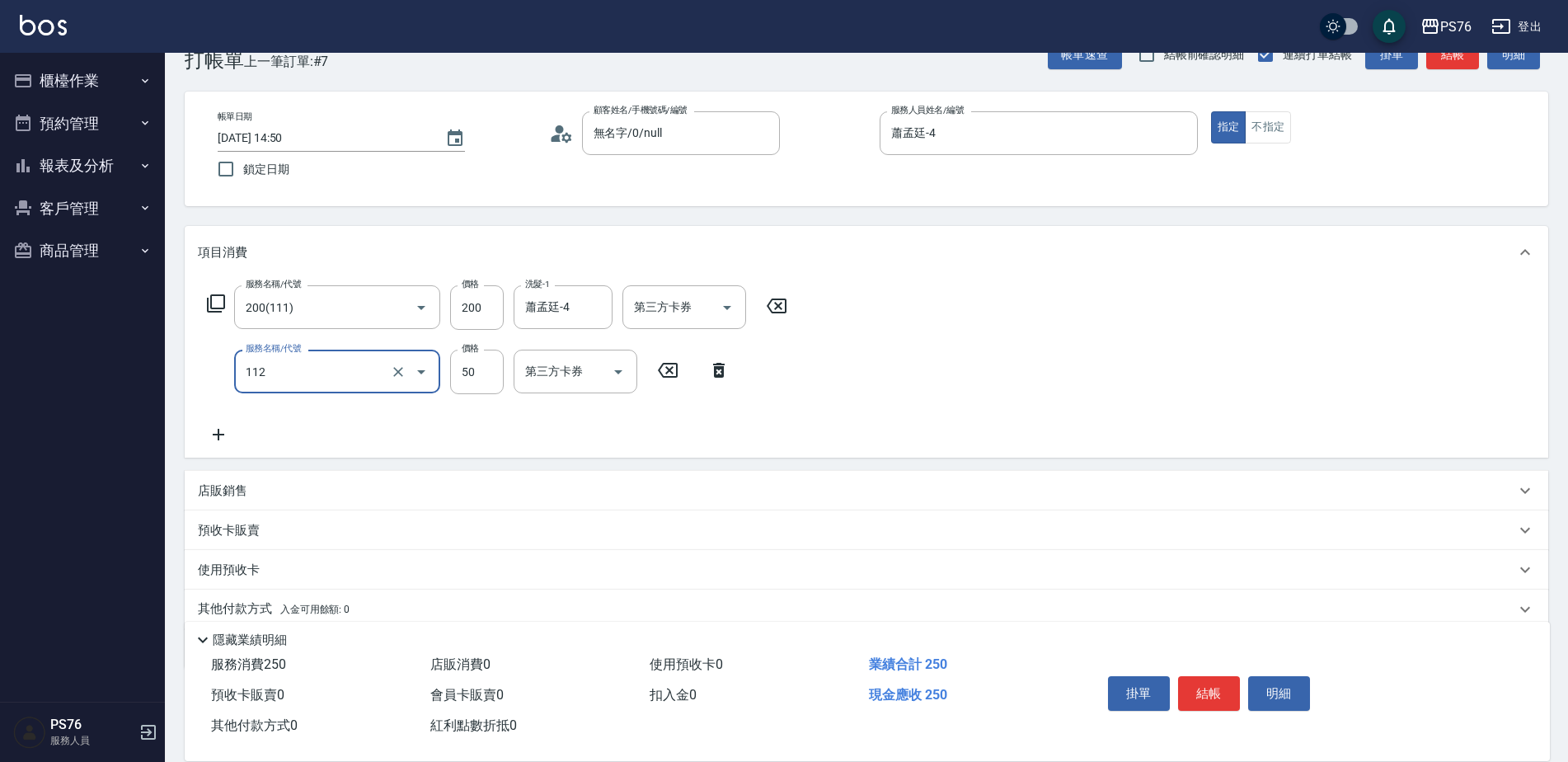
type input "精油50(112)"
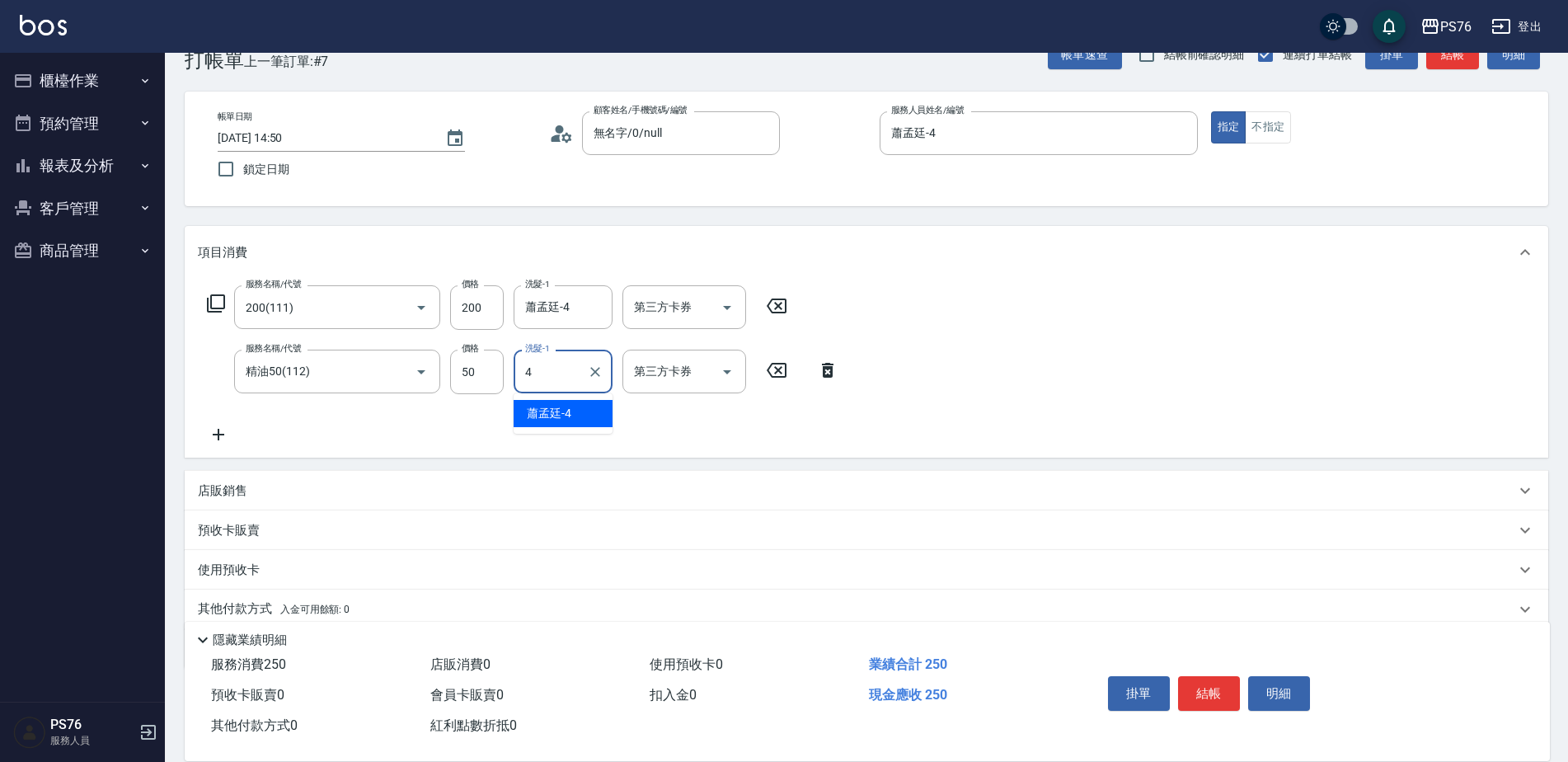
type input "蕭孟廷-4"
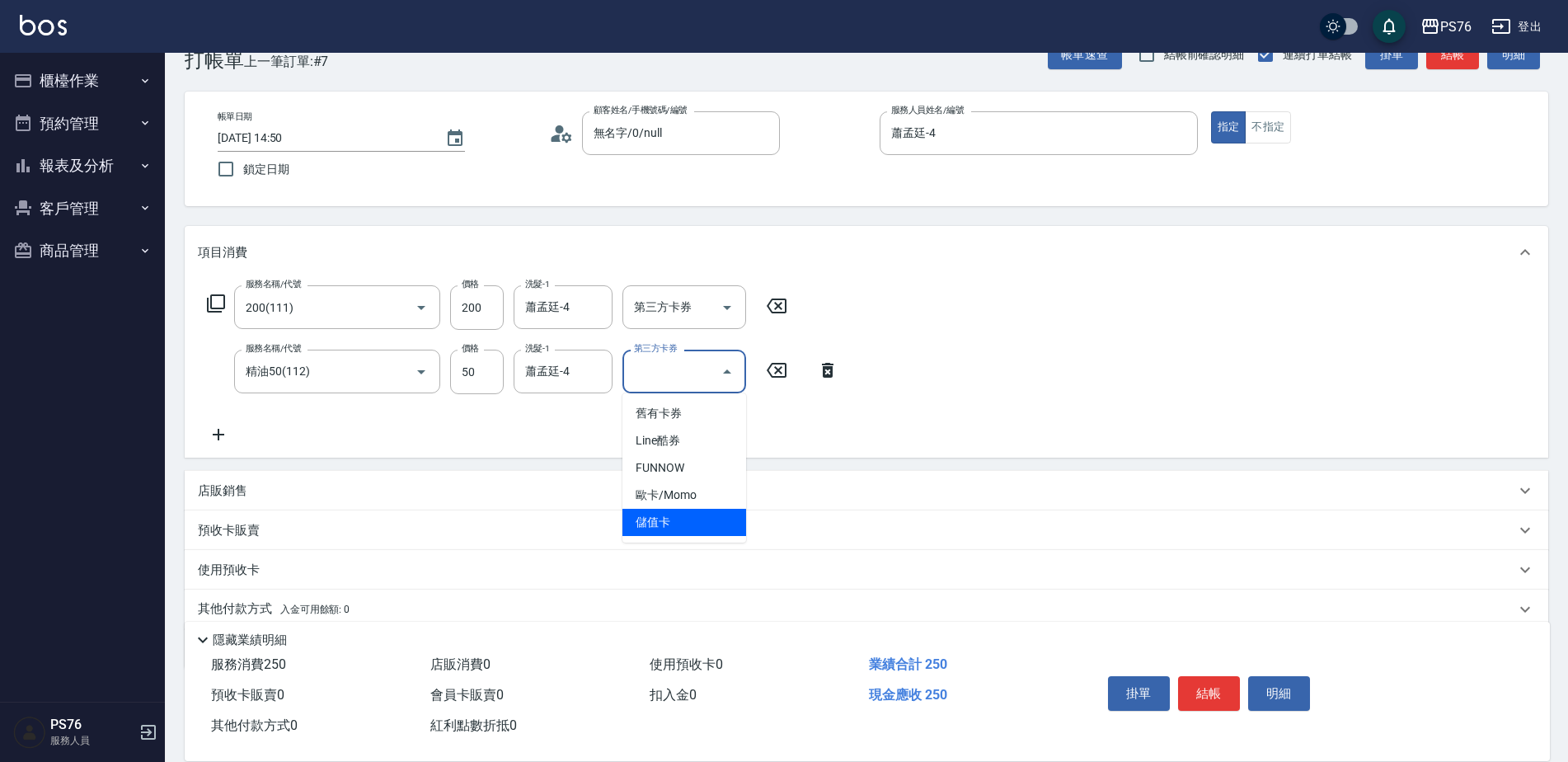
type input "儲值卡"
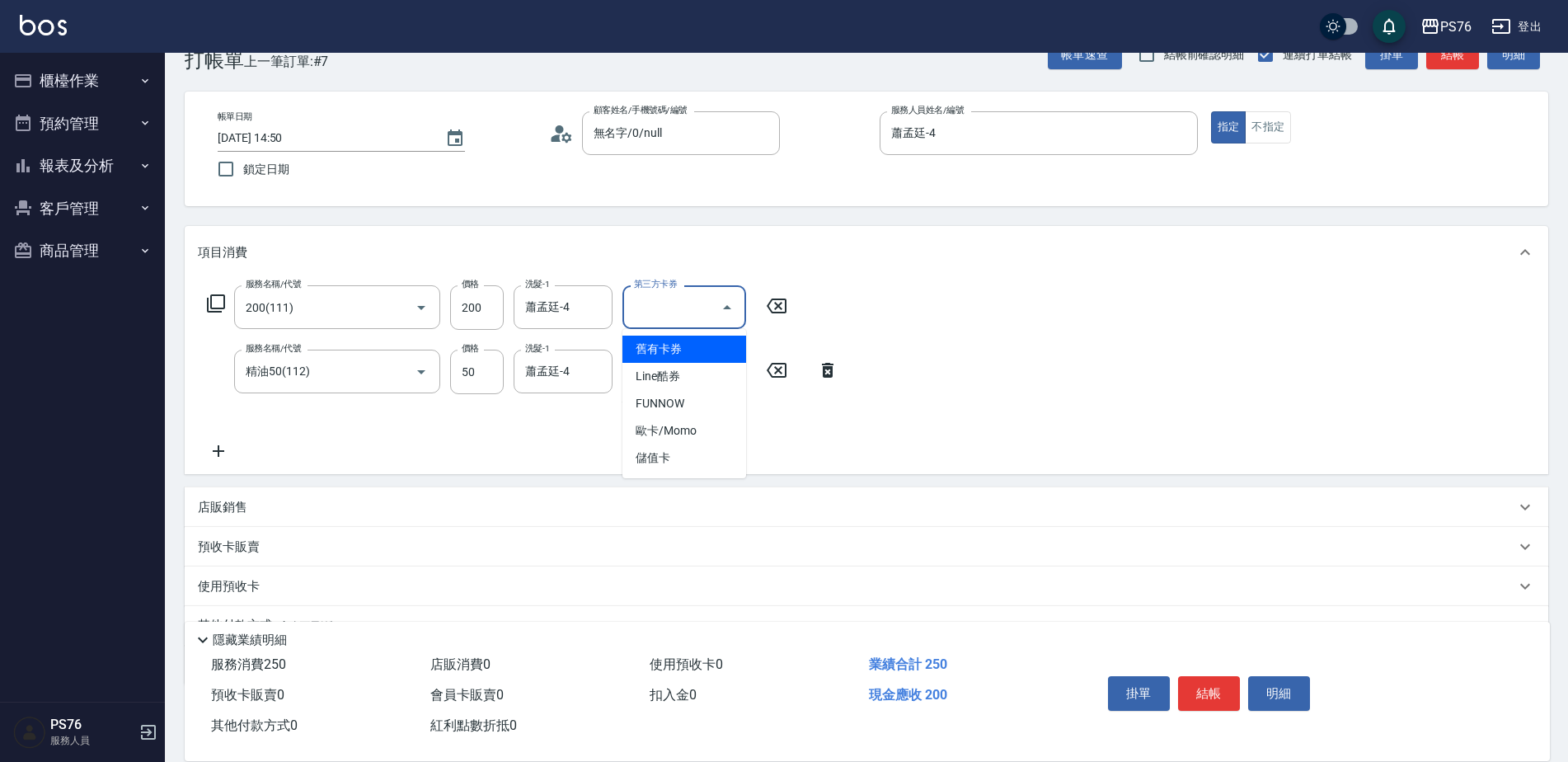
click at [678, 313] on input "第三方卡券" at bounding box center [672, 306] width 84 height 29
click at [653, 463] on span "儲值卡" at bounding box center [684, 457] width 124 height 27
type input "儲值卡"
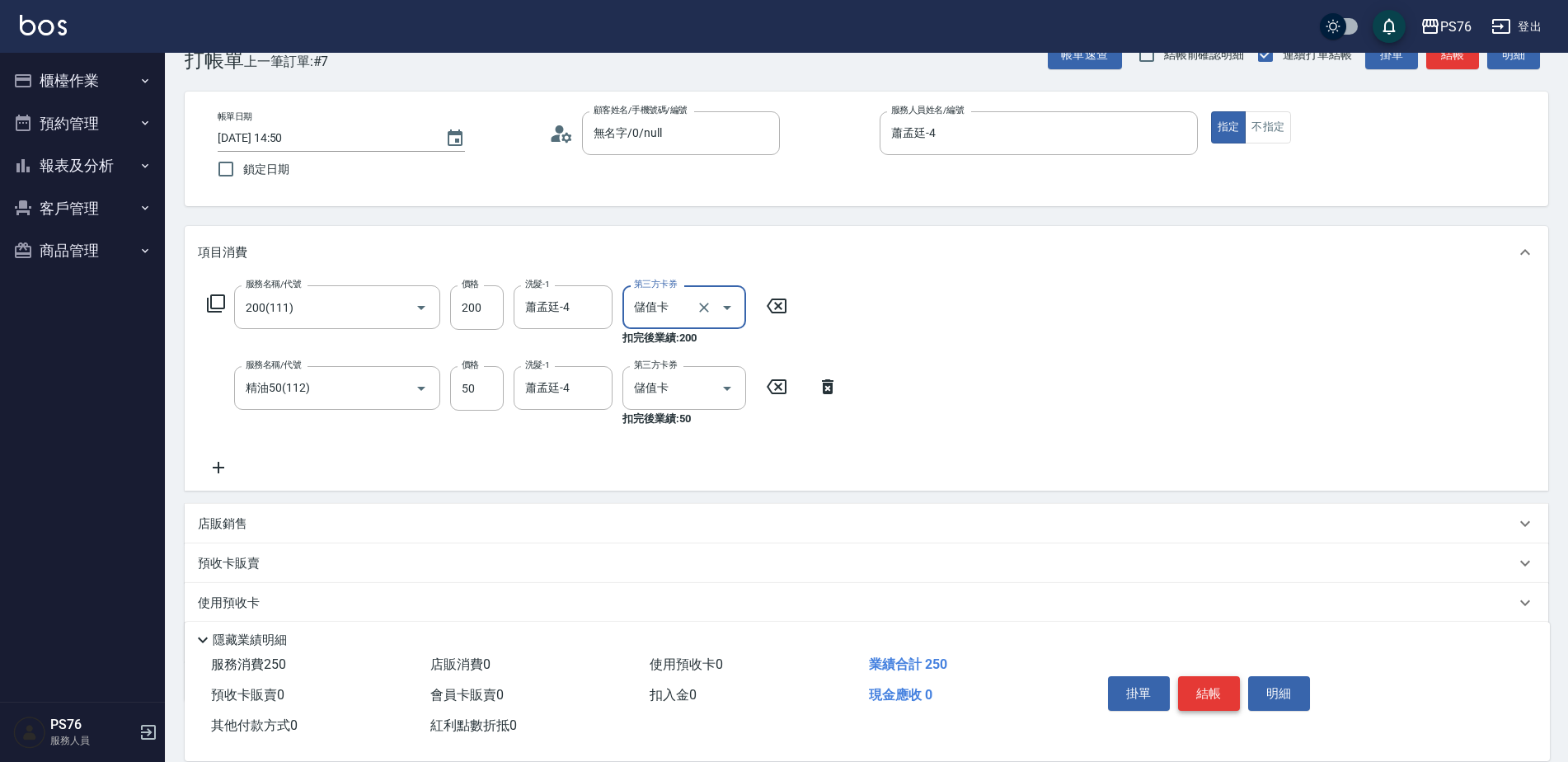
click at [1198, 676] on button "結帳" at bounding box center [1209, 693] width 62 height 35
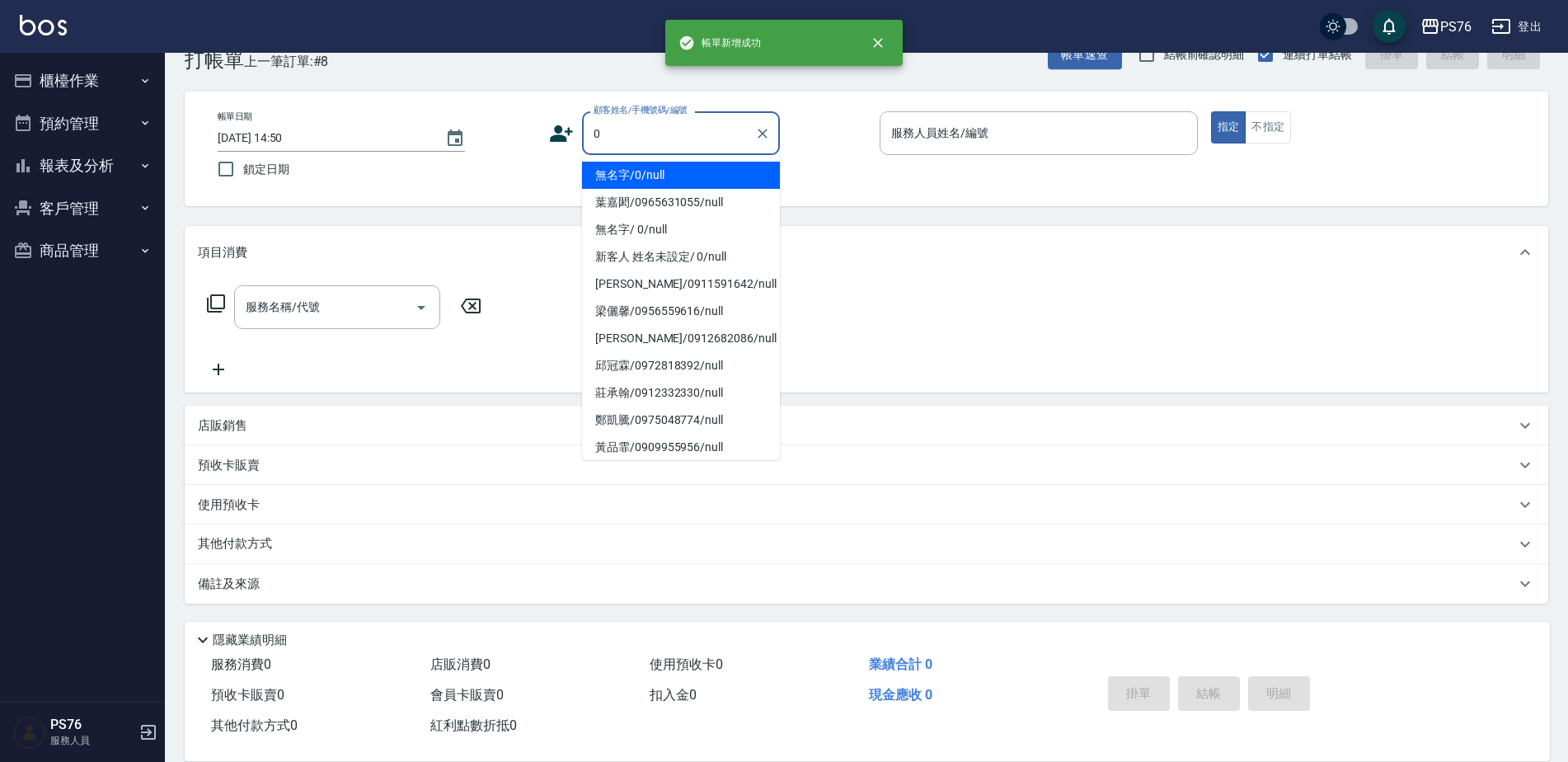
type input "無名字/0/null"
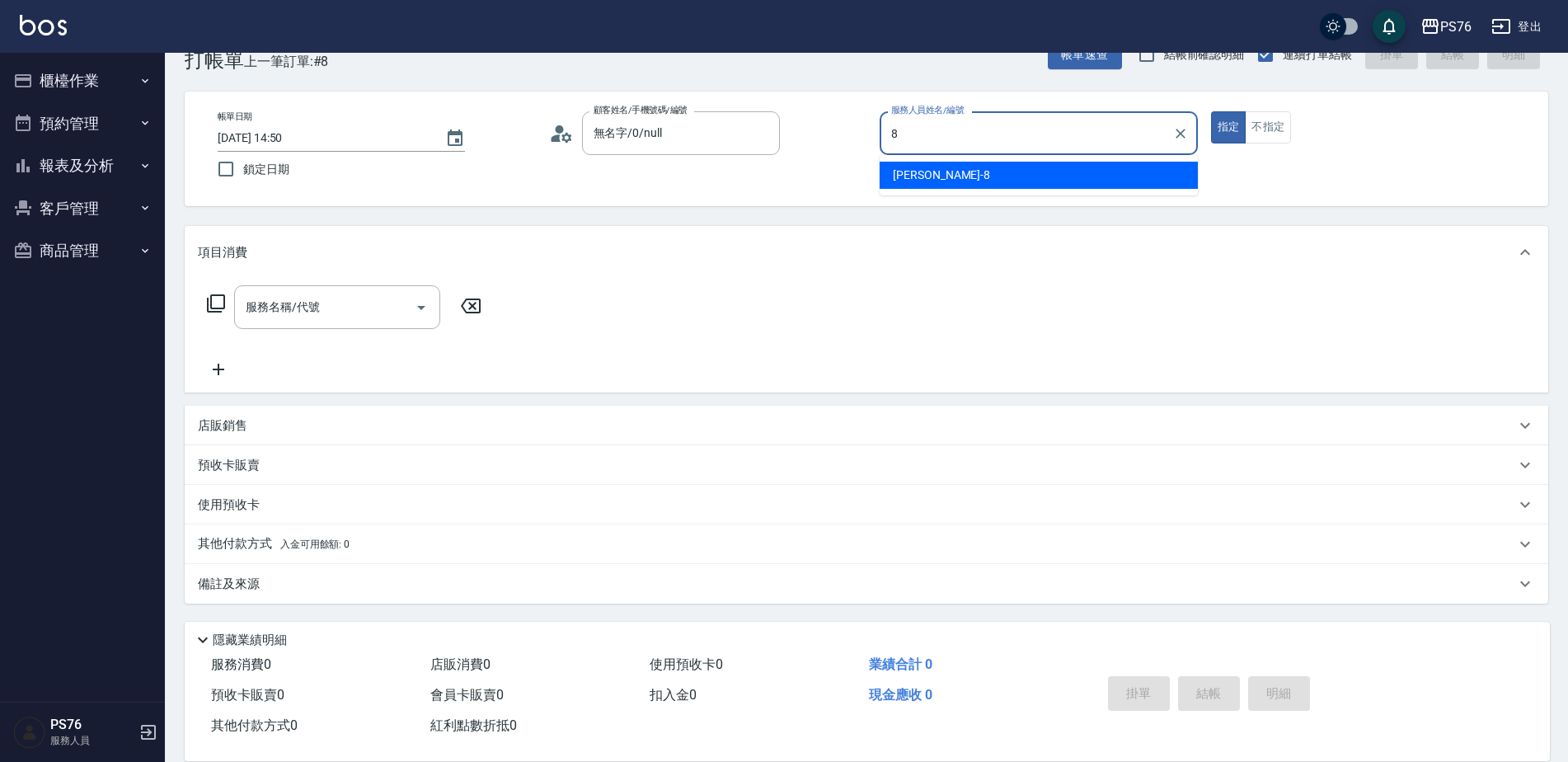
type input "[PERSON_NAME]-8"
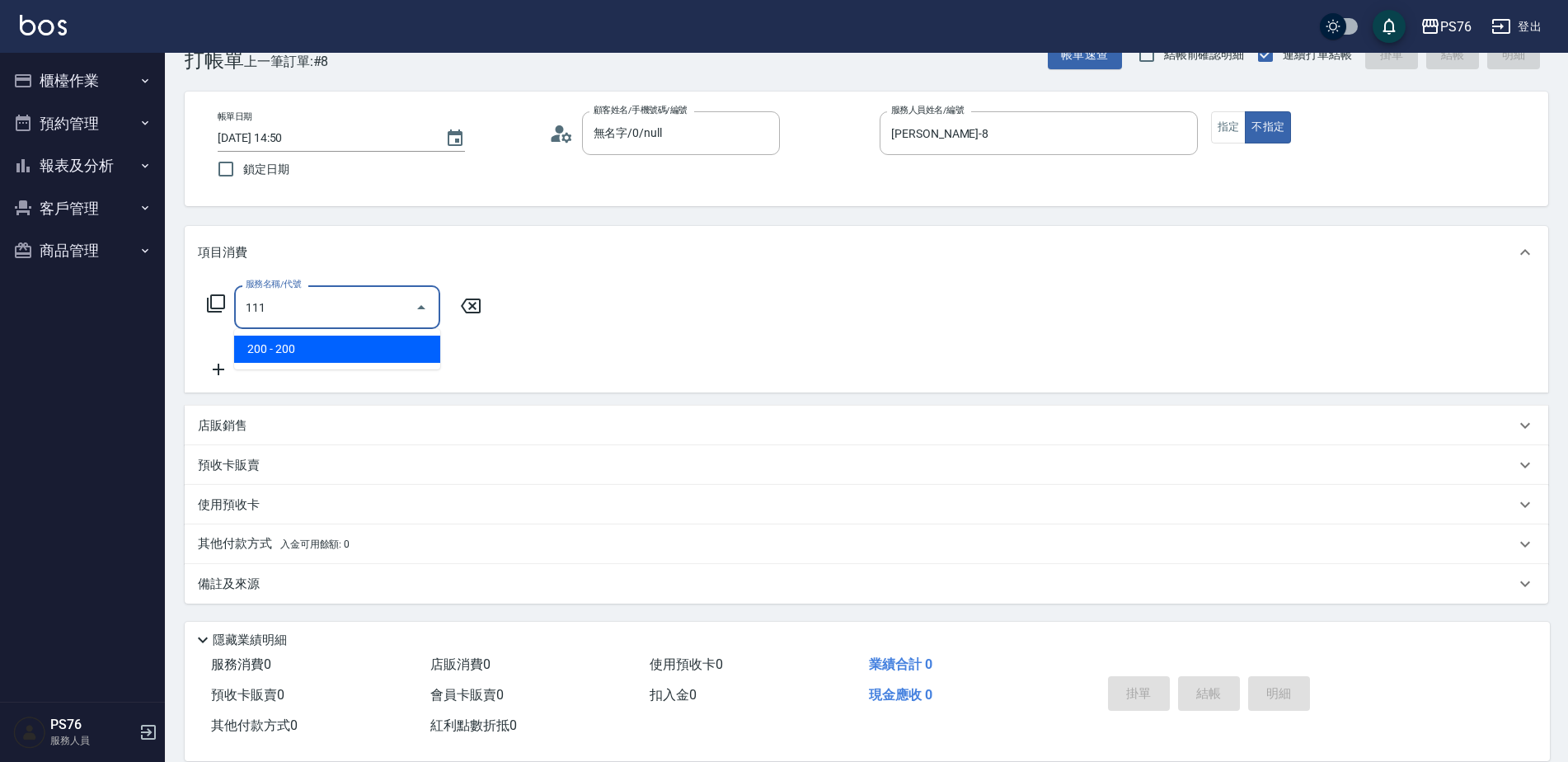
type input "200(111)"
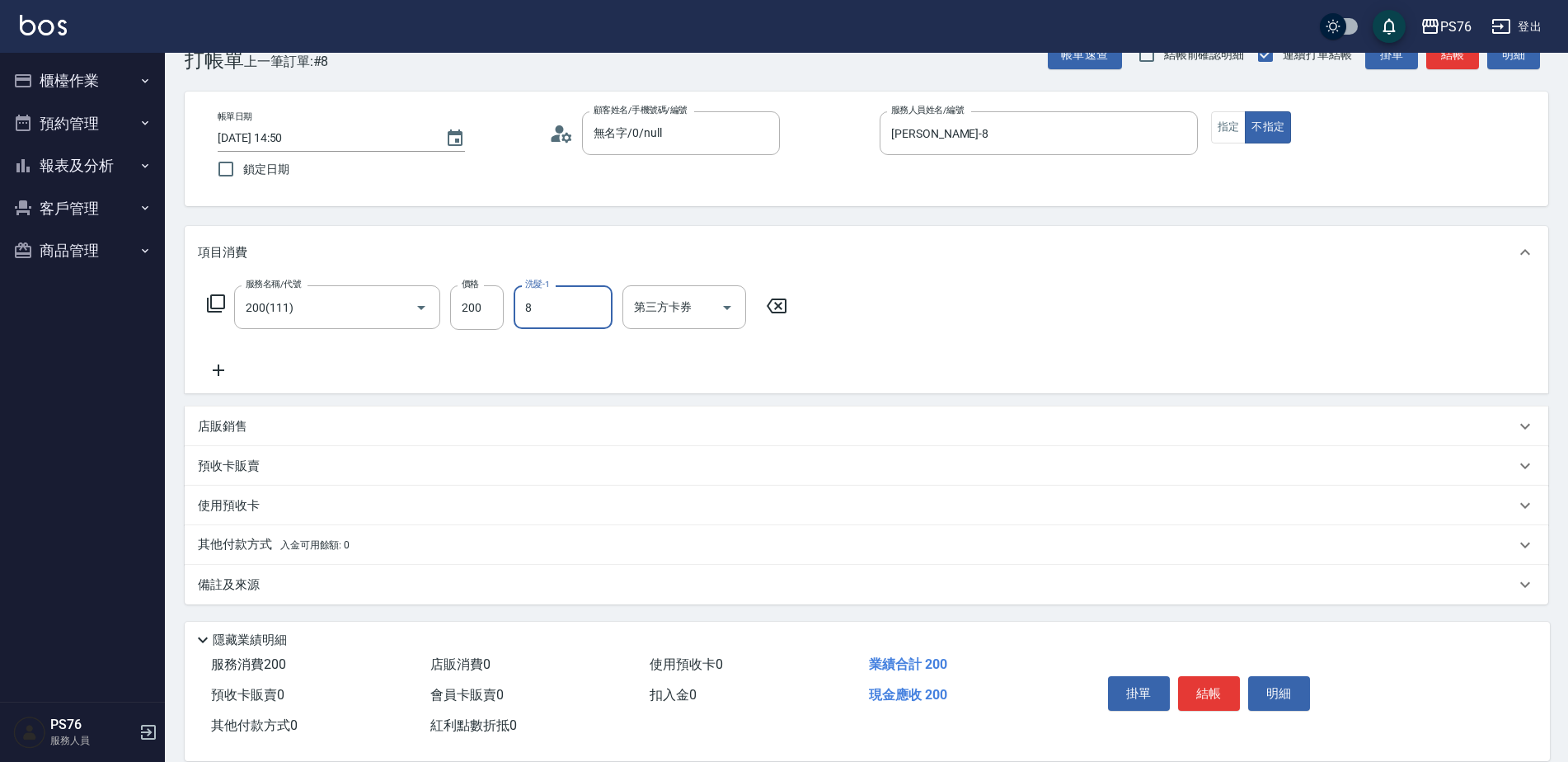
type input "[PERSON_NAME]-8"
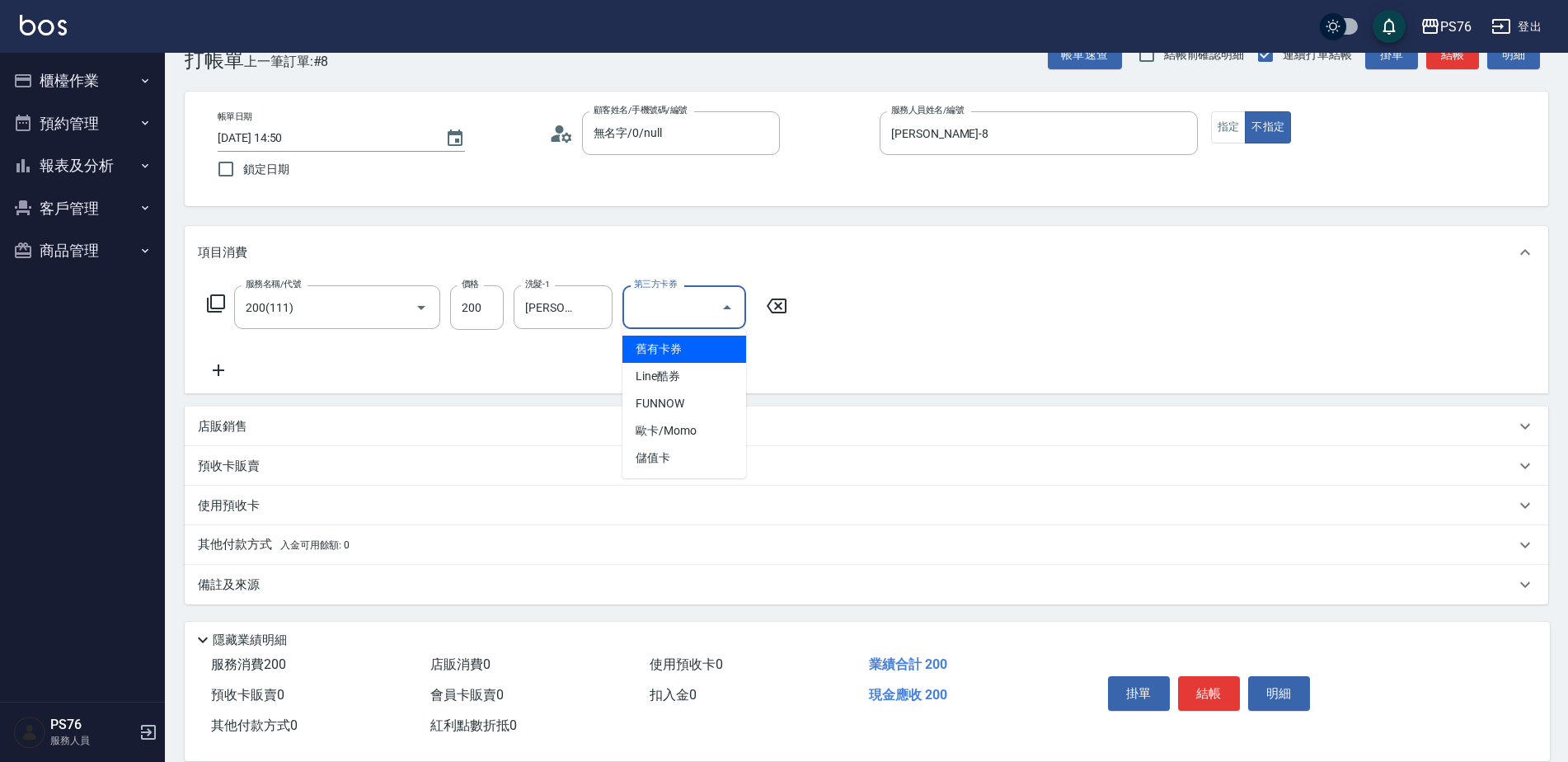
type input "儲值卡"
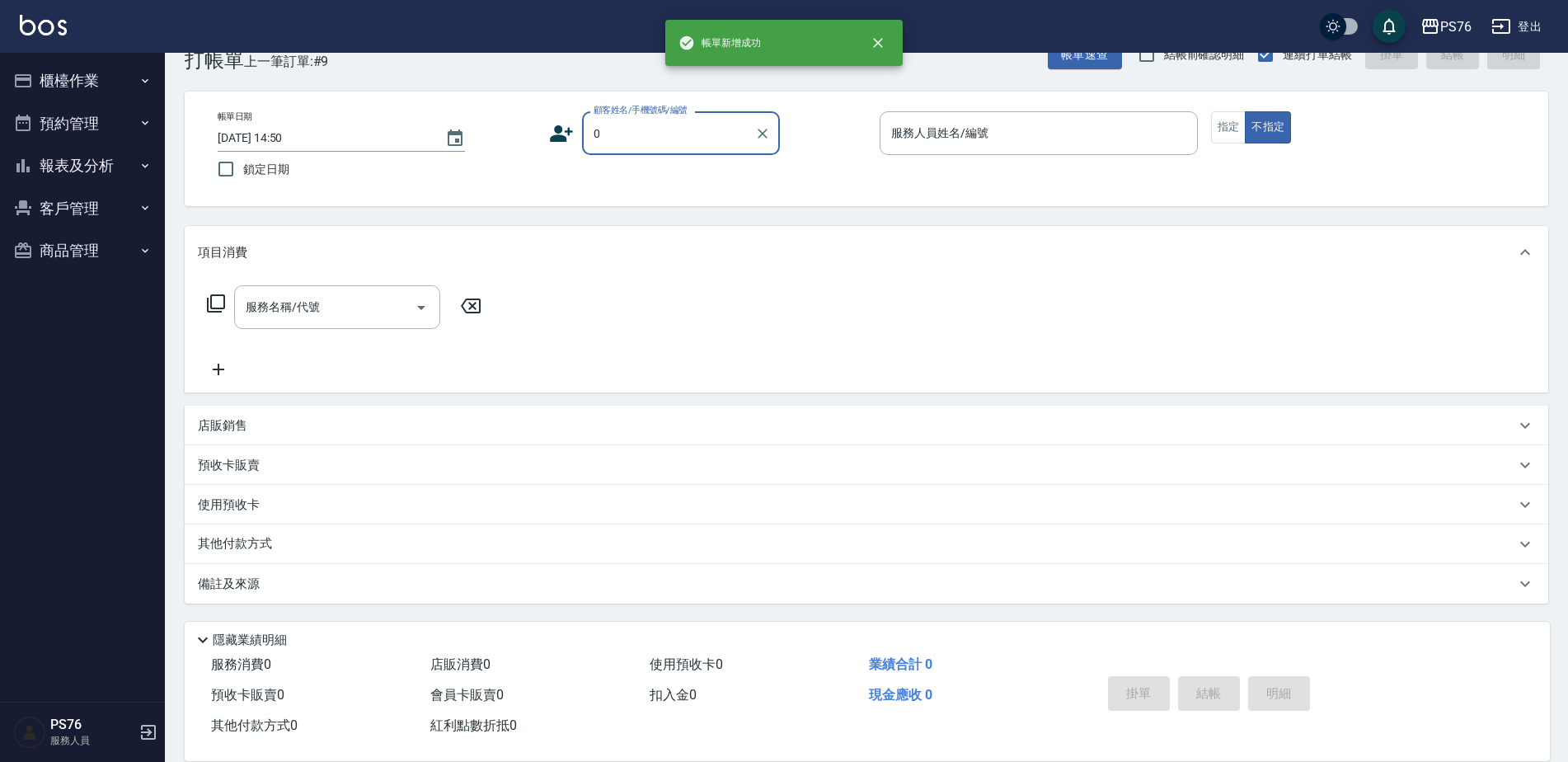
type input "無名字/0/null"
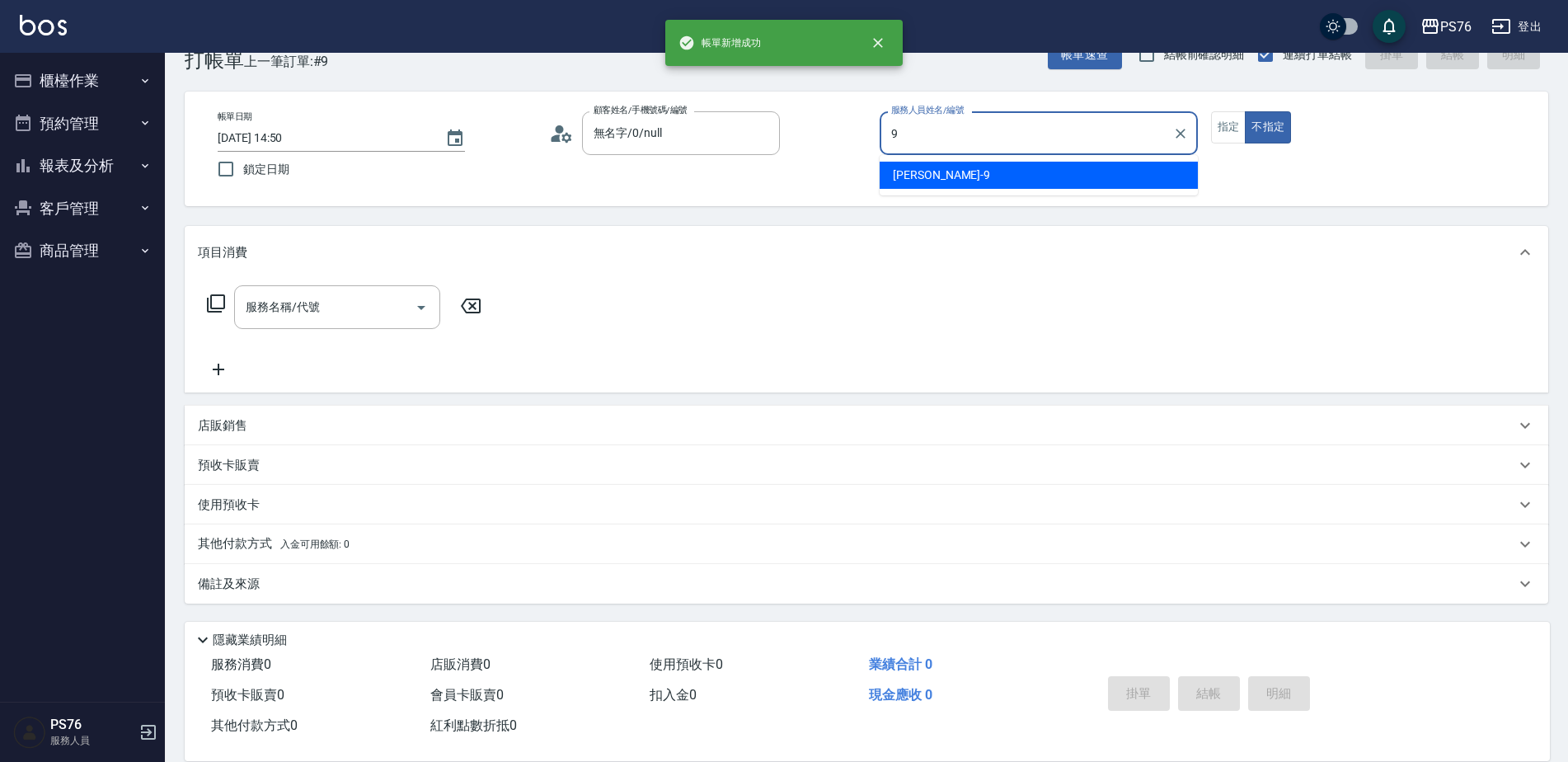
type input "[PERSON_NAME]-9"
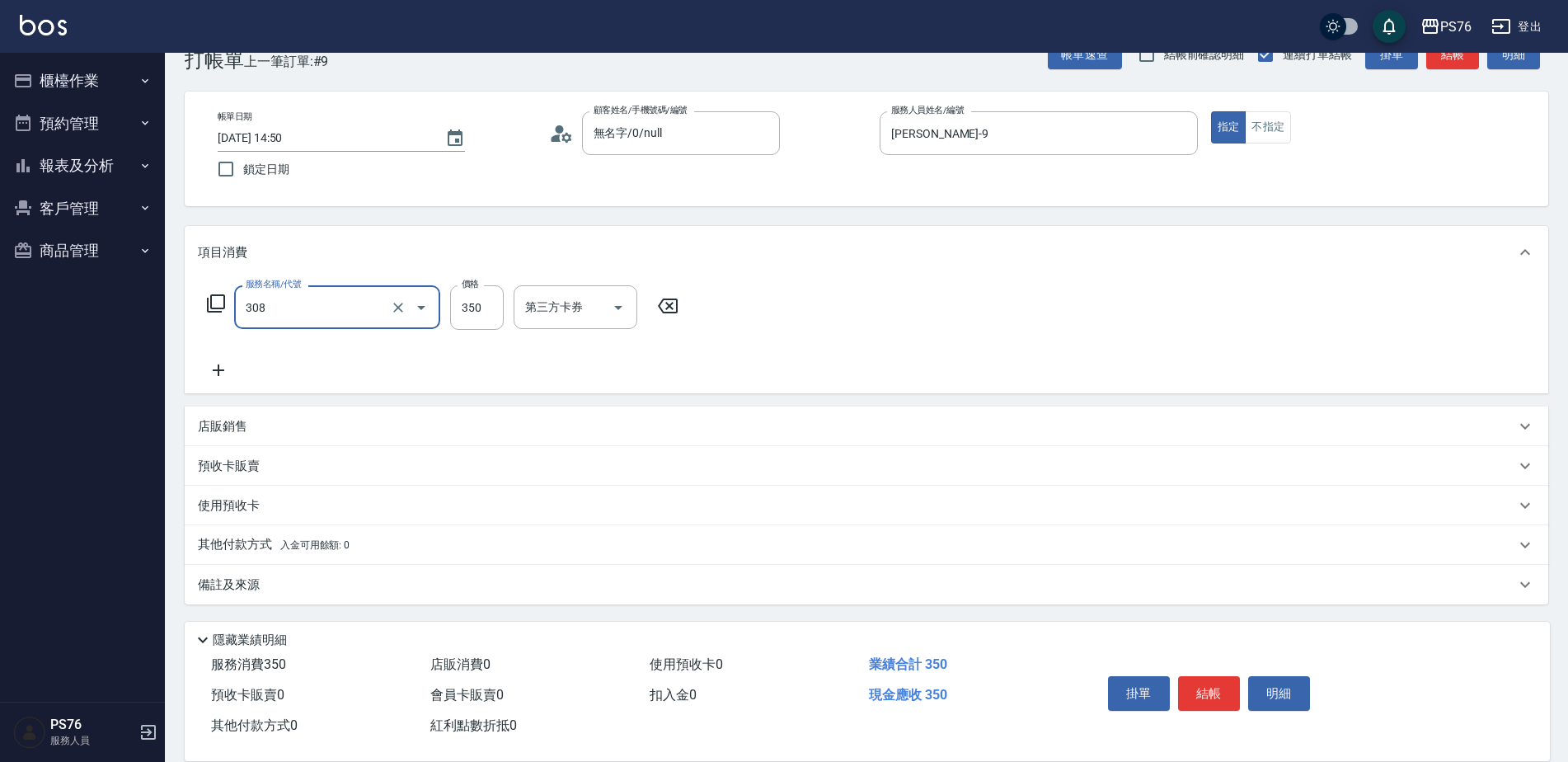
type input "洗+剪(308)"
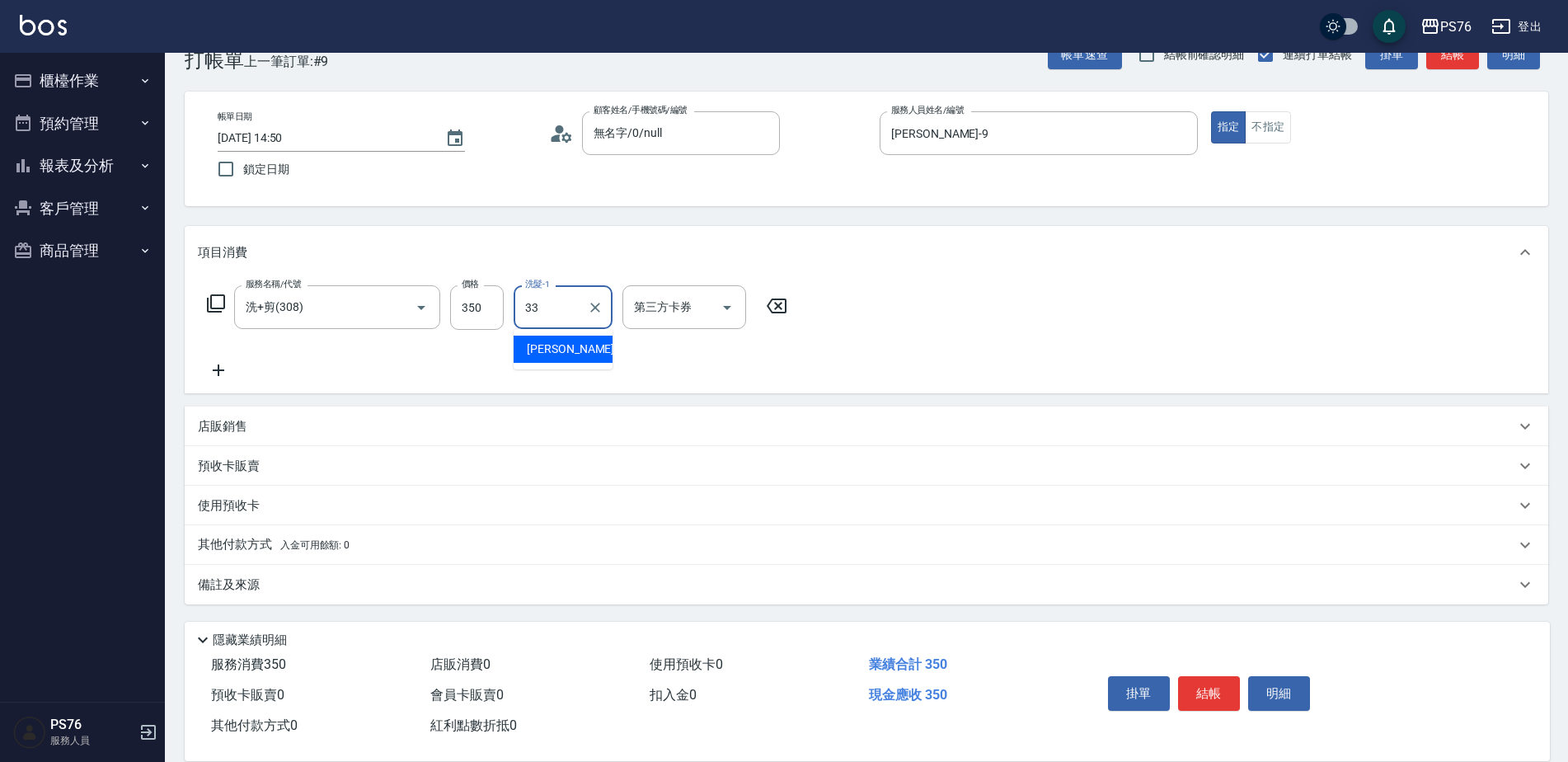
type input "[PERSON_NAME]33"
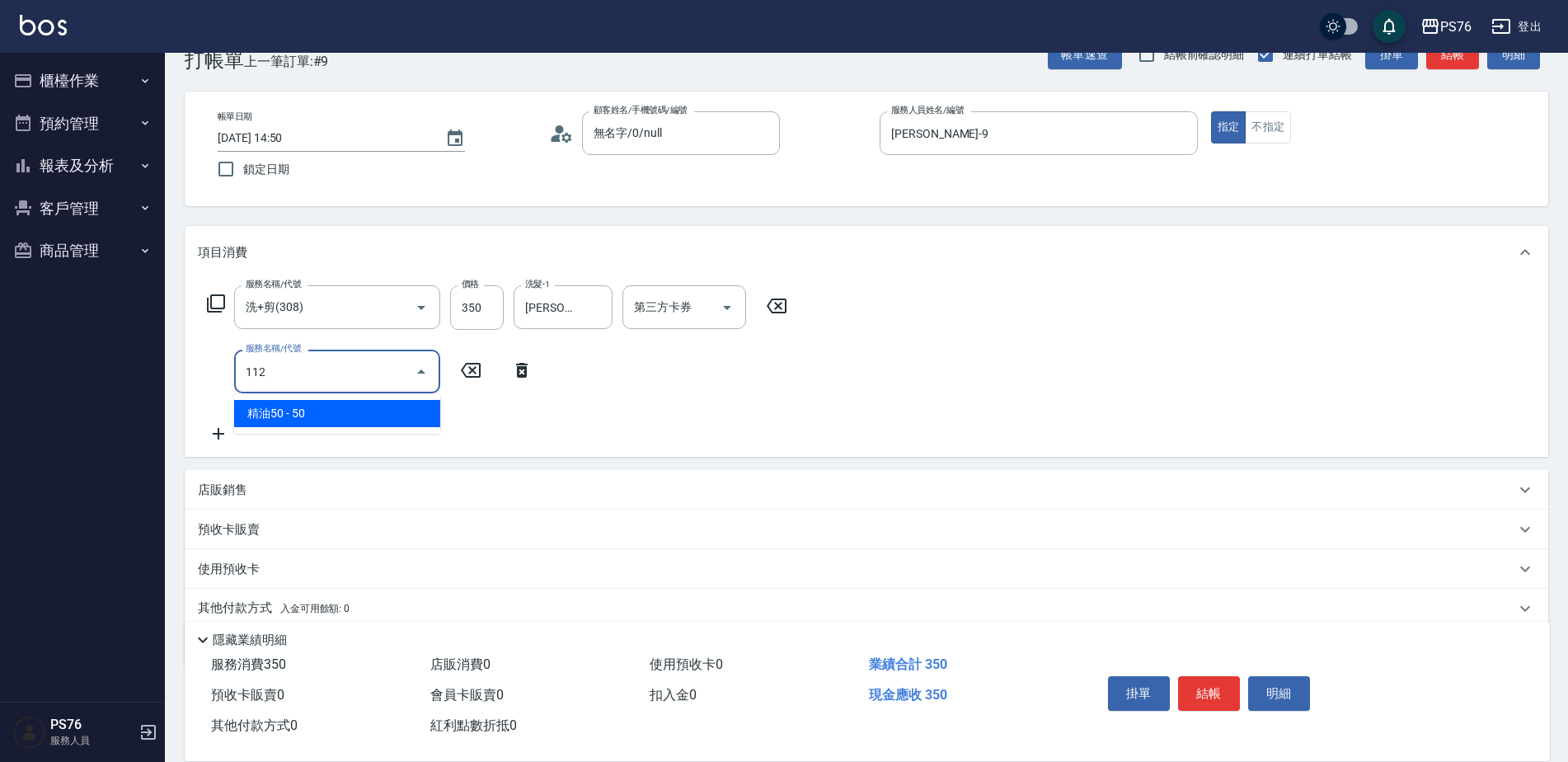
type input "精油50(112)"
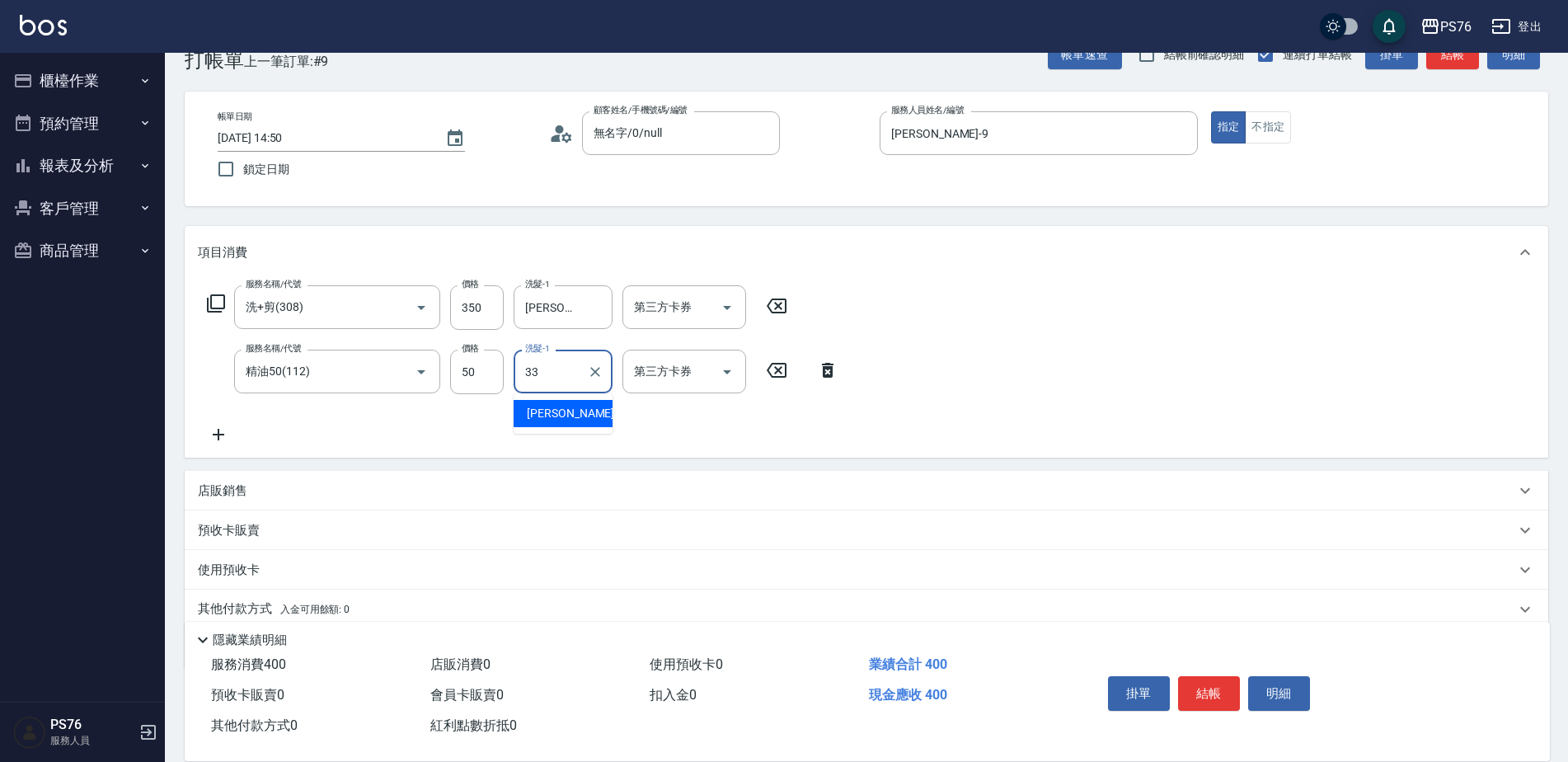
type input "[PERSON_NAME]33"
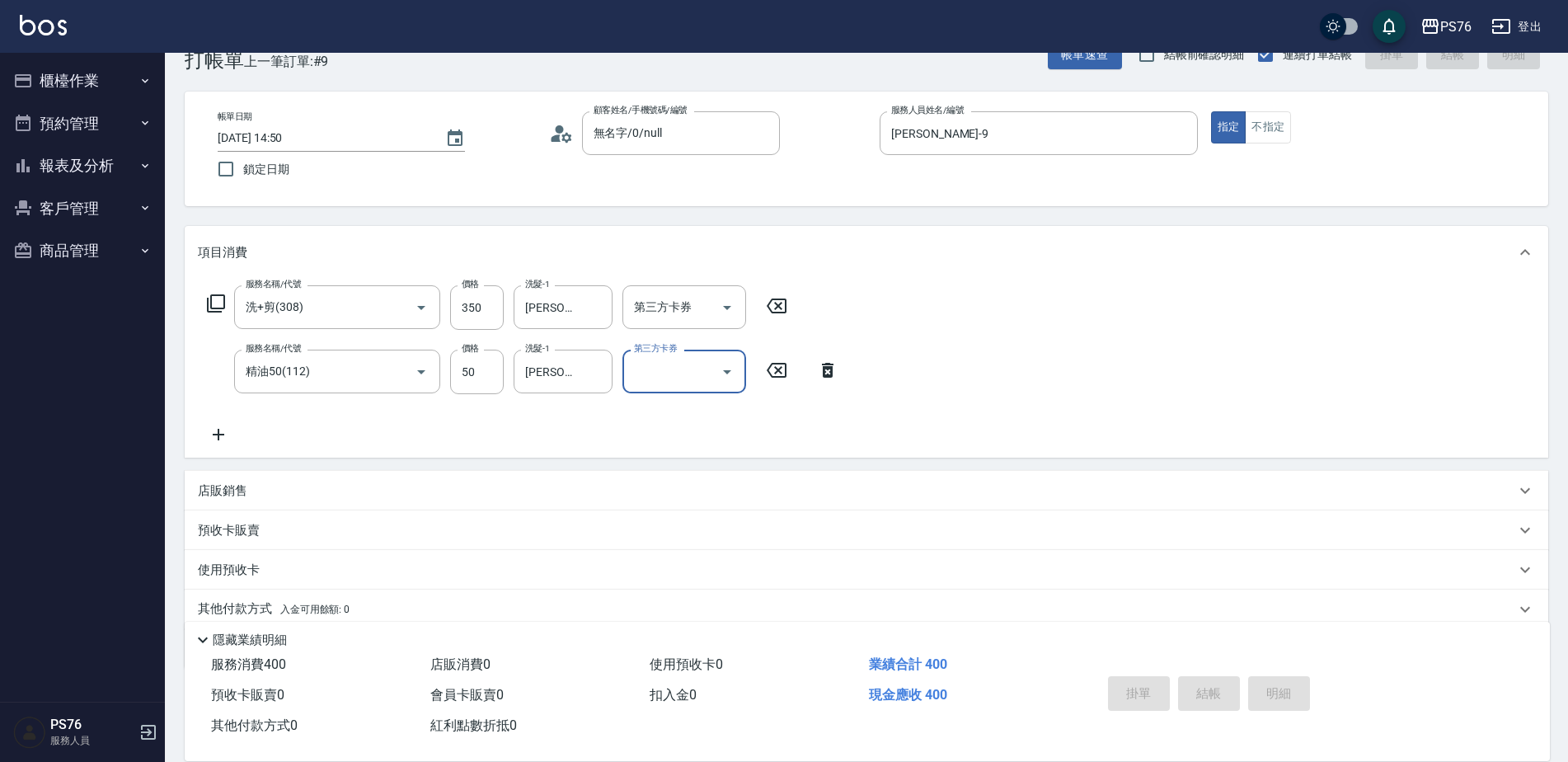
type input "[DATE] 14:51"
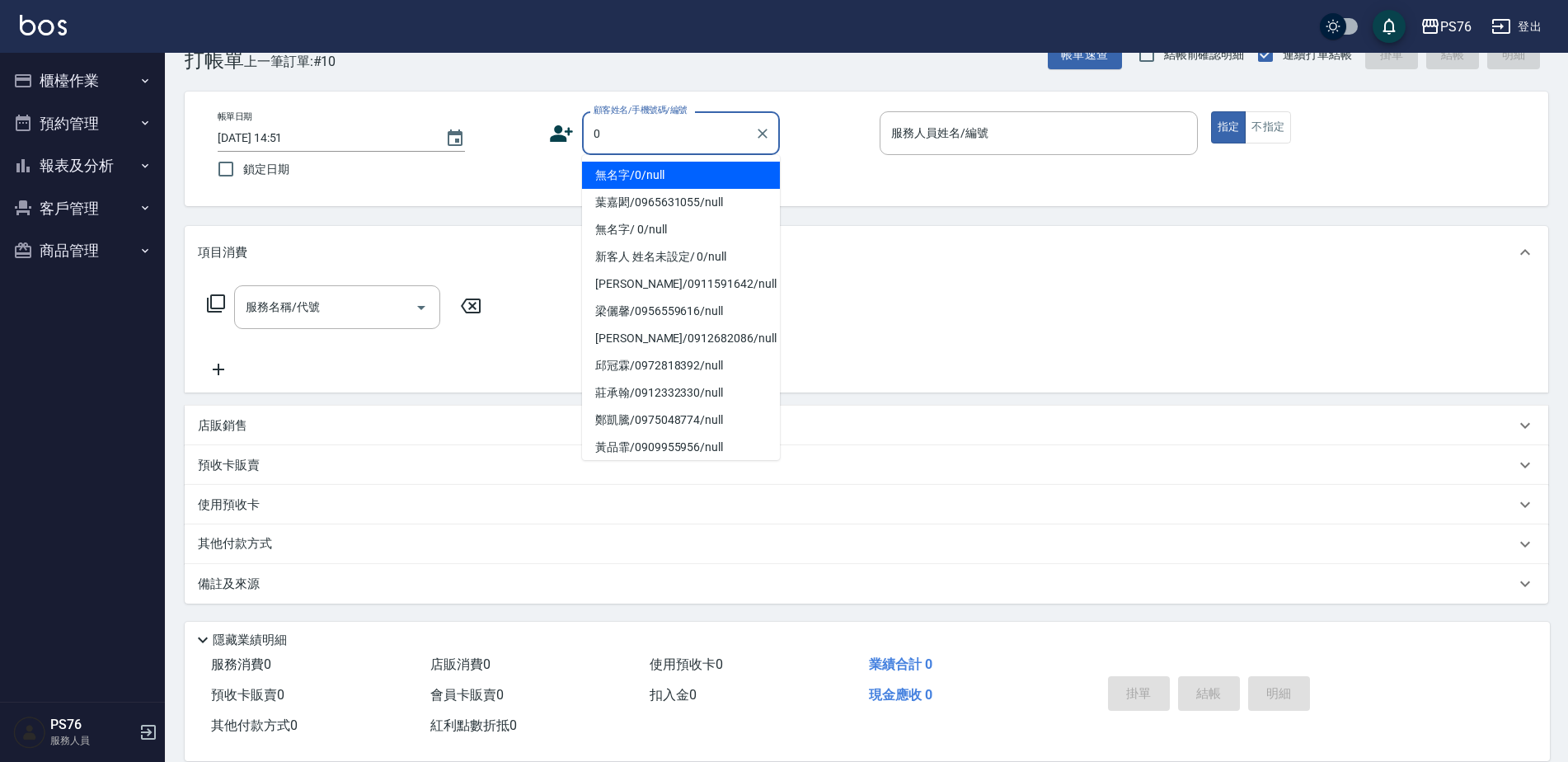
type input "無名字/0/null"
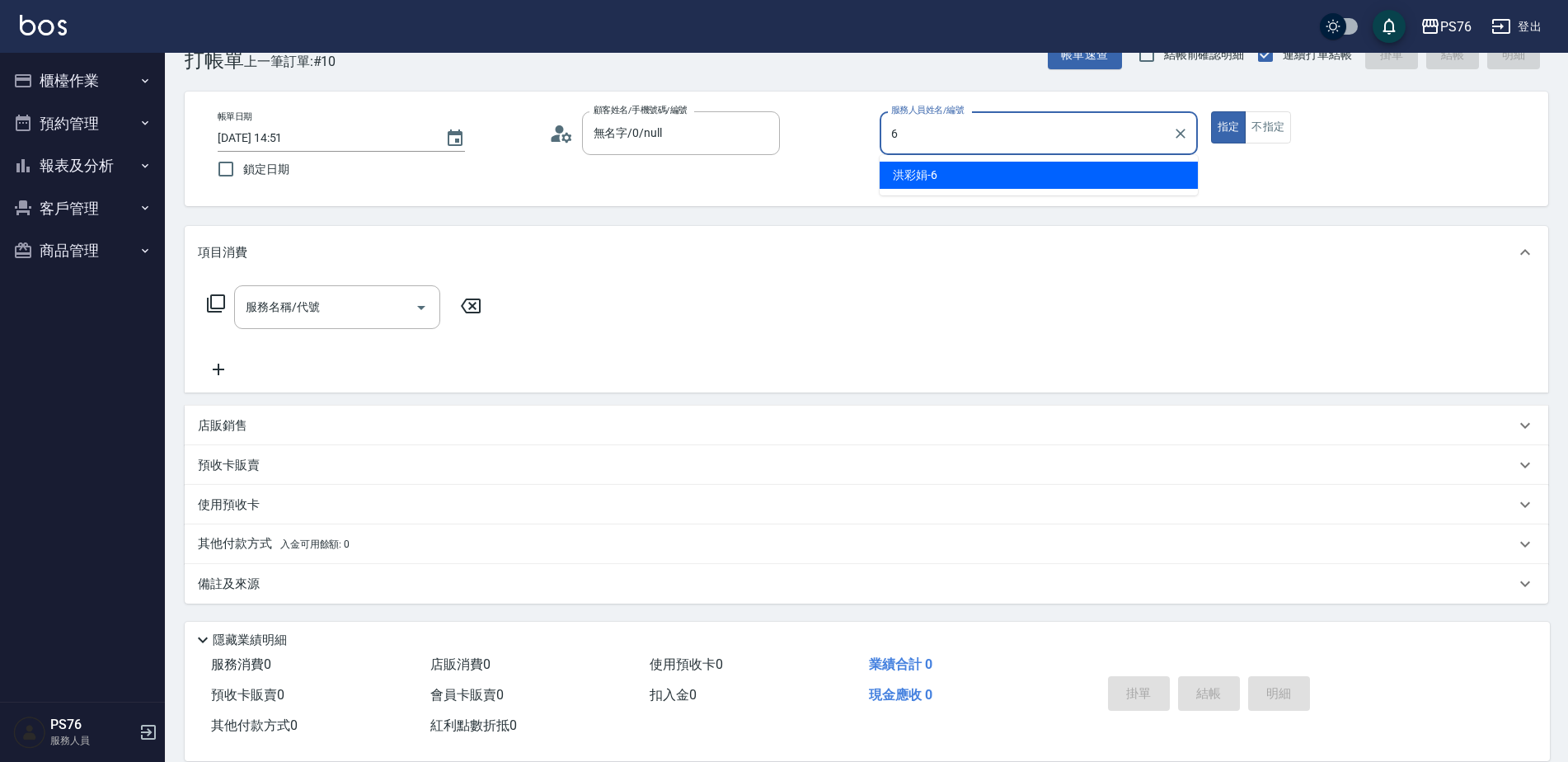
type input "洪彩娟-6"
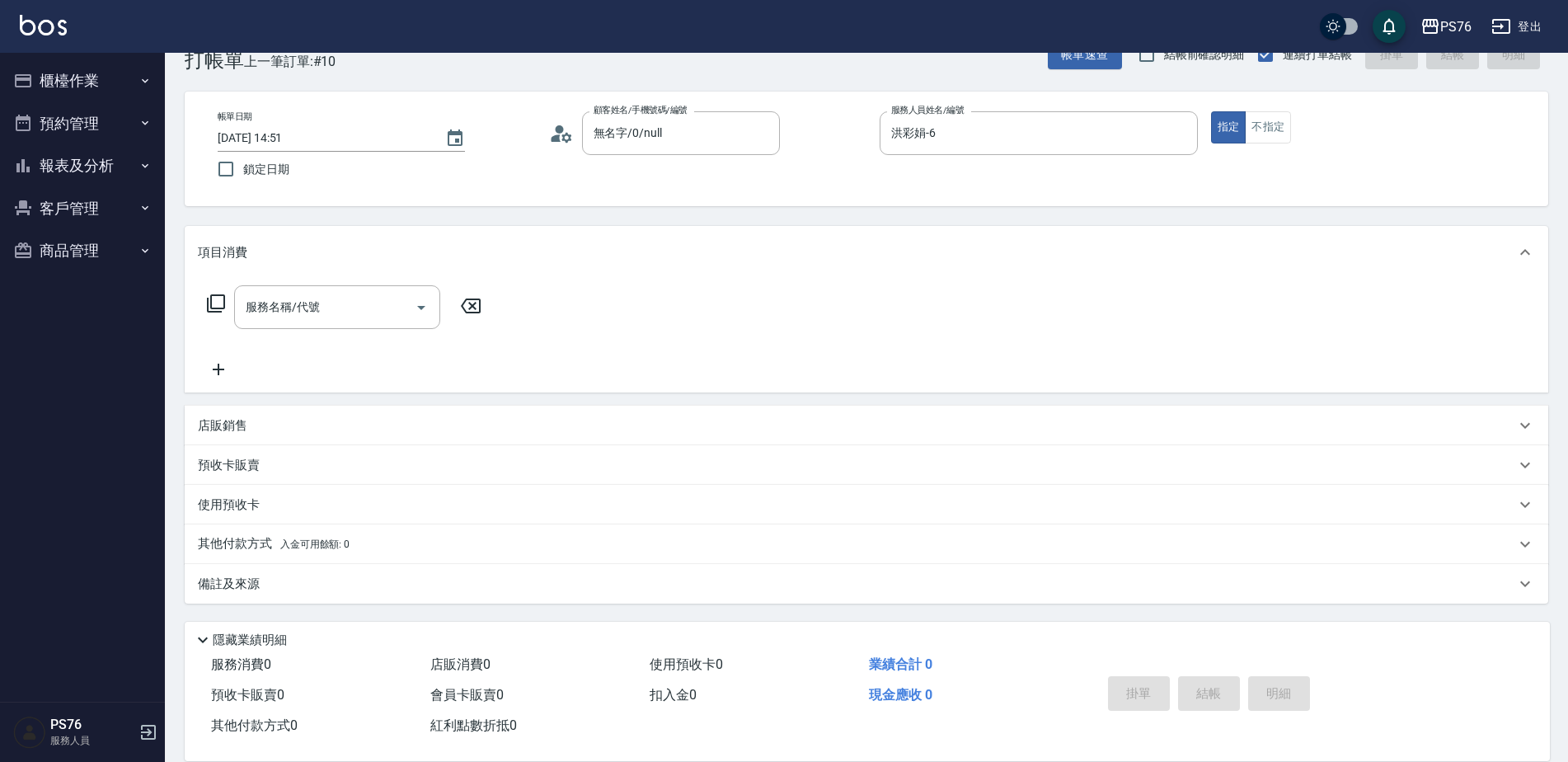
click at [318, 427] on div "店販銷售" at bounding box center [856, 426] width 1317 height 17
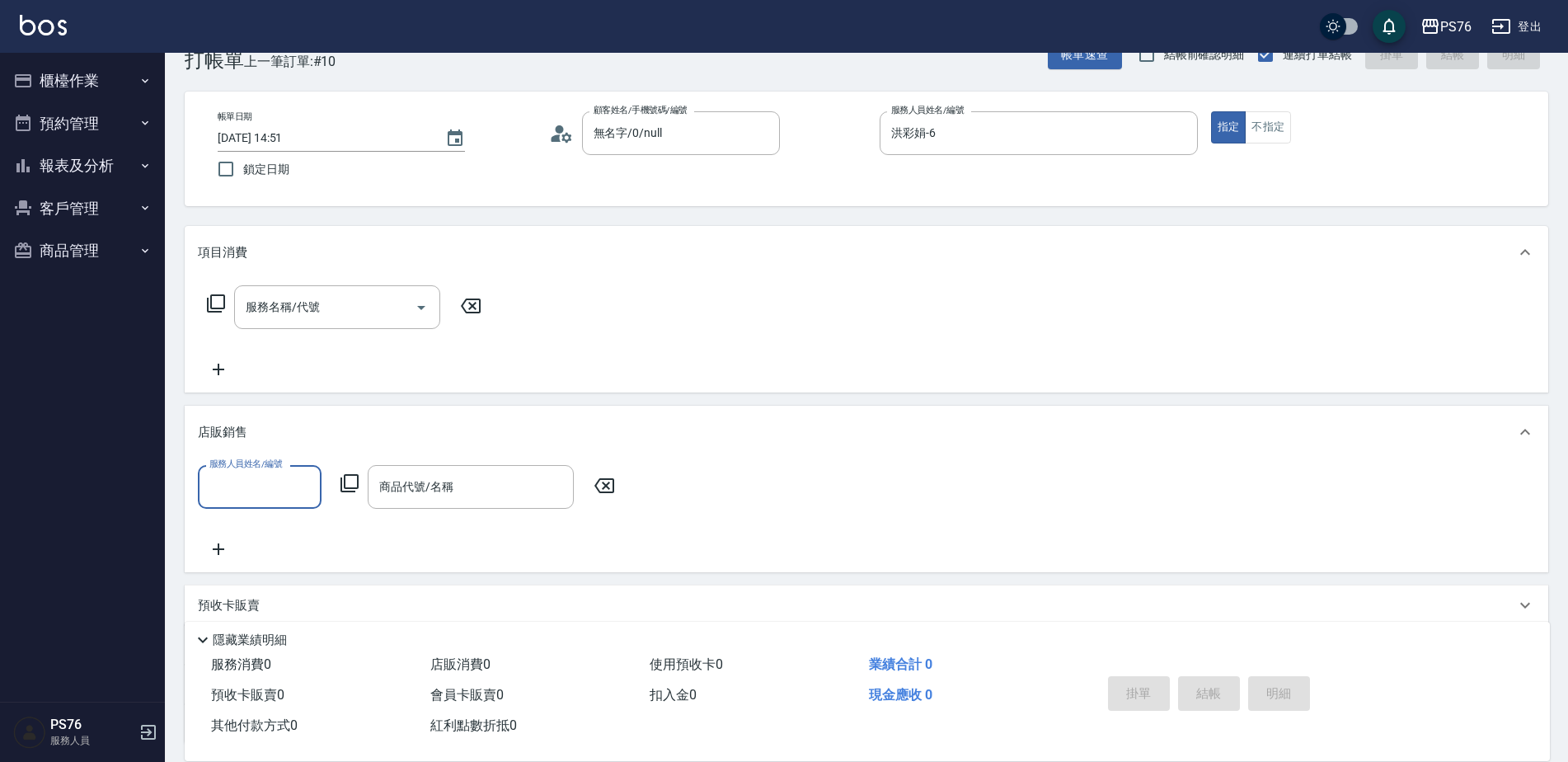
scroll to position [0, 0]
type input "3"
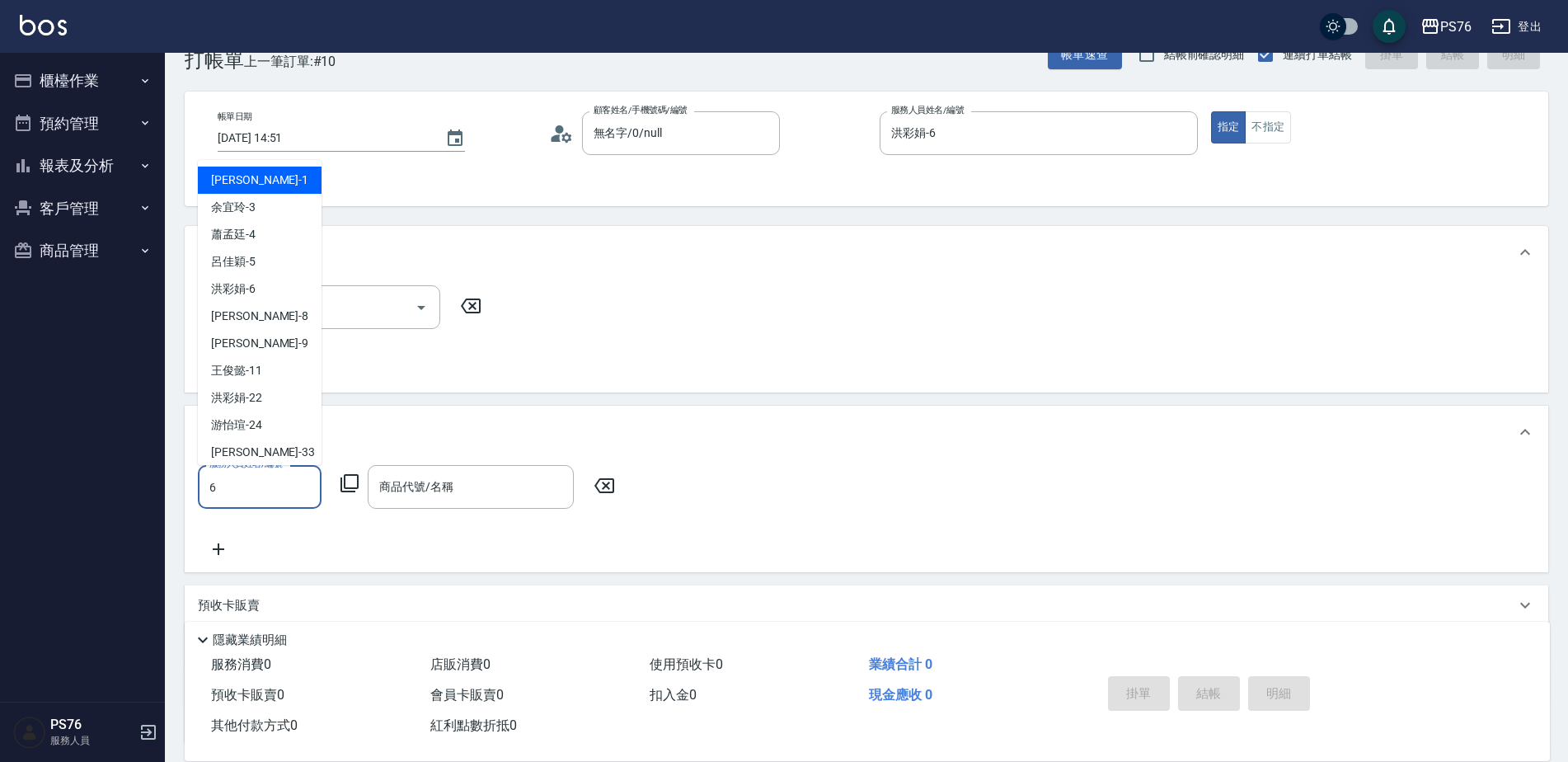
type input "洪彩娟-6"
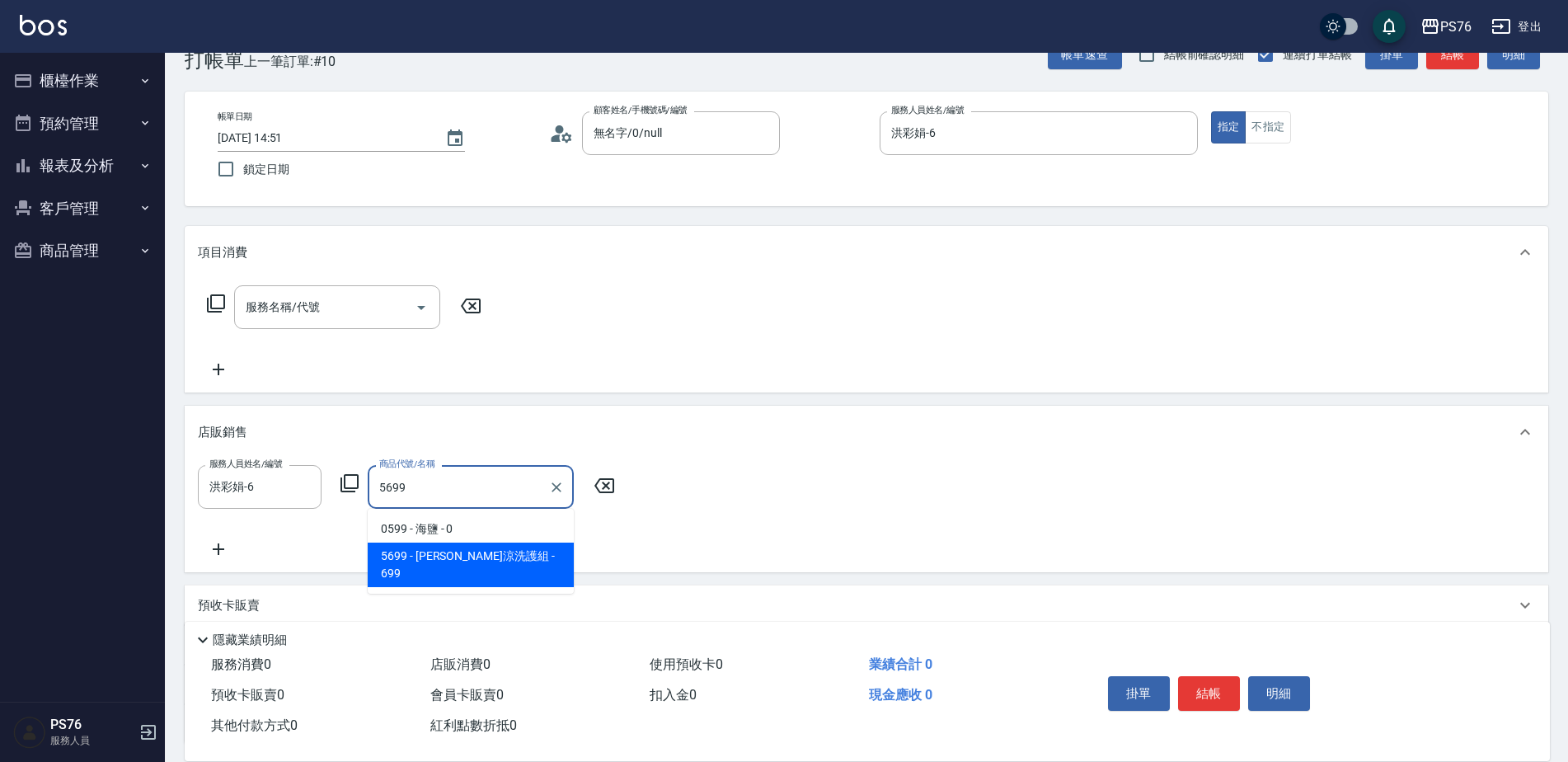
type input "水水沁涼洗護組"
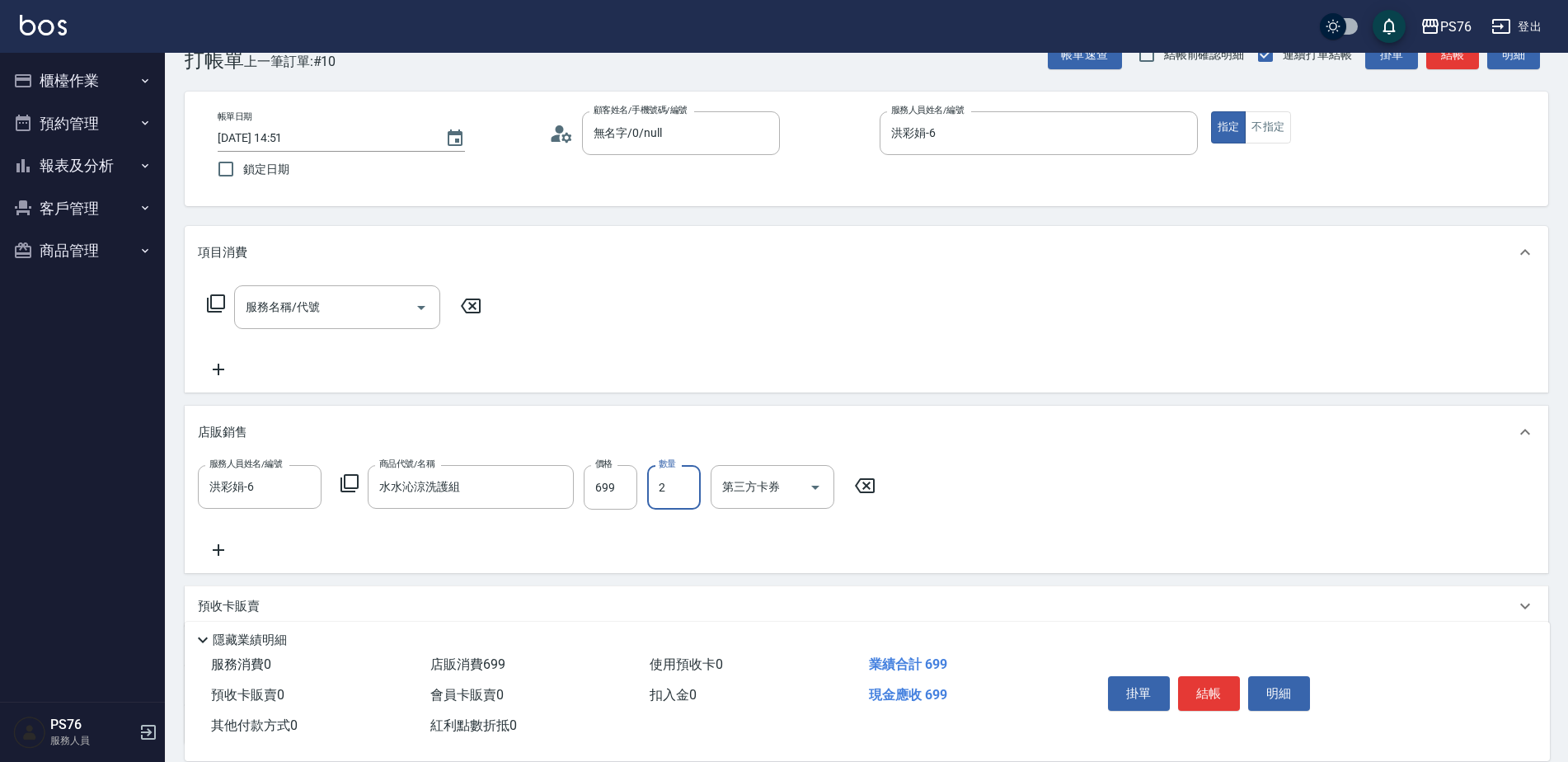
type input "2"
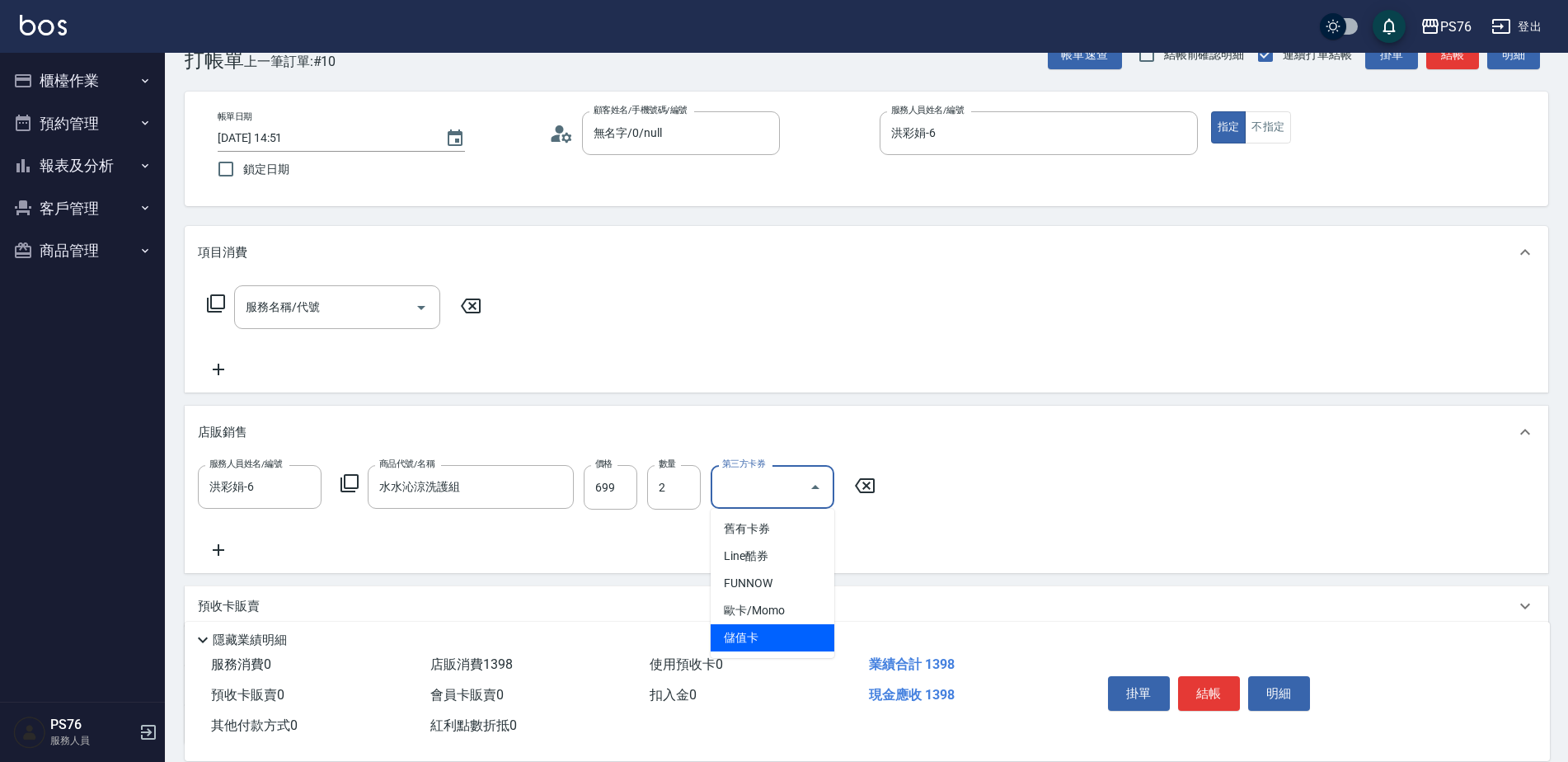
type input "儲值卡"
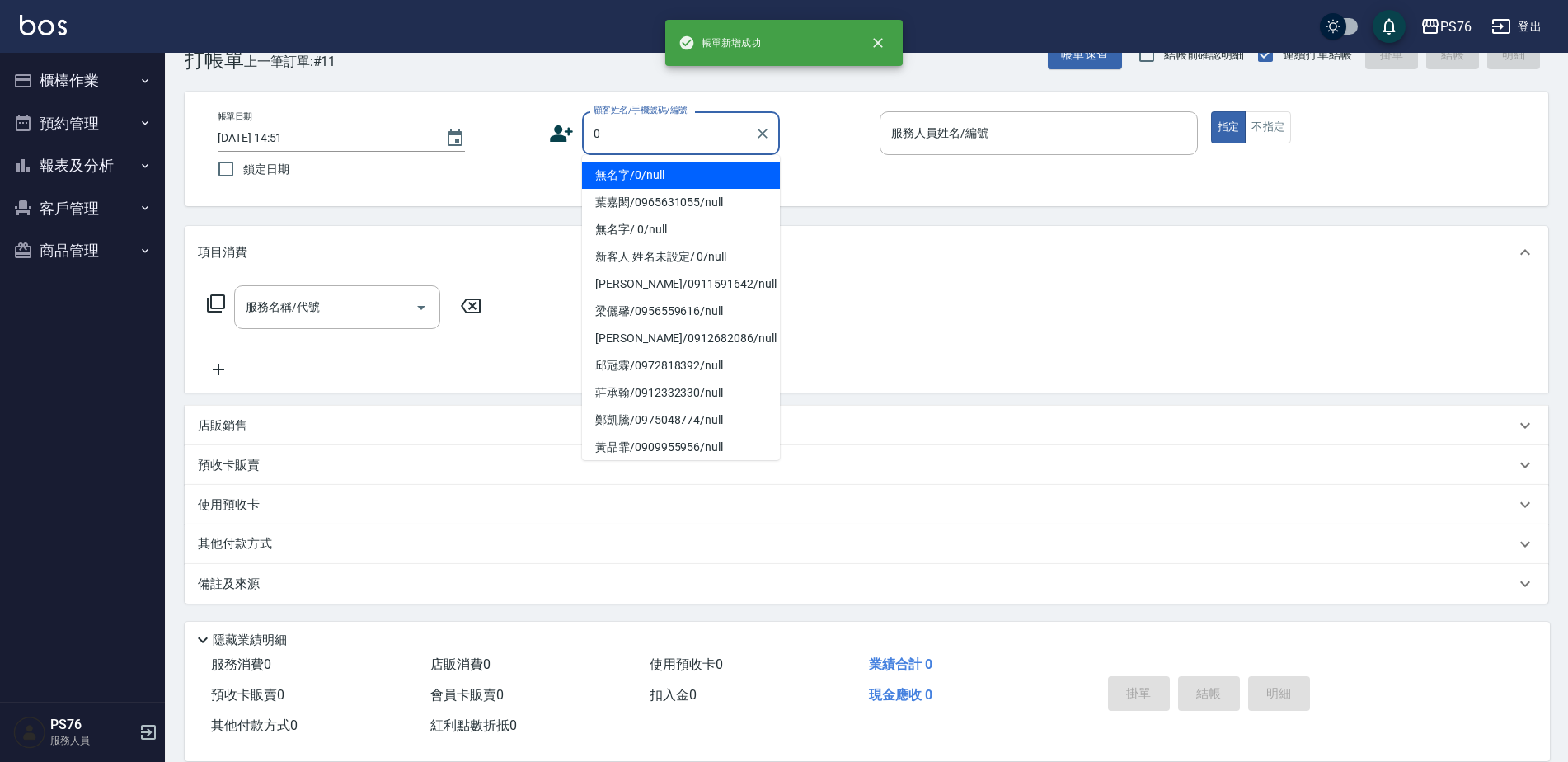
type input "無名字/0/null"
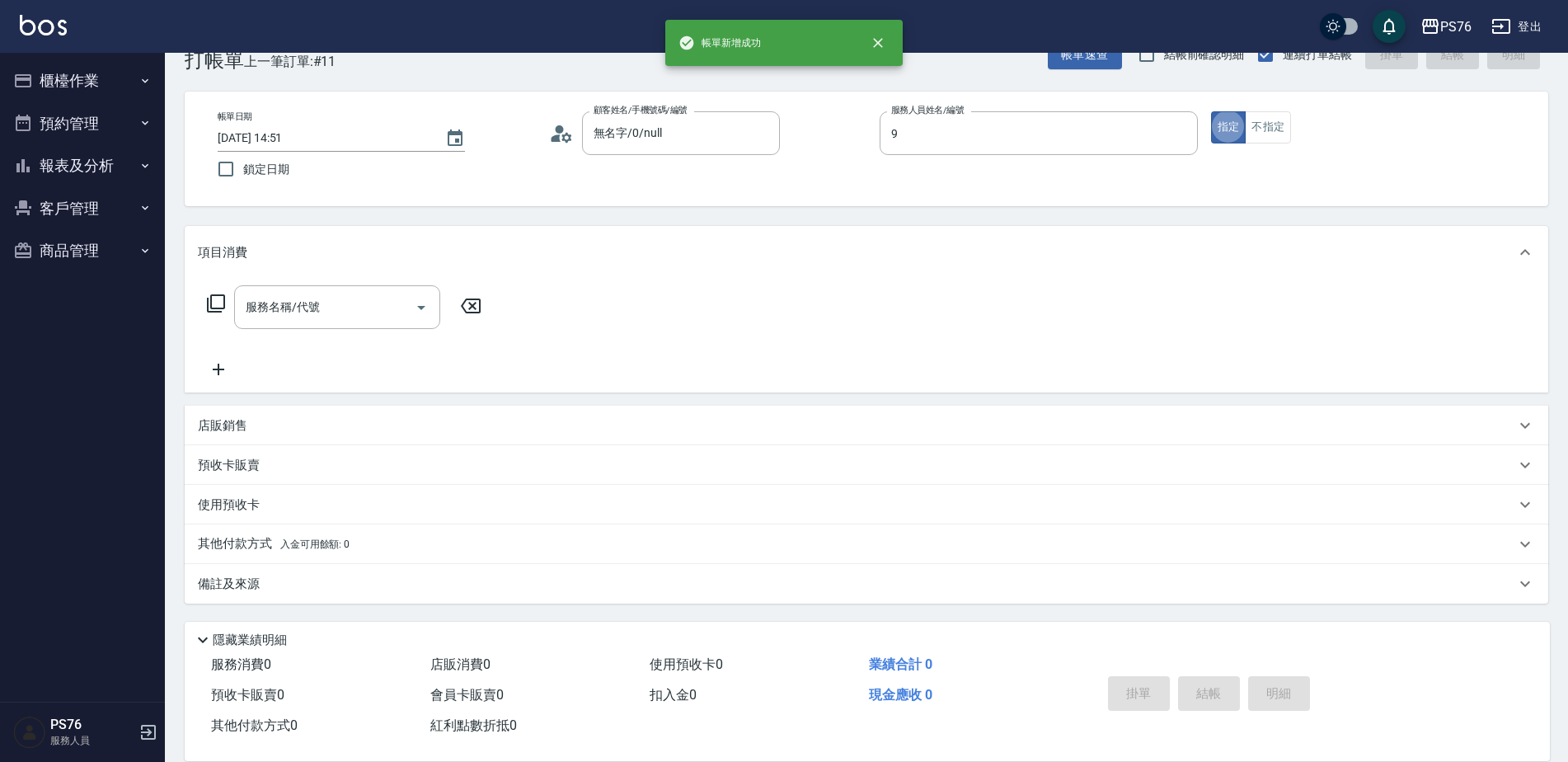
type input "[PERSON_NAME]-9"
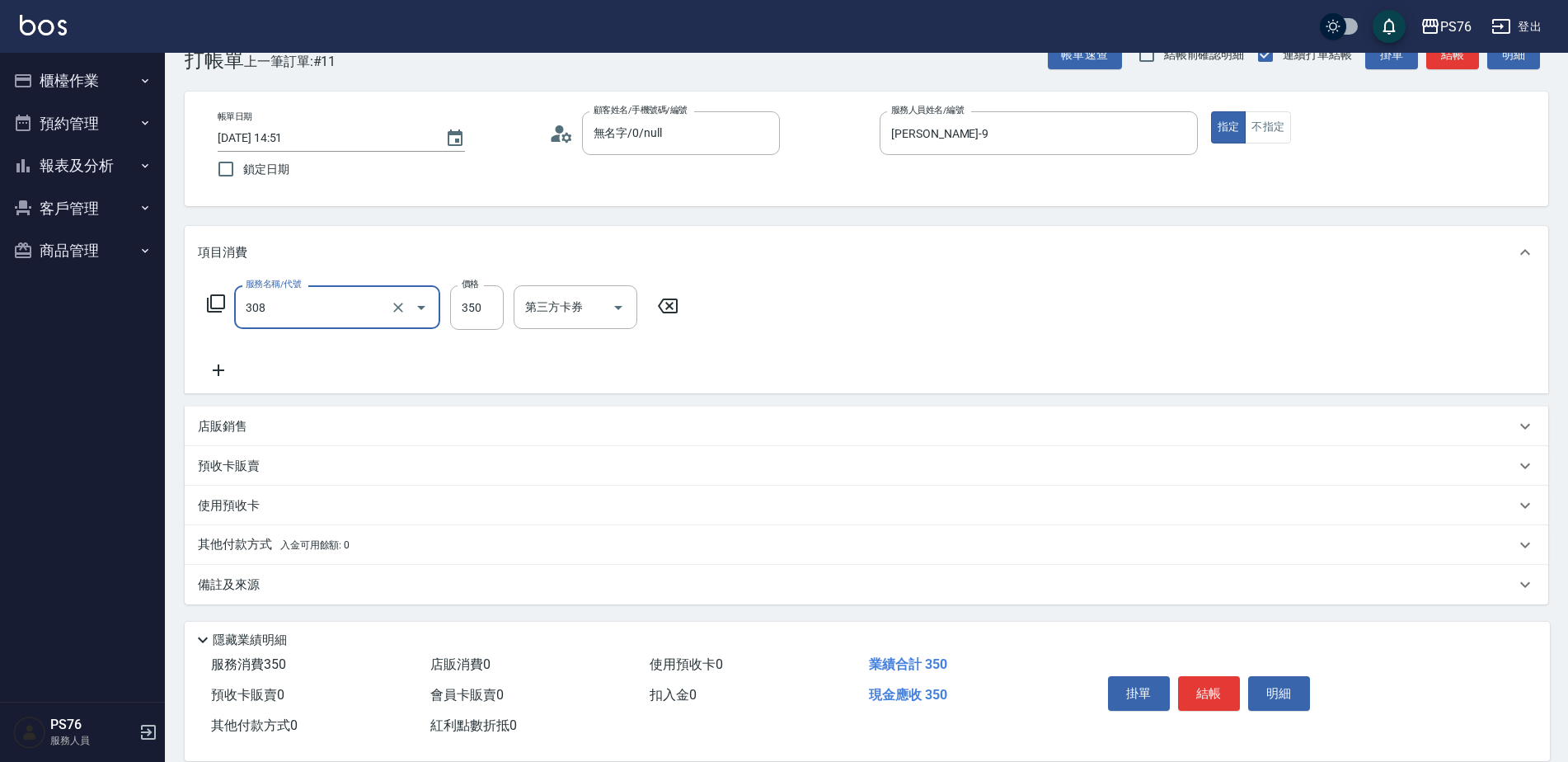
type input "洗+剪(308)"
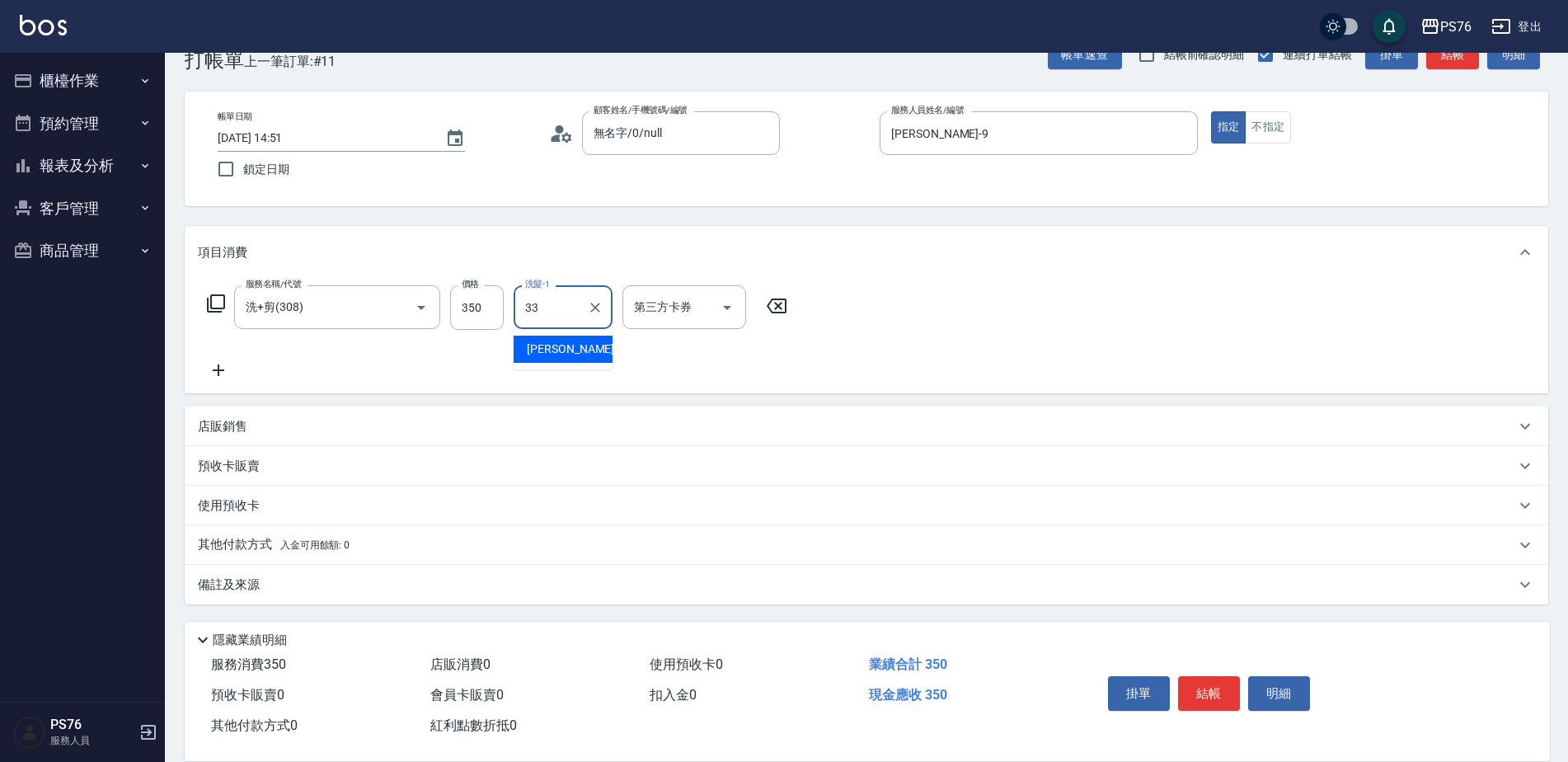
type input "[PERSON_NAME]33"
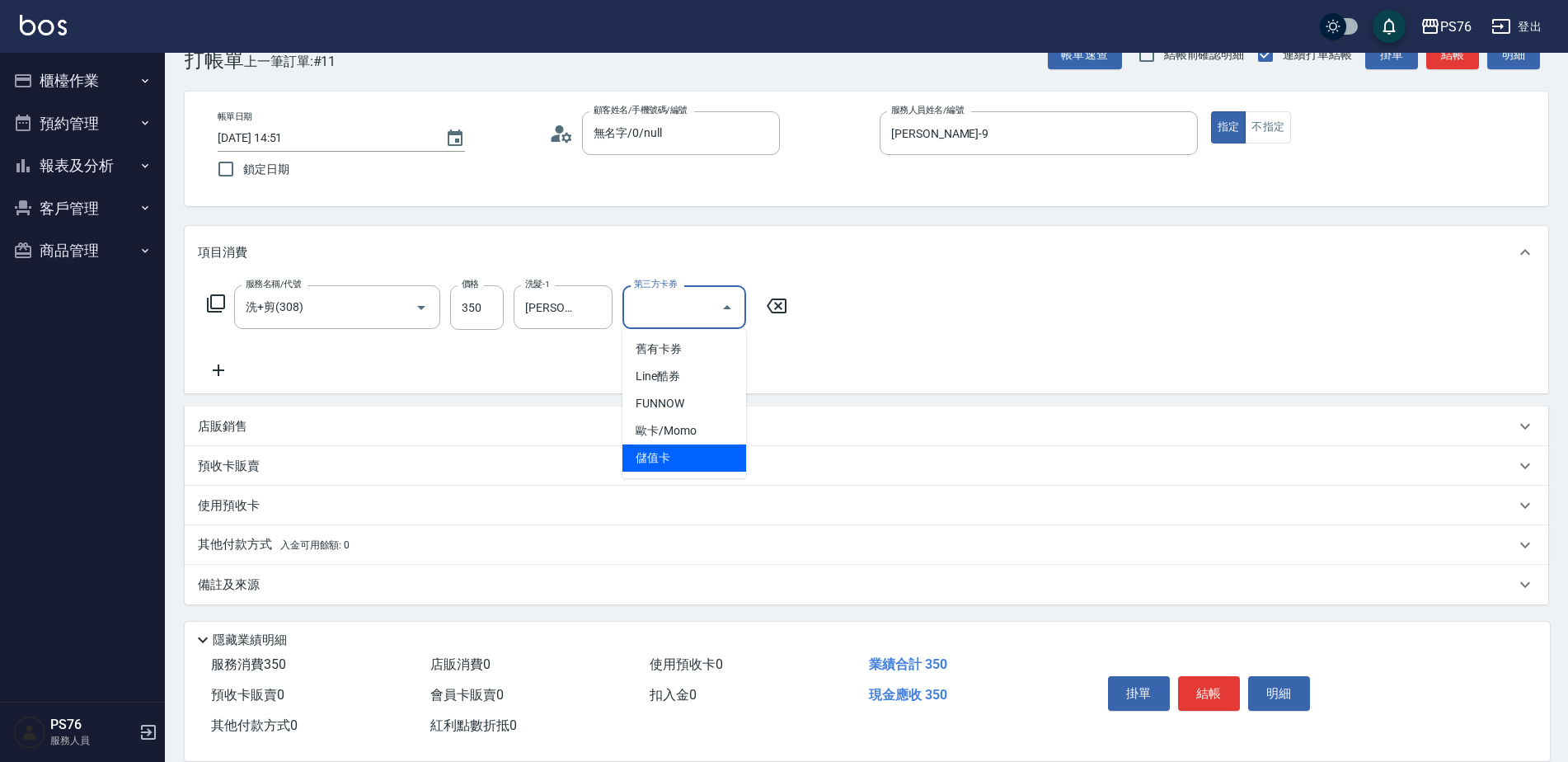
type input "儲值卡"
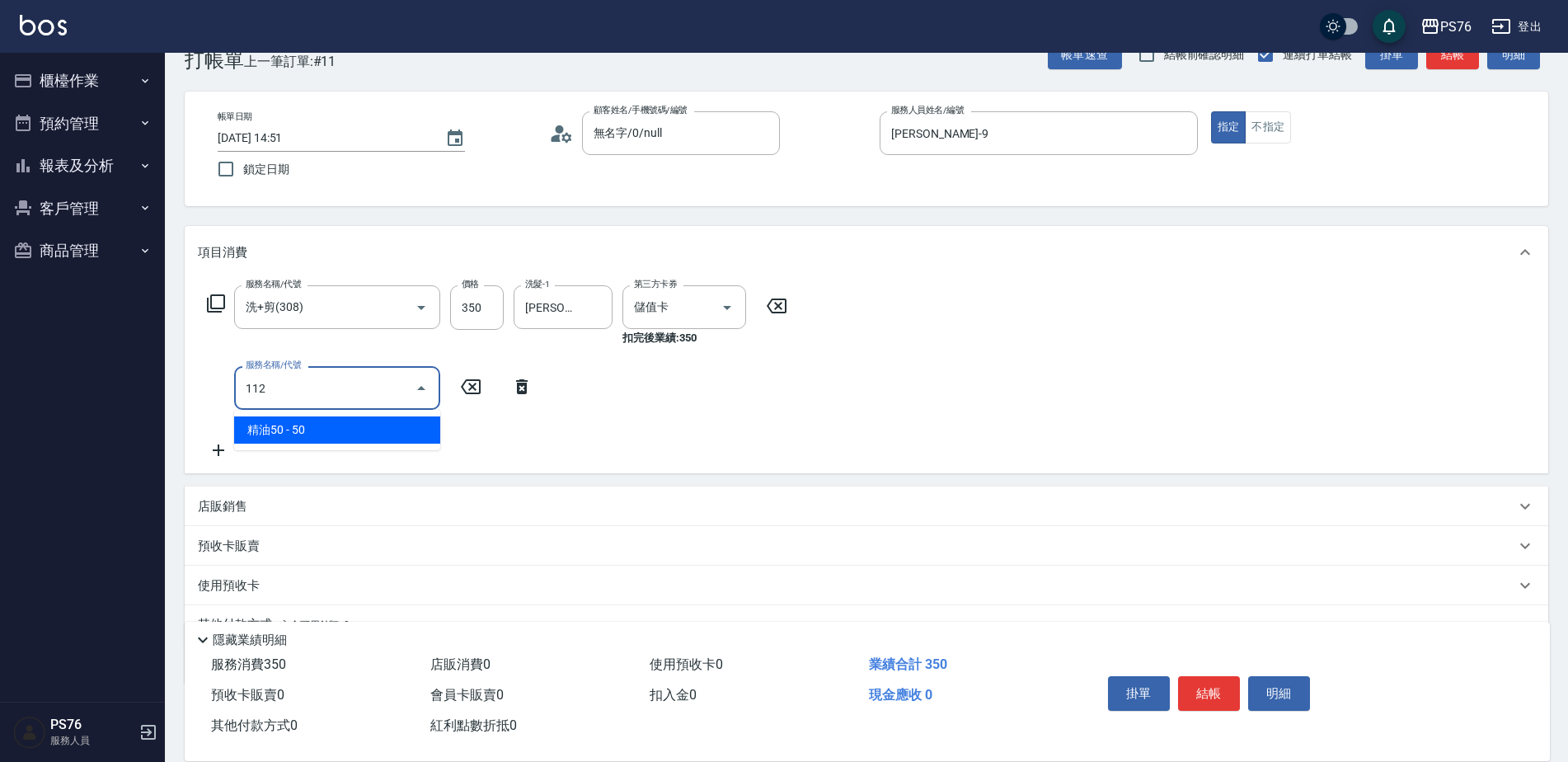
type input "精油50(112)"
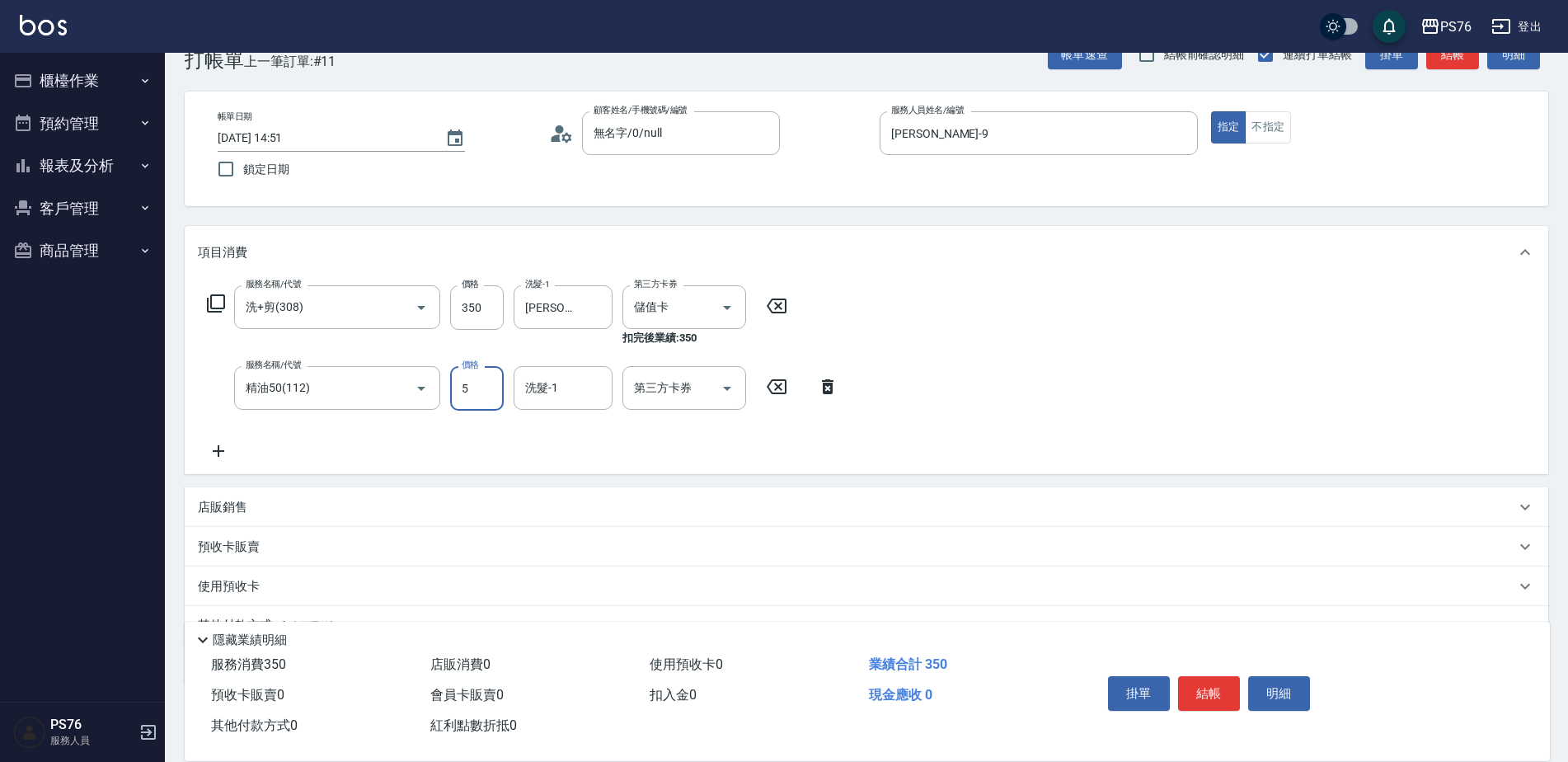
type input "50"
type input "[PERSON_NAME]33"
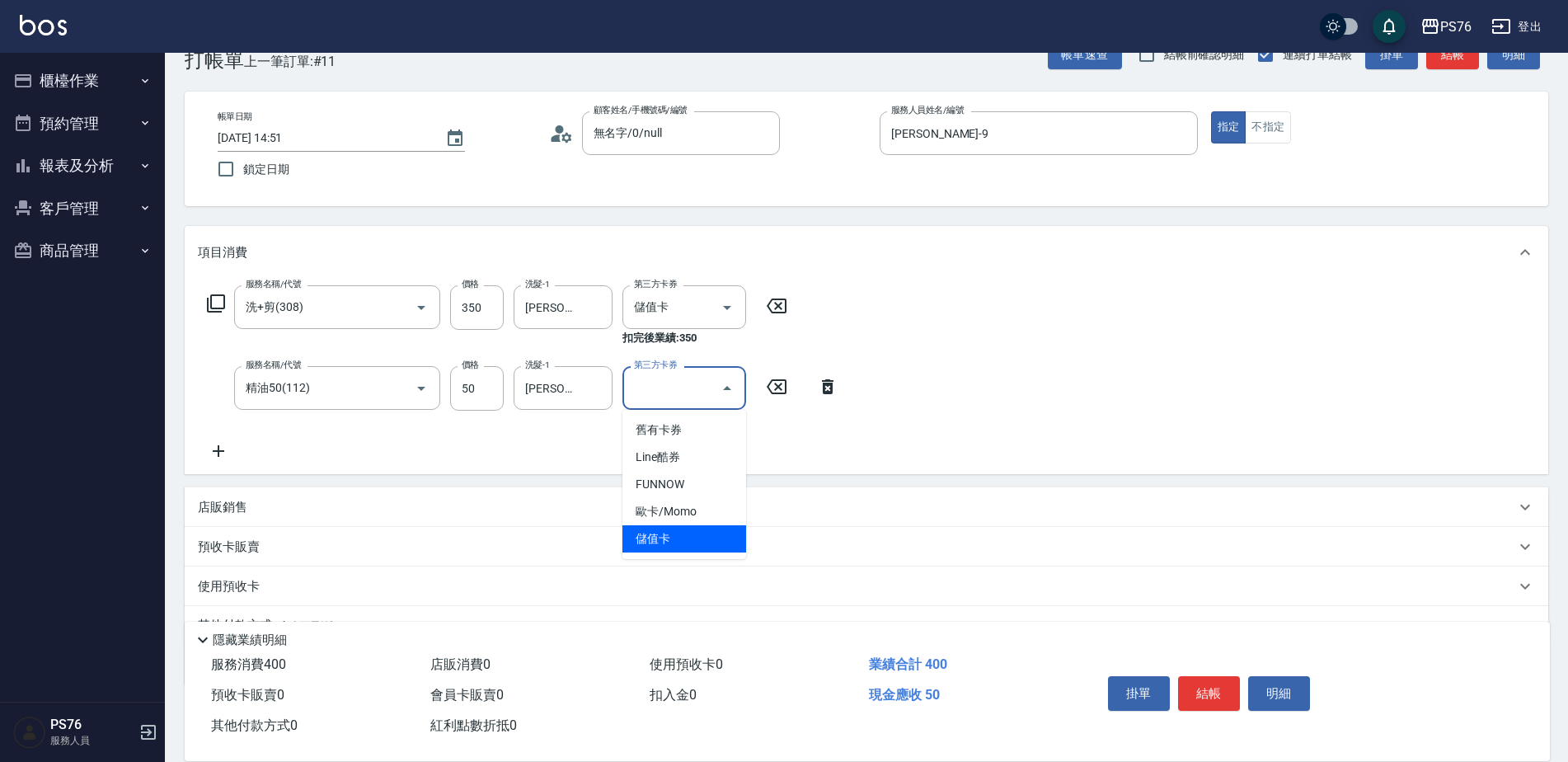
type input "儲值卡"
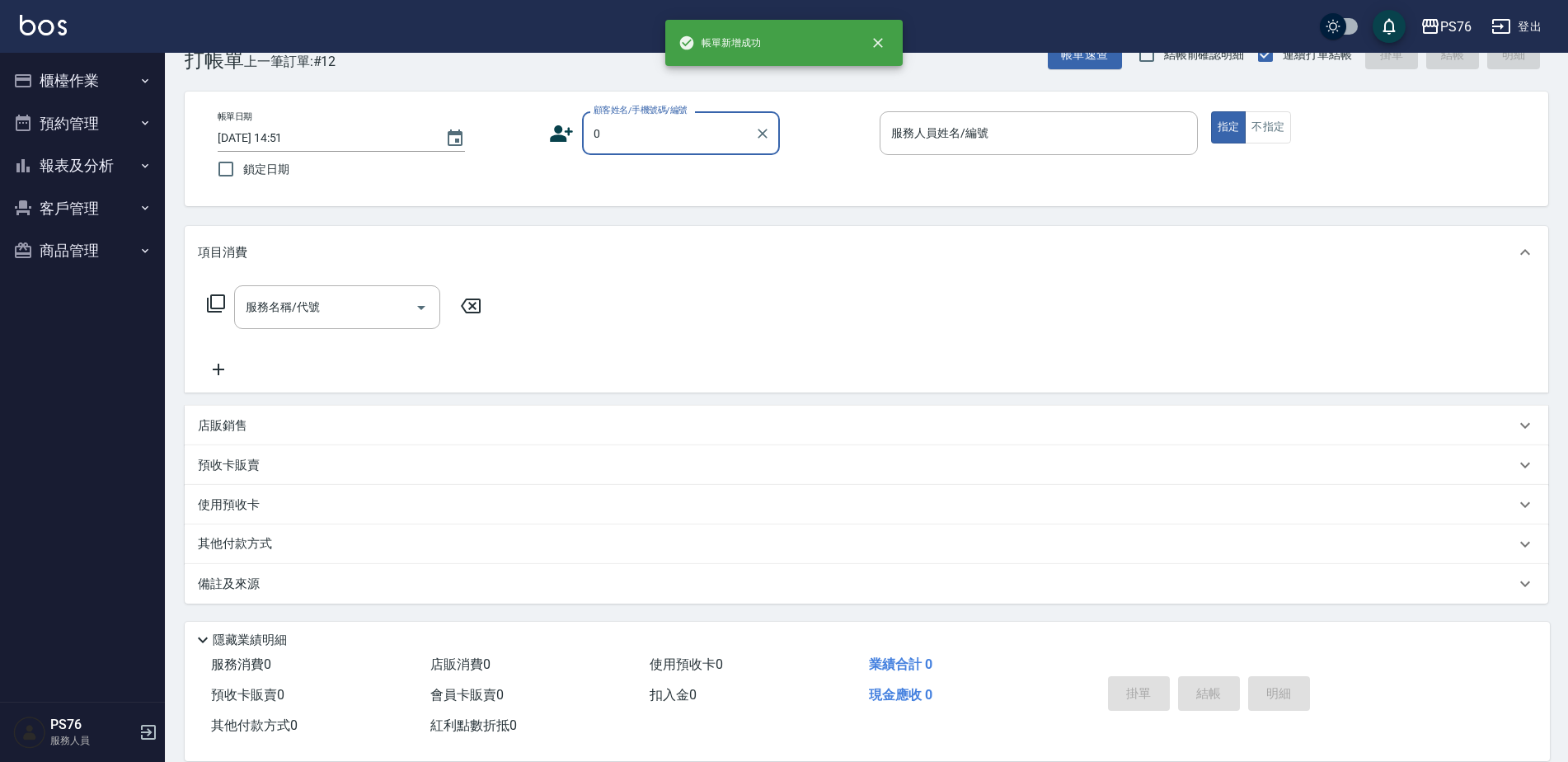
type input "無名字/0/null"
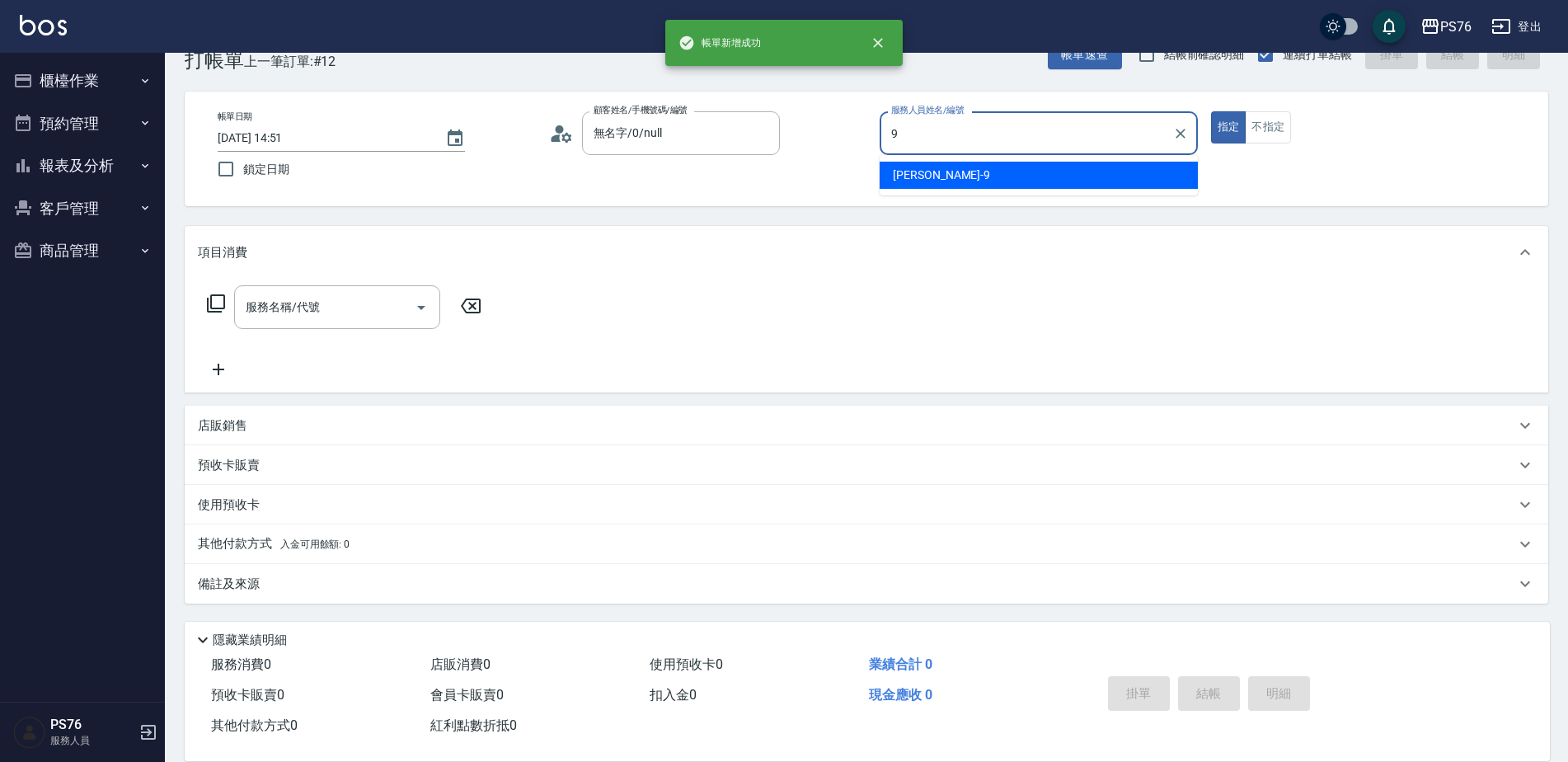
type input "[PERSON_NAME]-9"
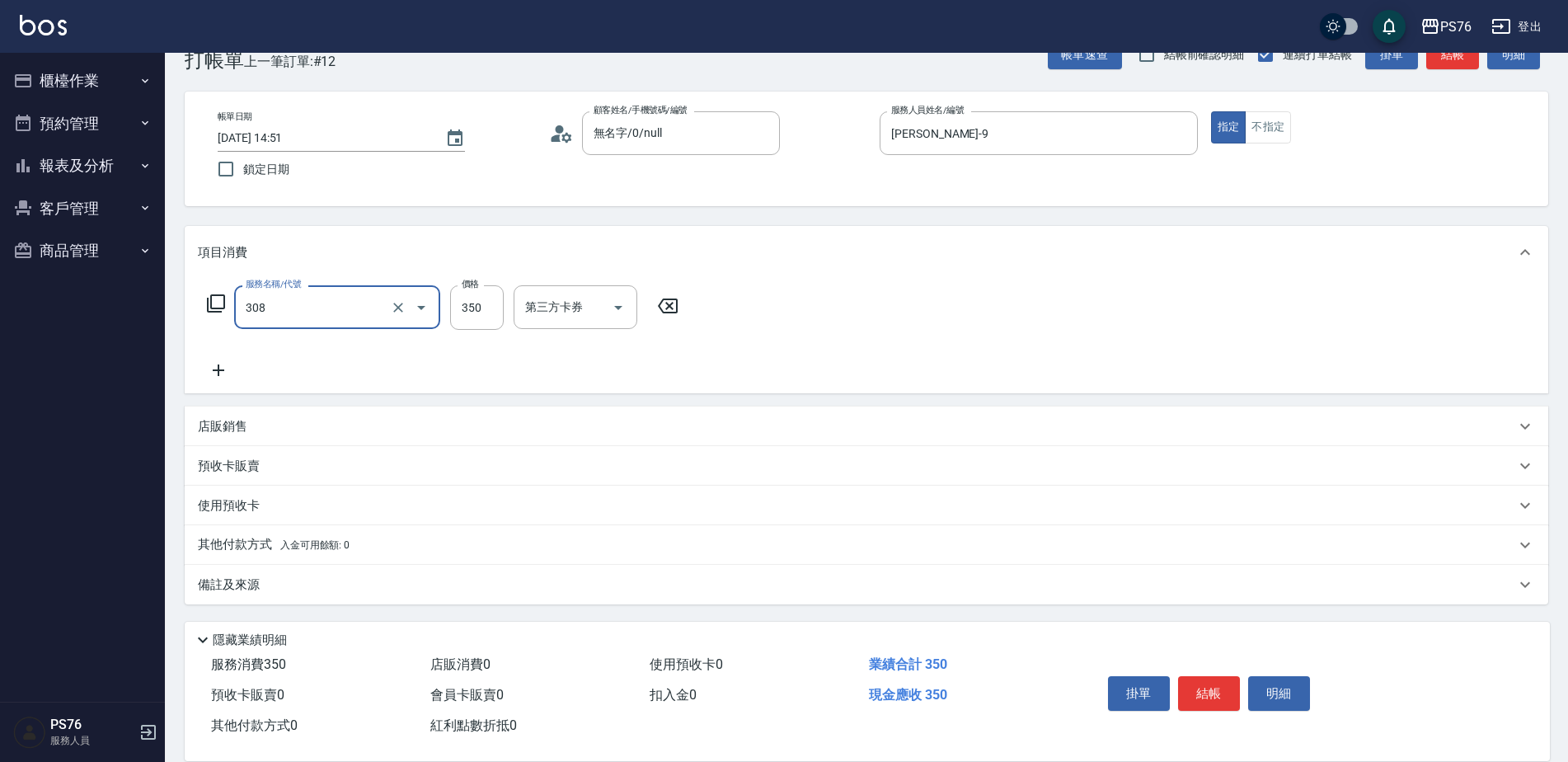
type input "洗+剪(308)"
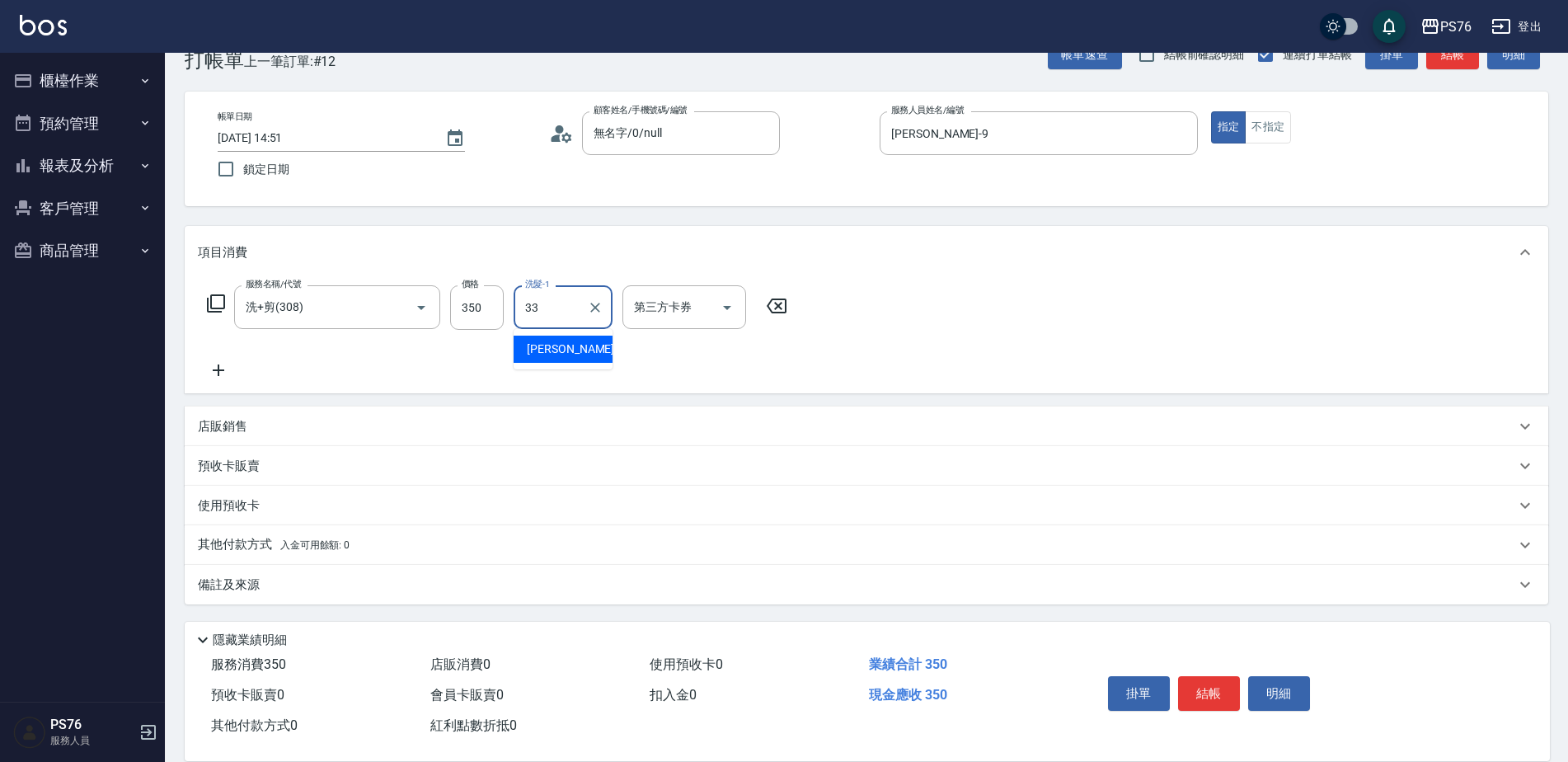
type input "[PERSON_NAME]33"
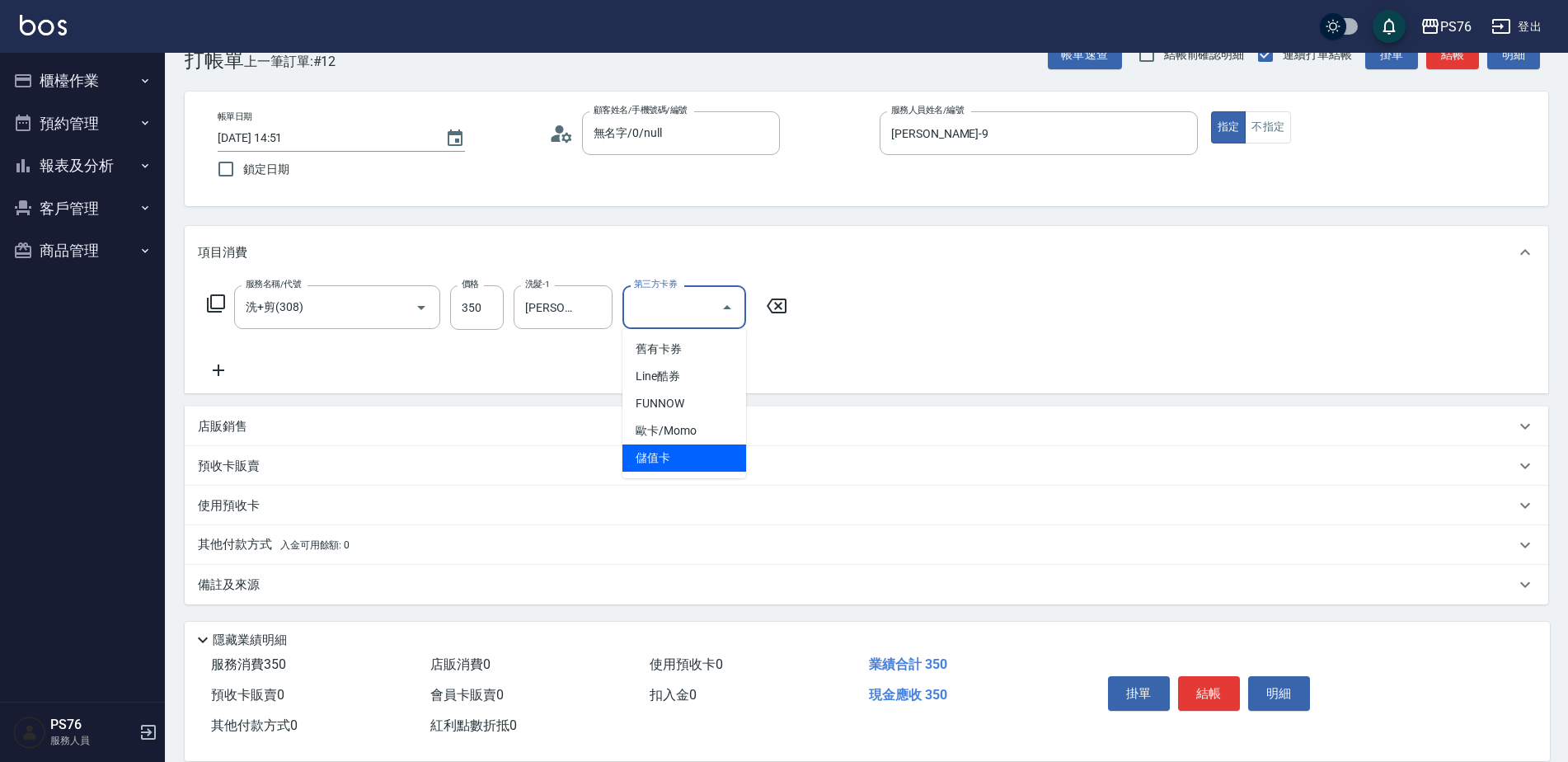
type input "儲值卡"
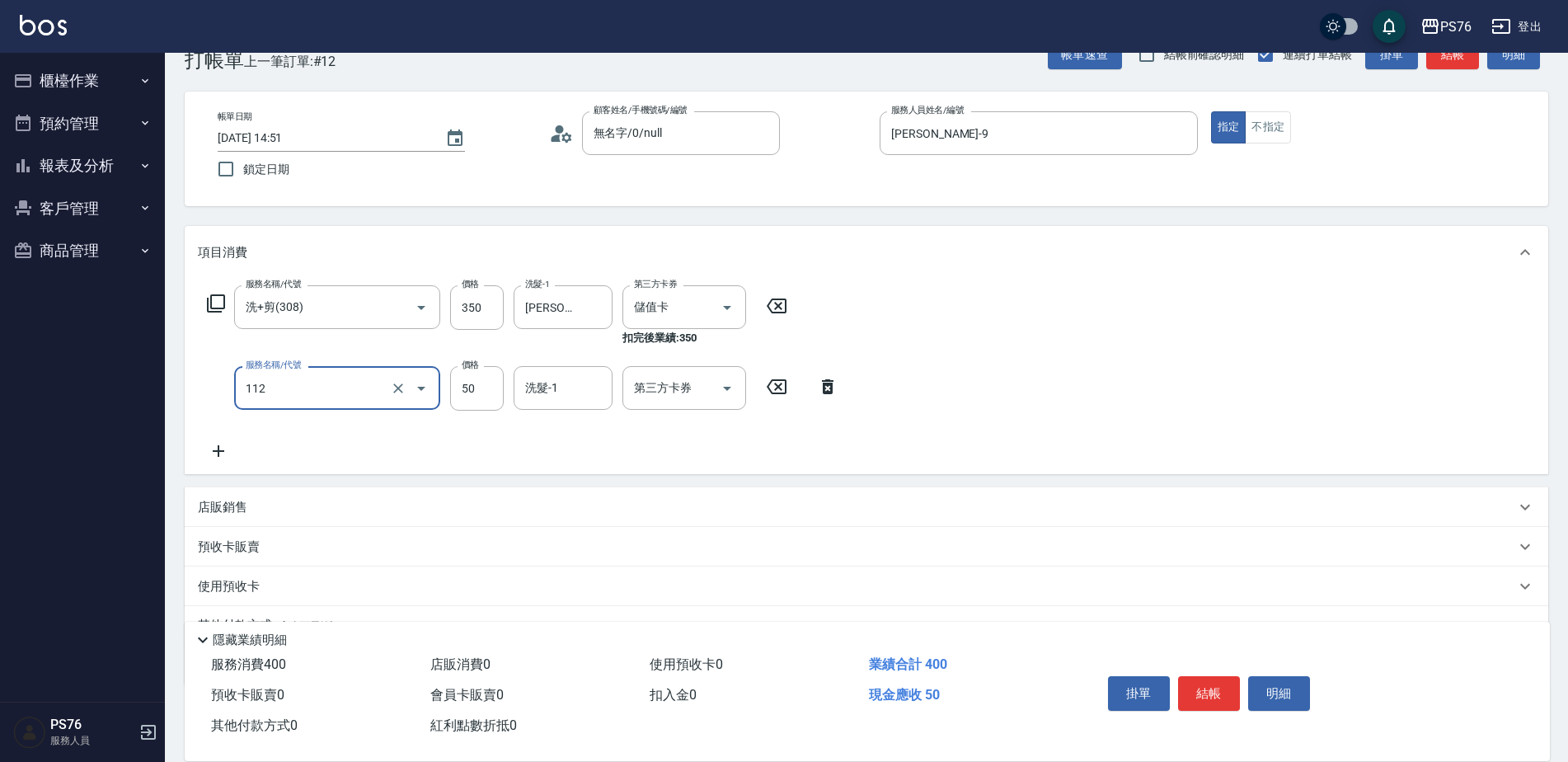
type input "精油50(112)"
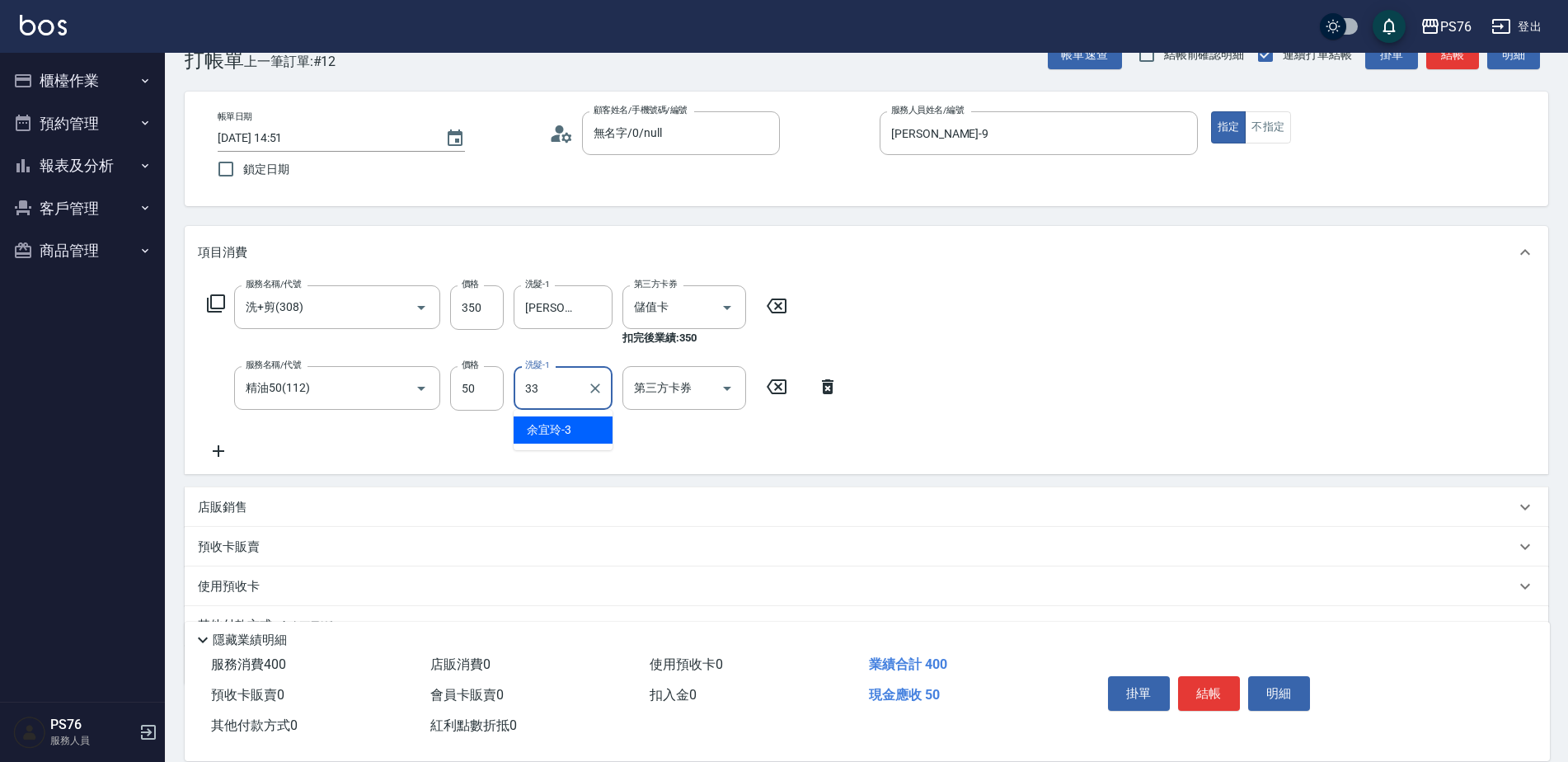
type input "[PERSON_NAME]33"
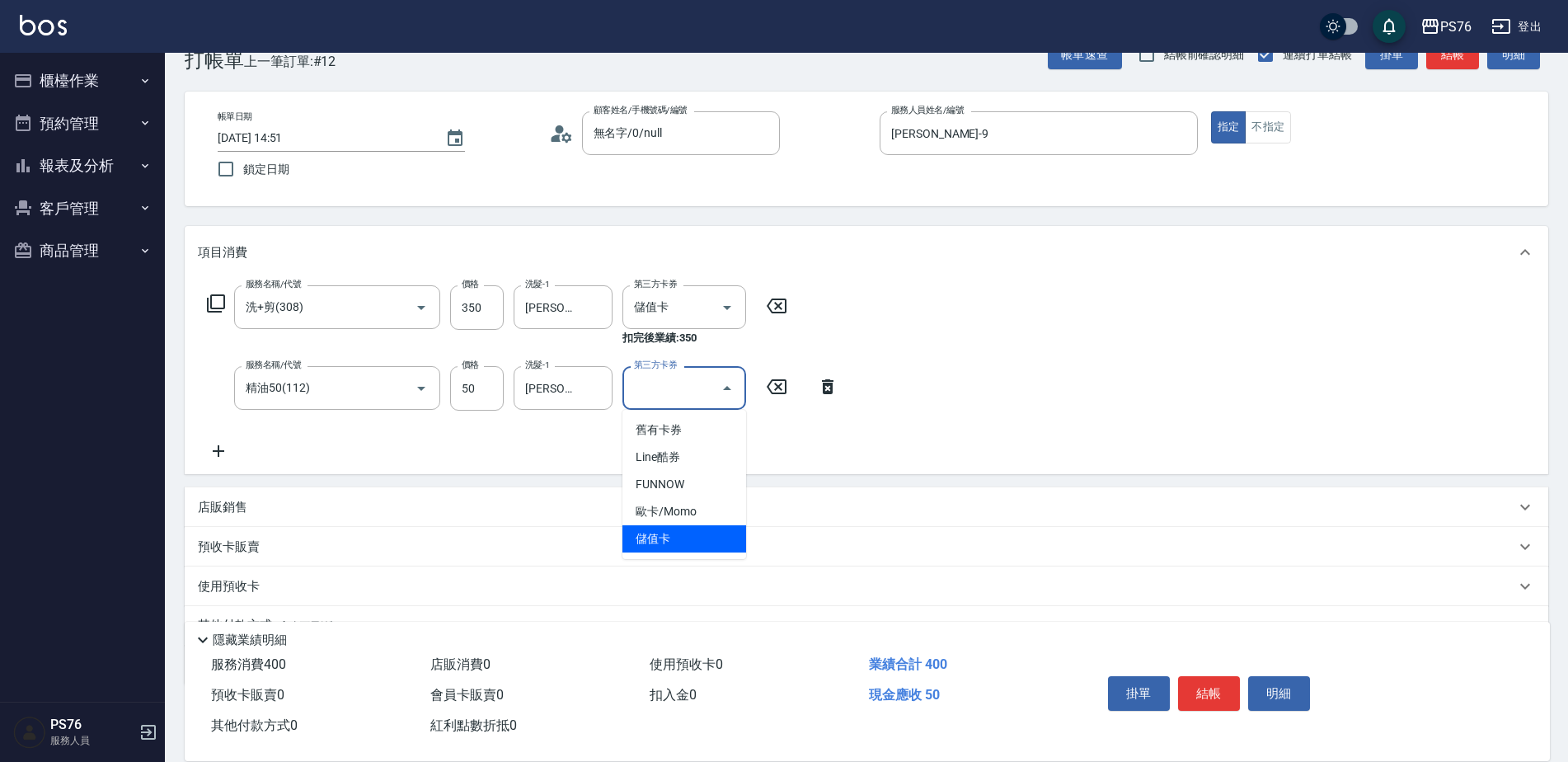
type input "儲值卡"
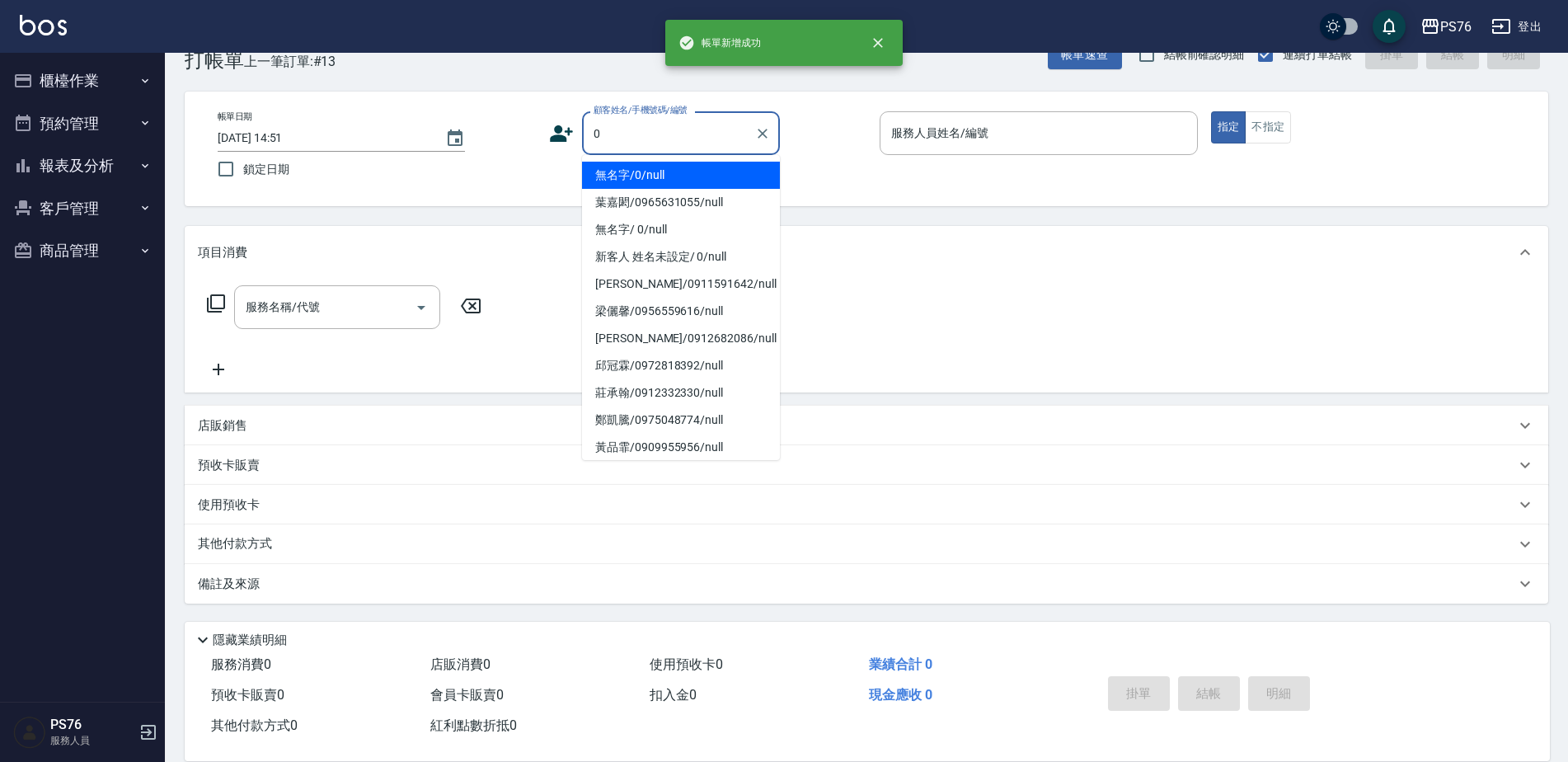
type input "無名字/0/null"
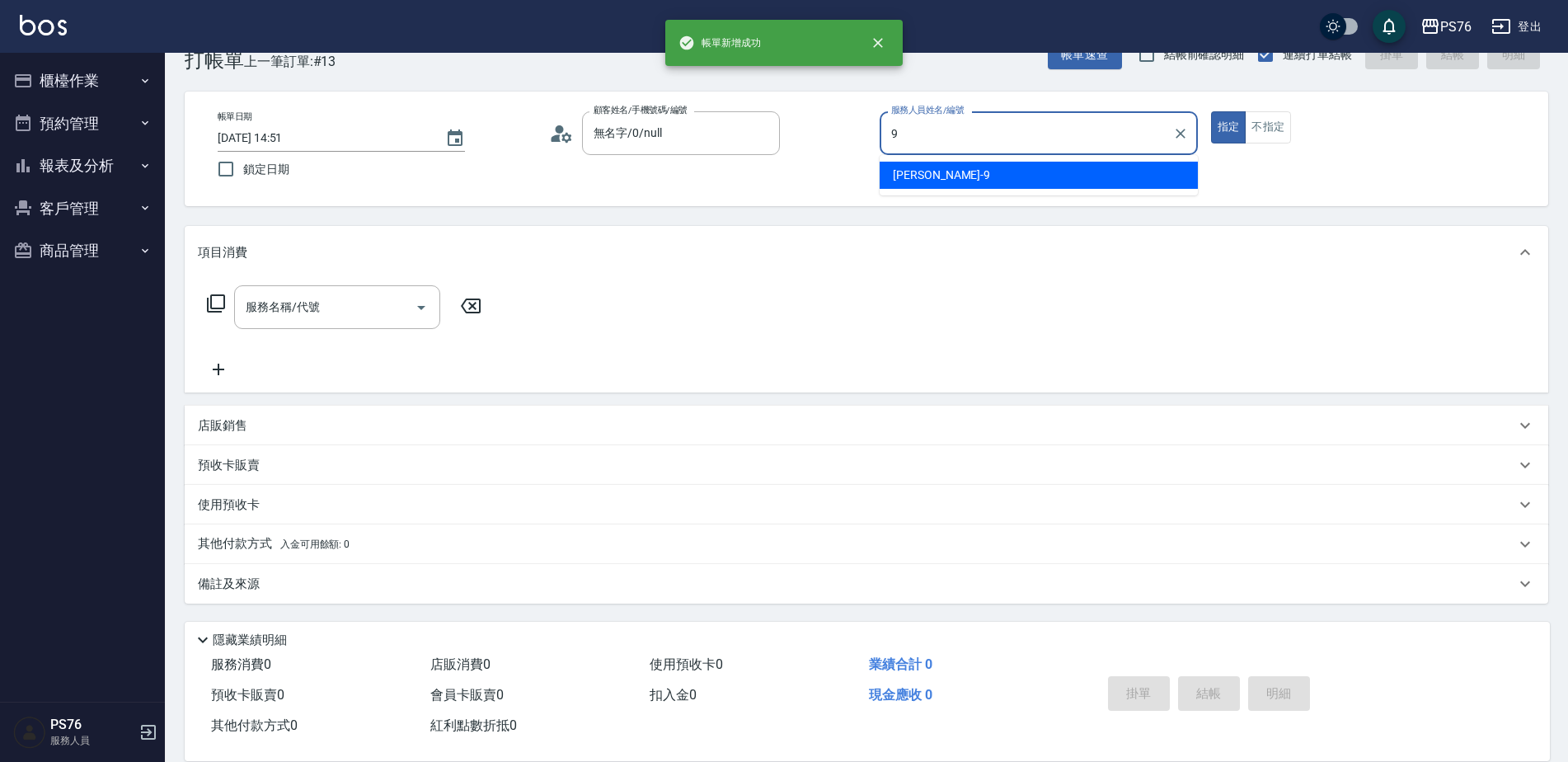
type input "[PERSON_NAME]-9"
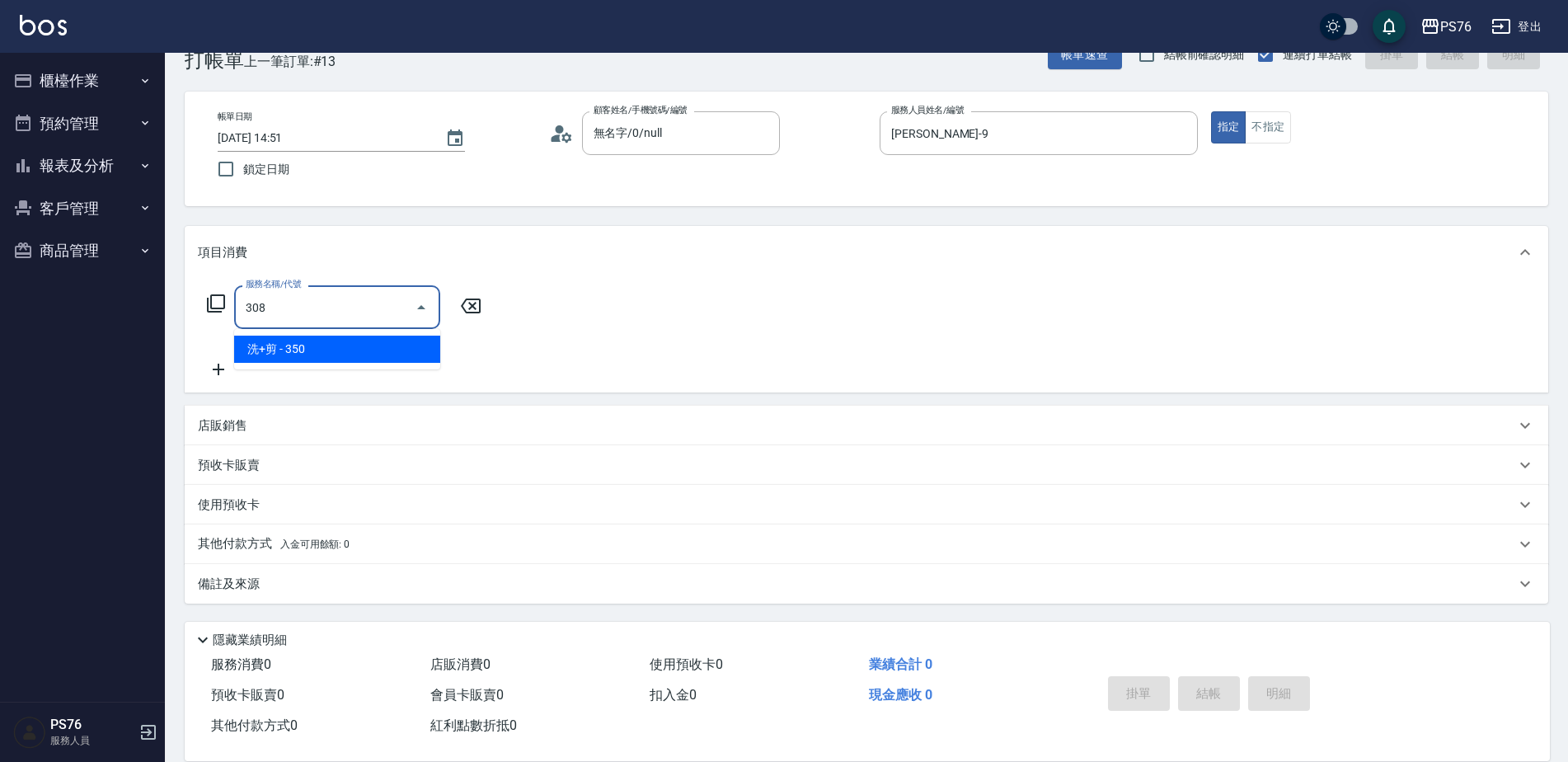
type input "洗+剪(308)"
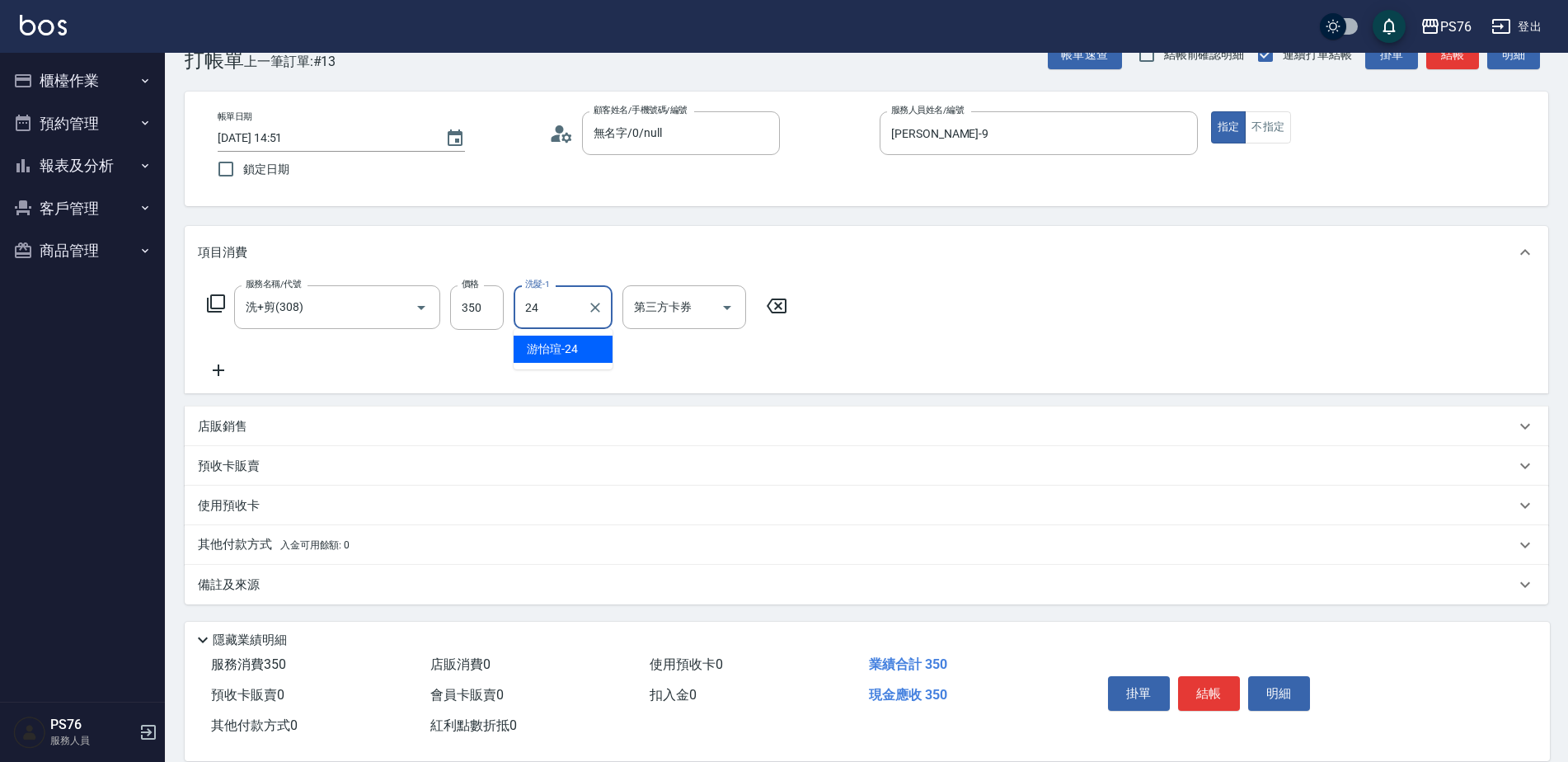
type input "游怡瑄-24"
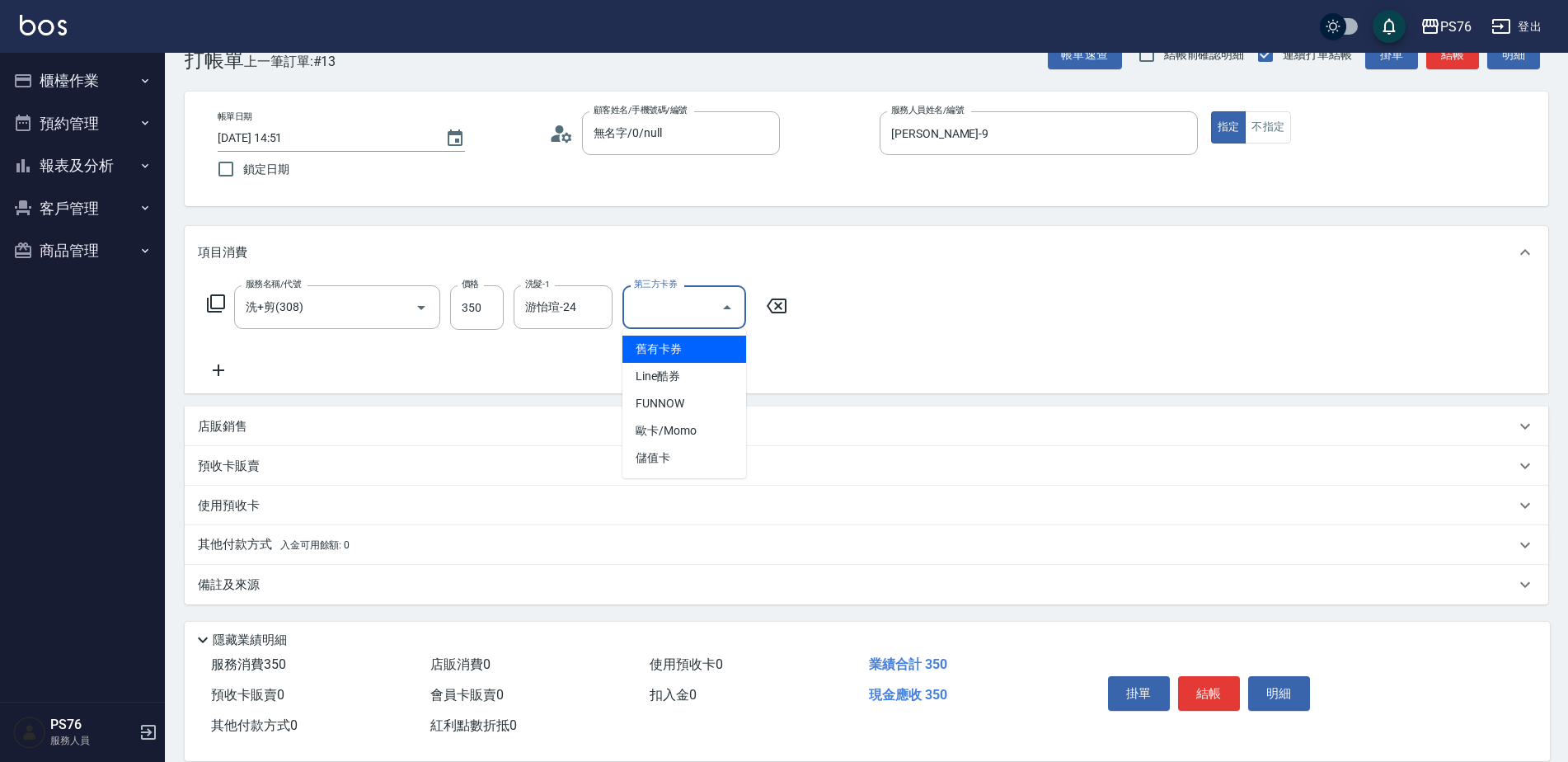
type input "儲值卡"
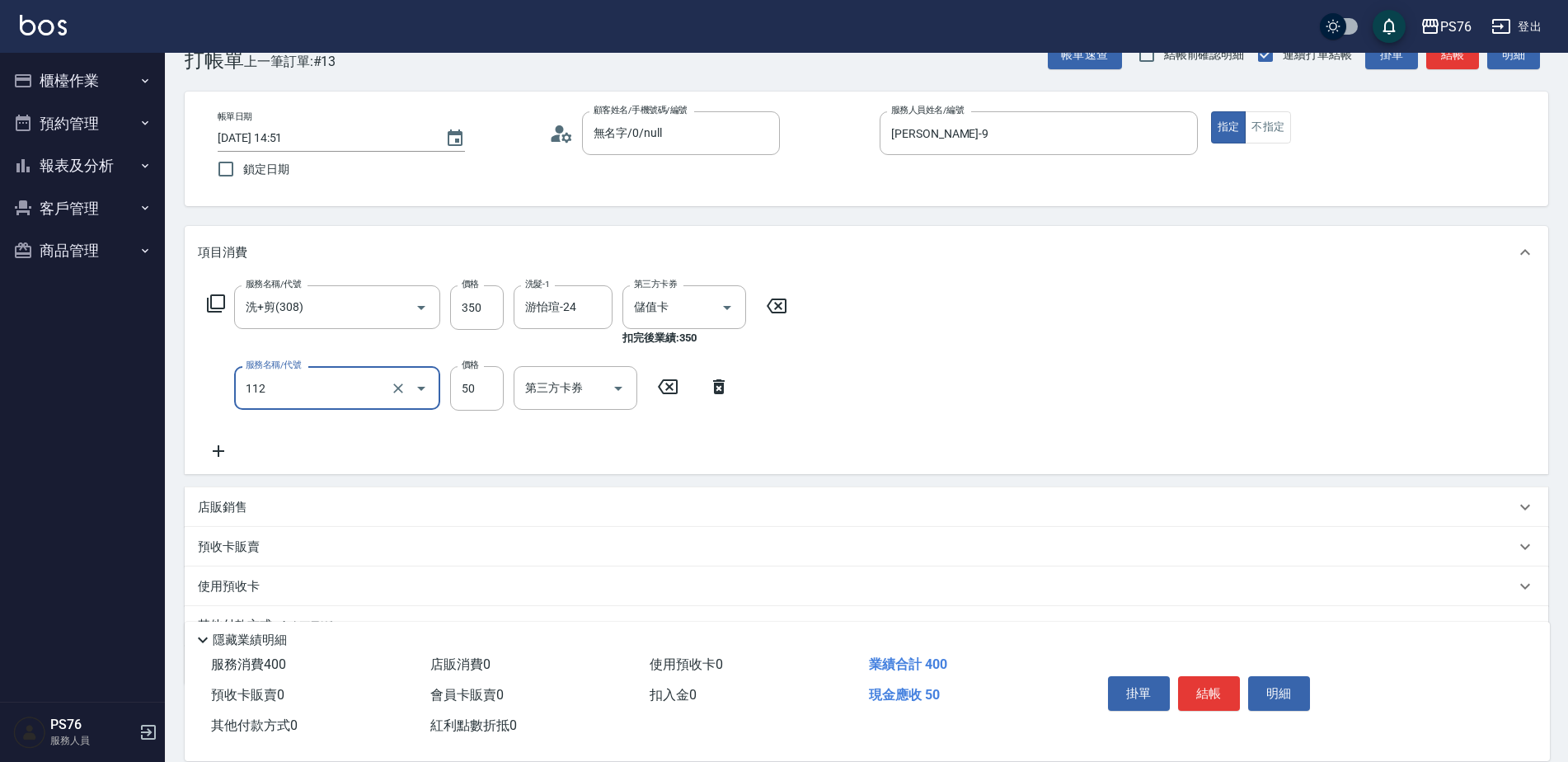
type input "精油50(112)"
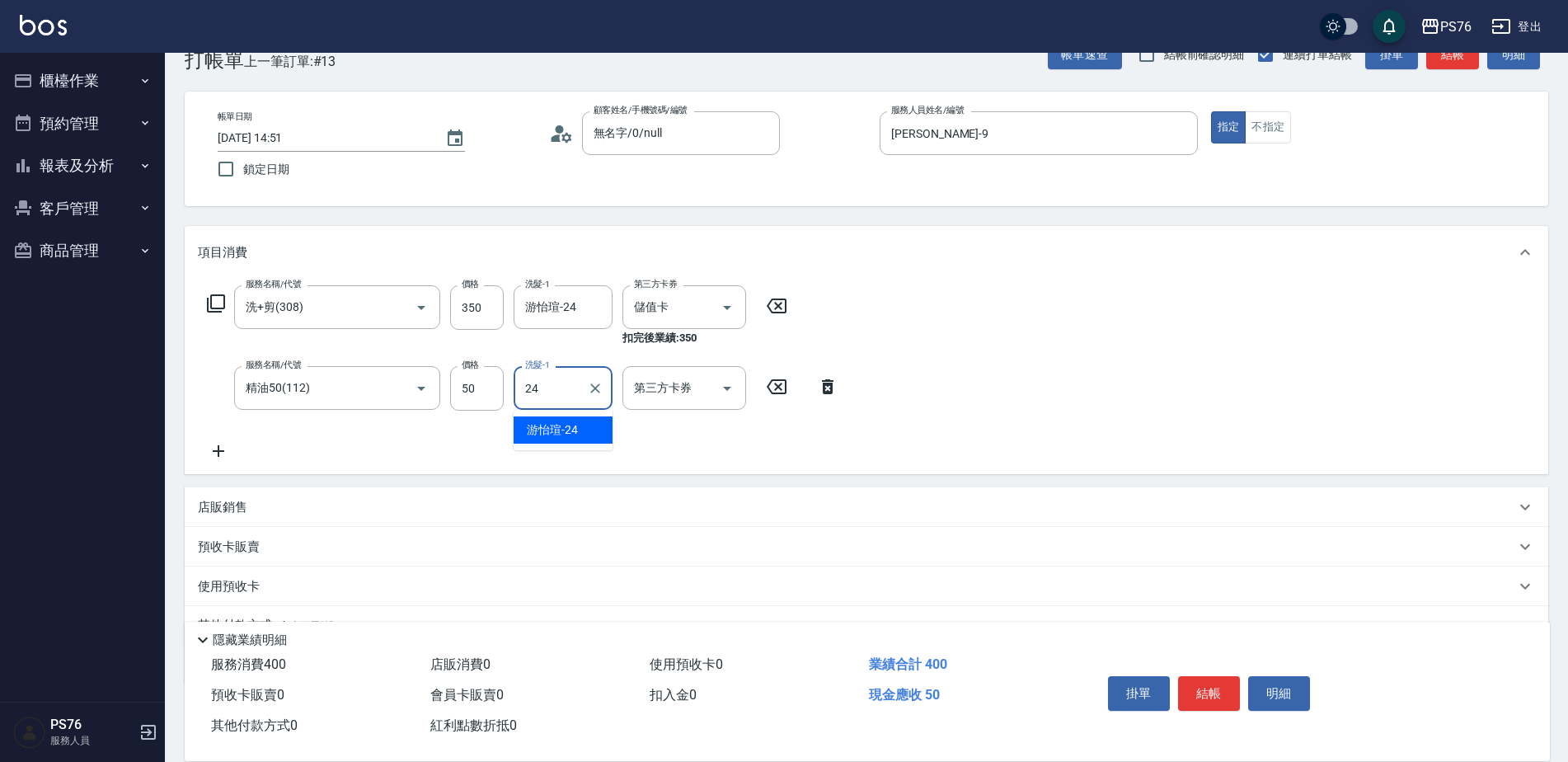
type input "游怡瑄-24"
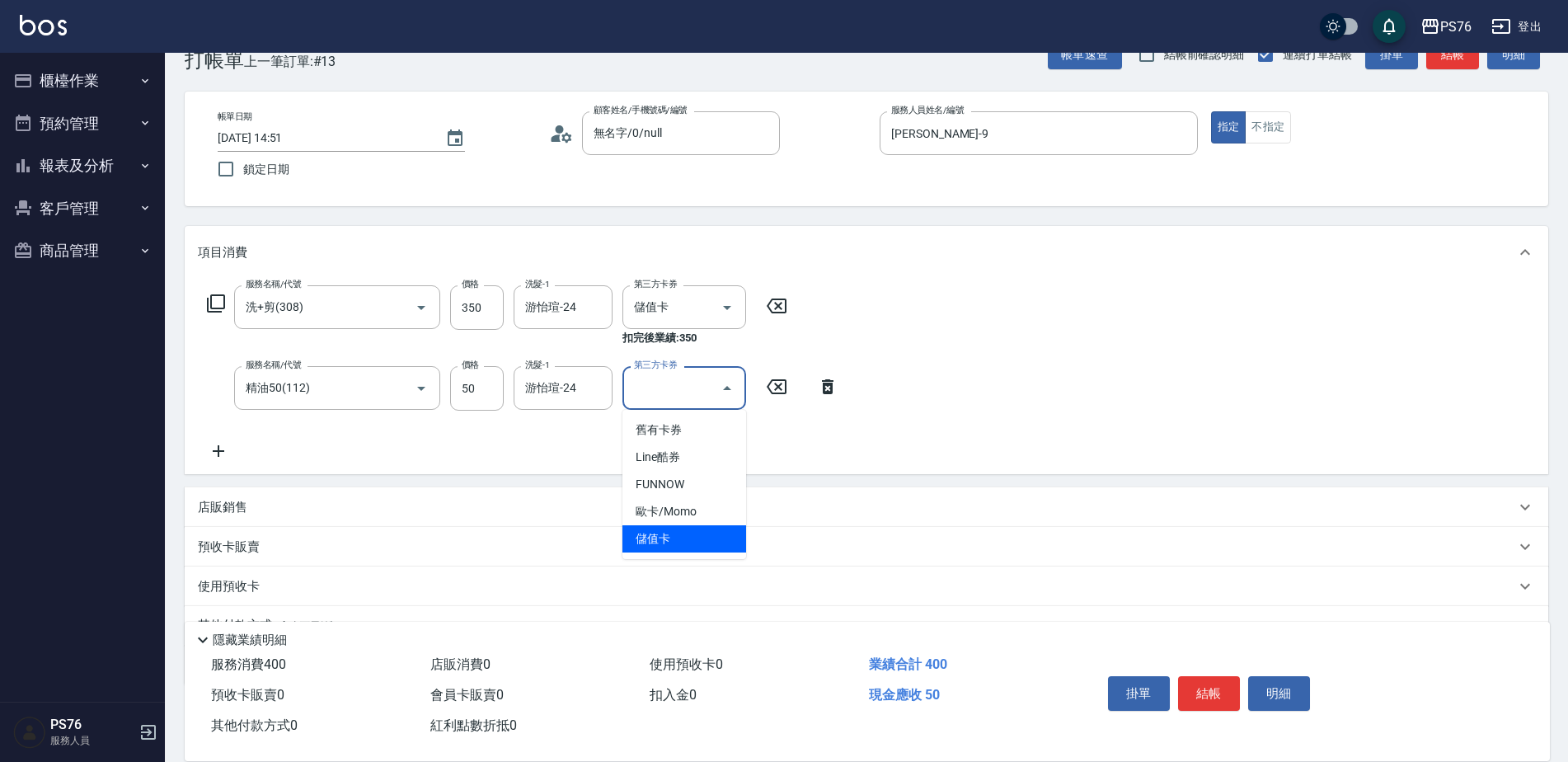
type input "儲值卡"
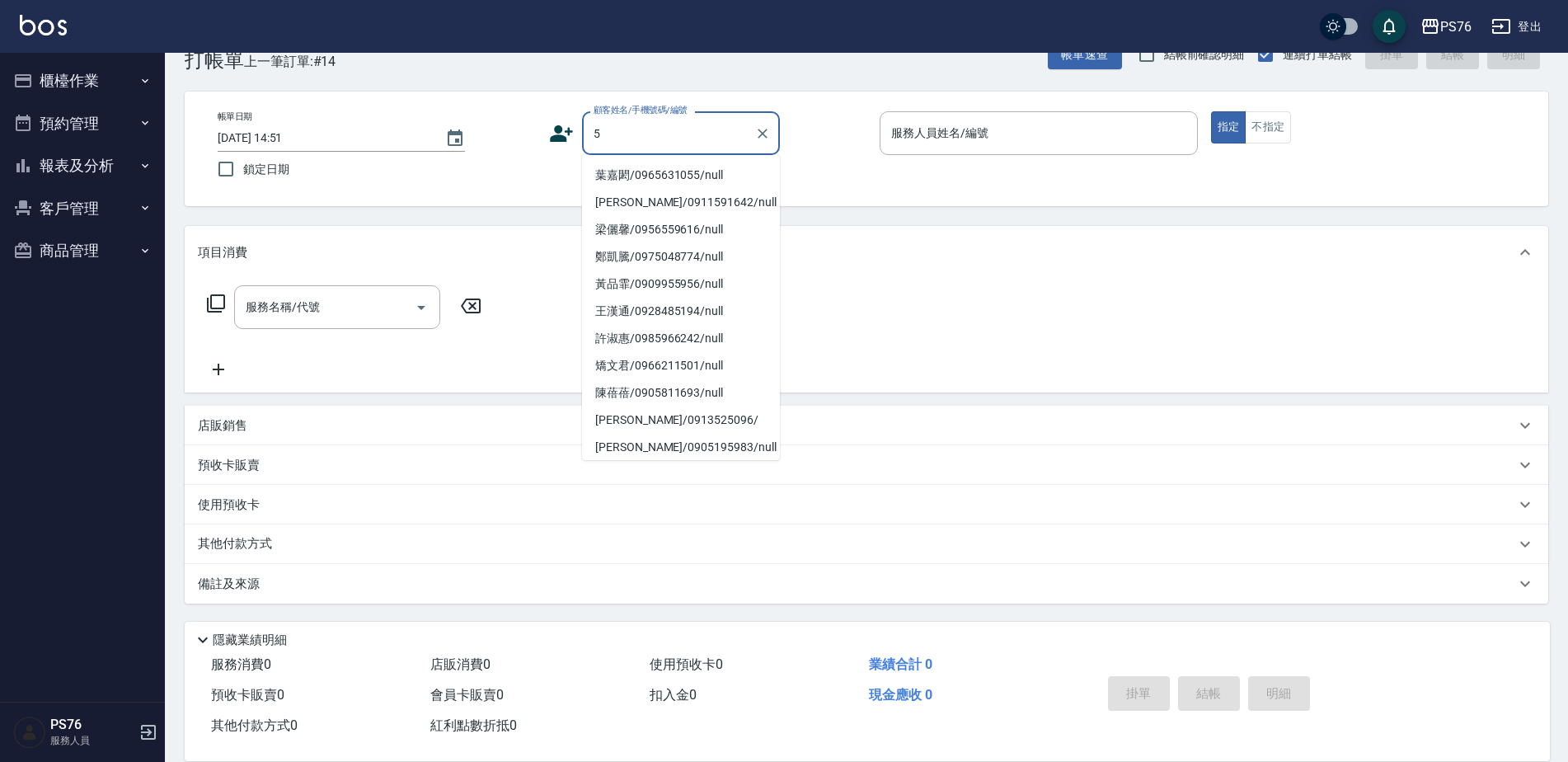
type input "5"
click at [899, 84] on div "Key In 打帳單 上一筆訂單:#14 帳單速查 結帳前確認明細 連續打單結帳 掛單 結帳 明細 帳單日期 [DATE] 14:51 鎖定日期 顧客姓名/手…" at bounding box center [866, 386] width 1403 height 750
